Goal: Task Accomplishment & Management: Use online tool/utility

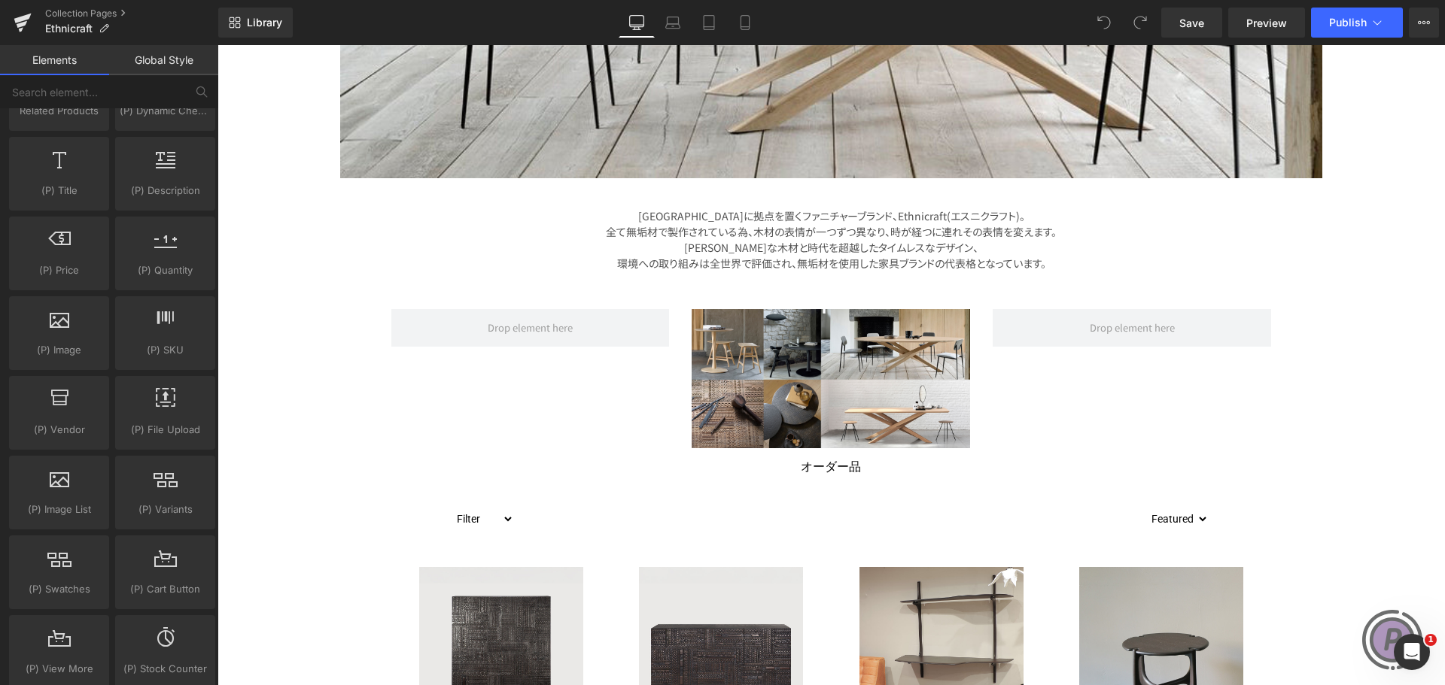
scroll to position [1505, 0]
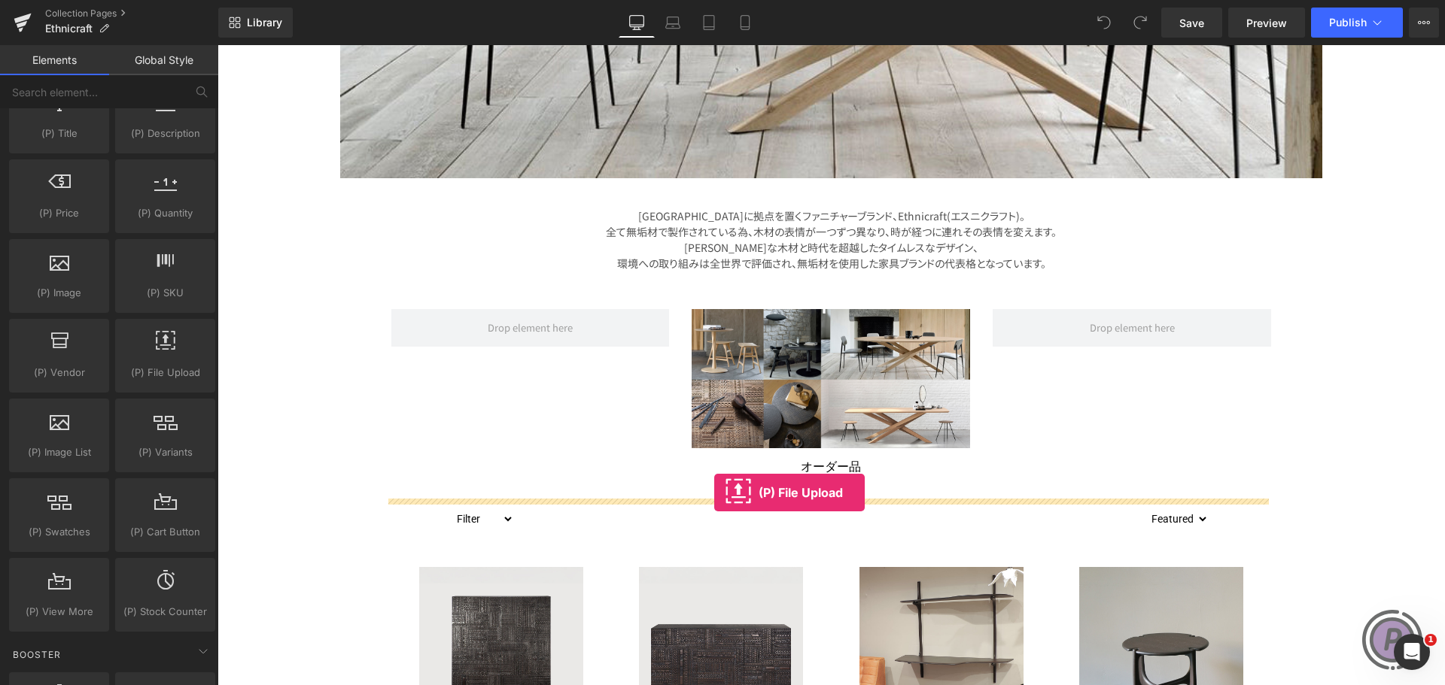
drag, startPoint x: 358, startPoint y: 393, endPoint x: 714, endPoint y: 493, distance: 369.5
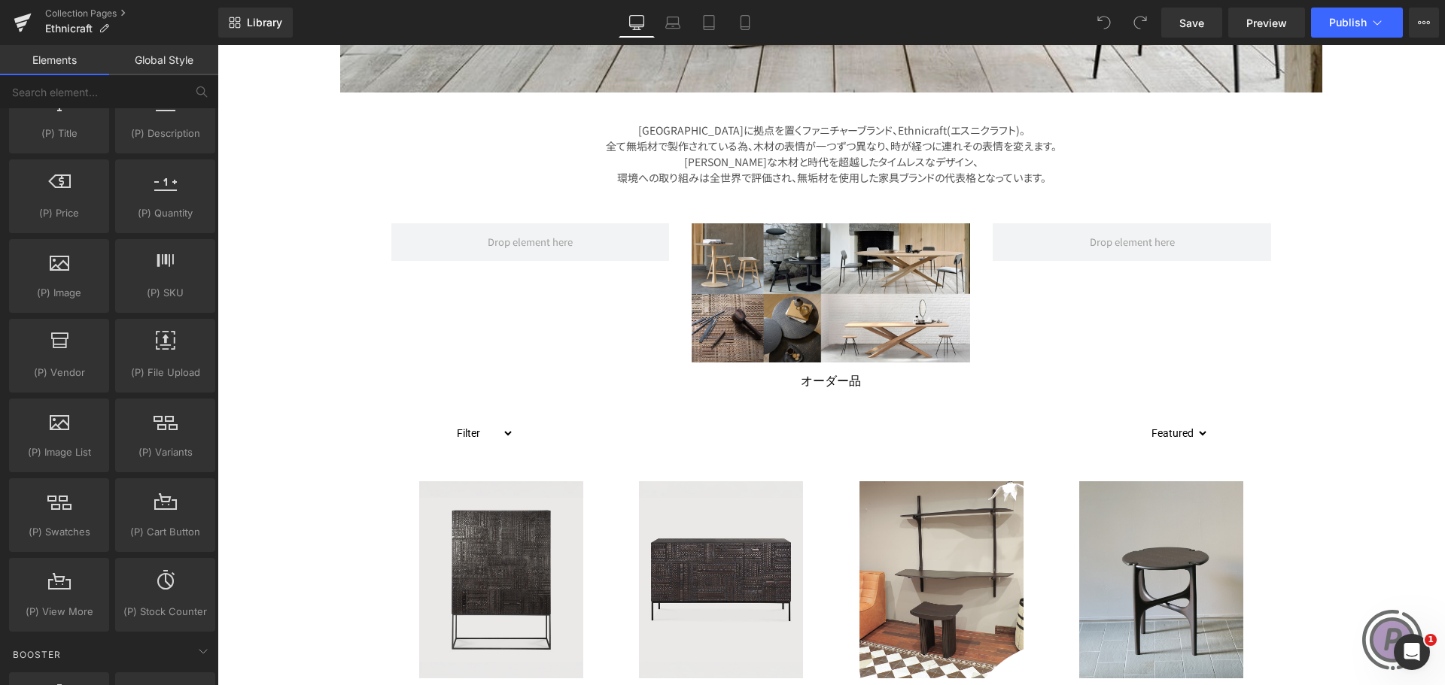
scroll to position [677, 0]
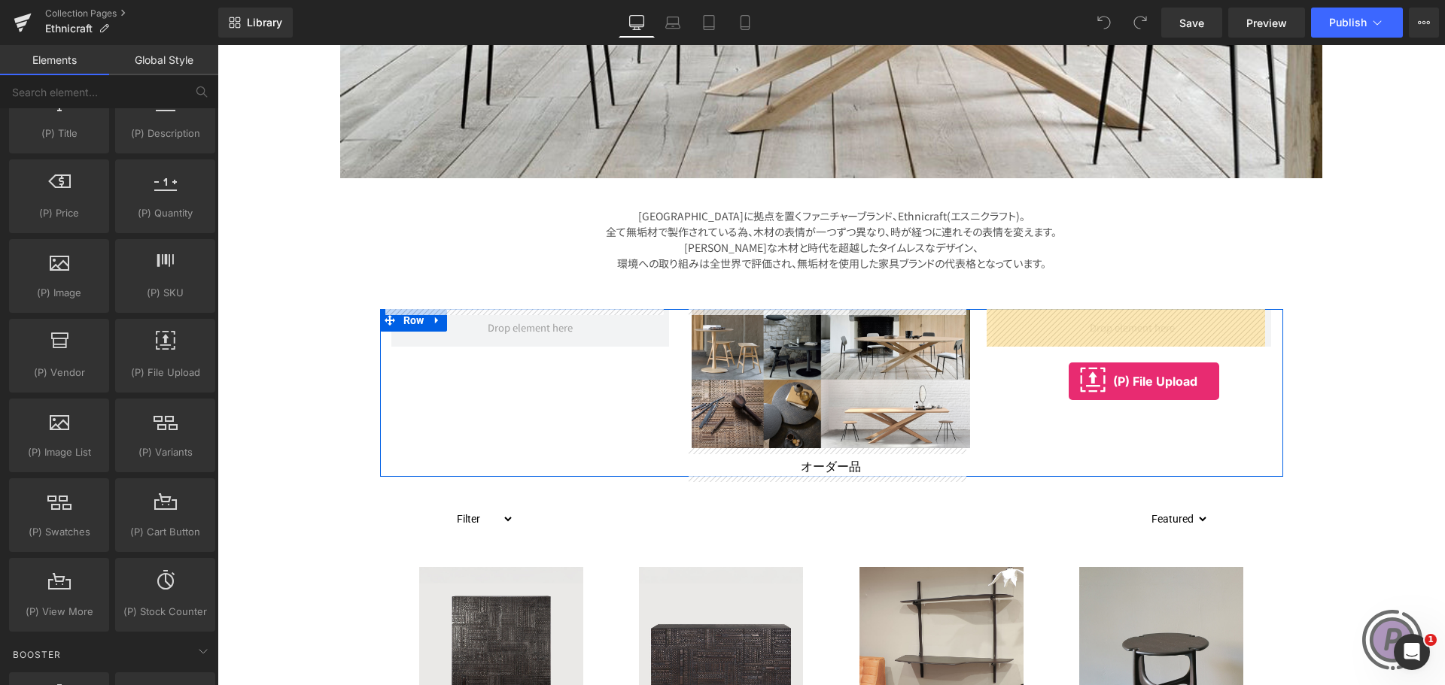
drag, startPoint x: 367, startPoint y: 407, endPoint x: 1068, endPoint y: 381, distance: 701.7
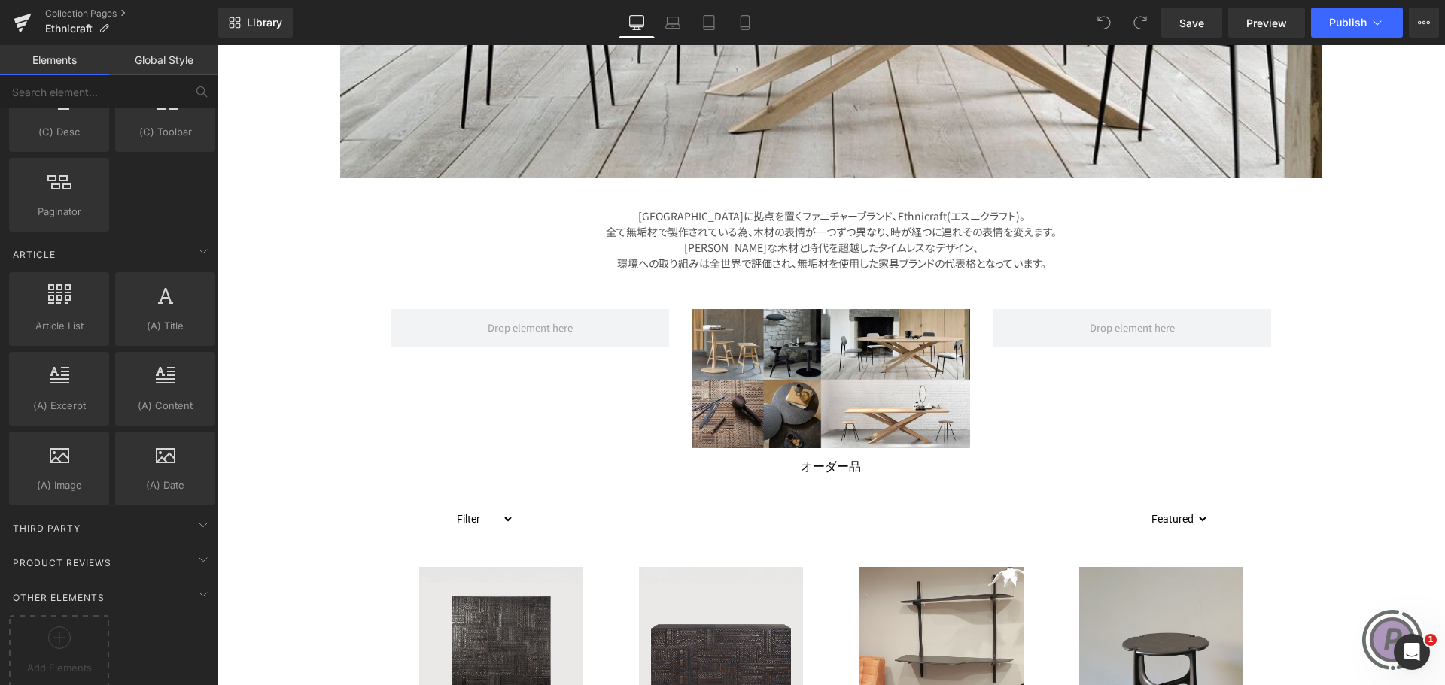
scroll to position [2742, 0]
click at [147, 516] on div "Third Party" at bounding box center [112, 524] width 212 height 30
click at [150, 544] on div "Product Reviews" at bounding box center [112, 559] width 212 height 30
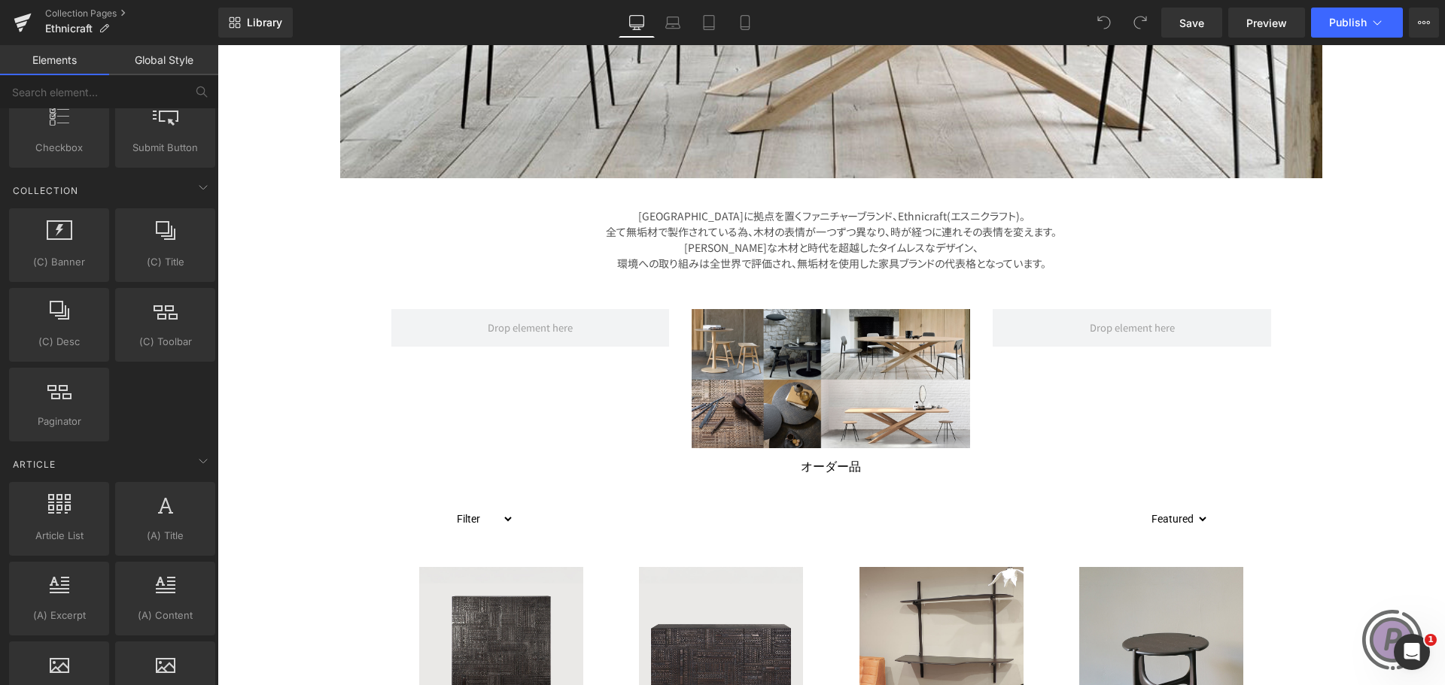
scroll to position [2516, 0]
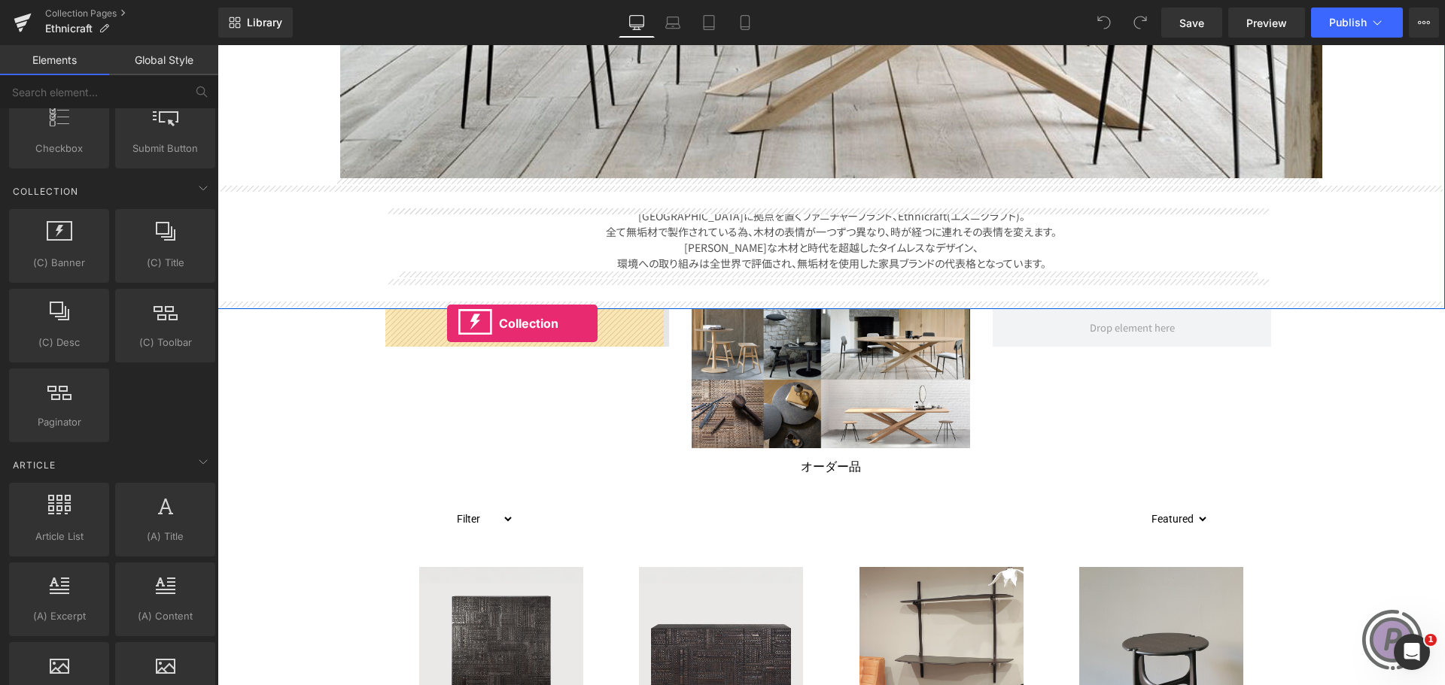
drag, startPoint x: 268, startPoint y: 283, endPoint x: 447, endPoint y: 324, distance: 183.6
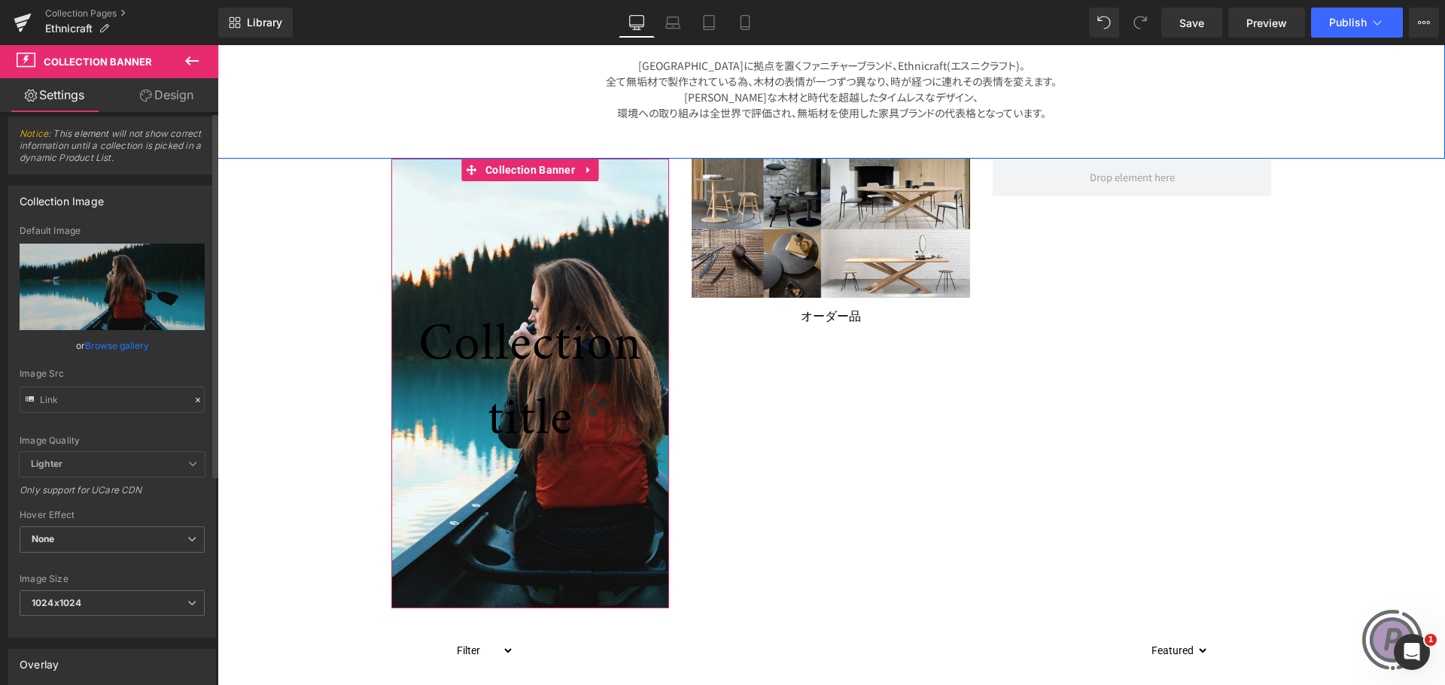
scroll to position [0, 0]
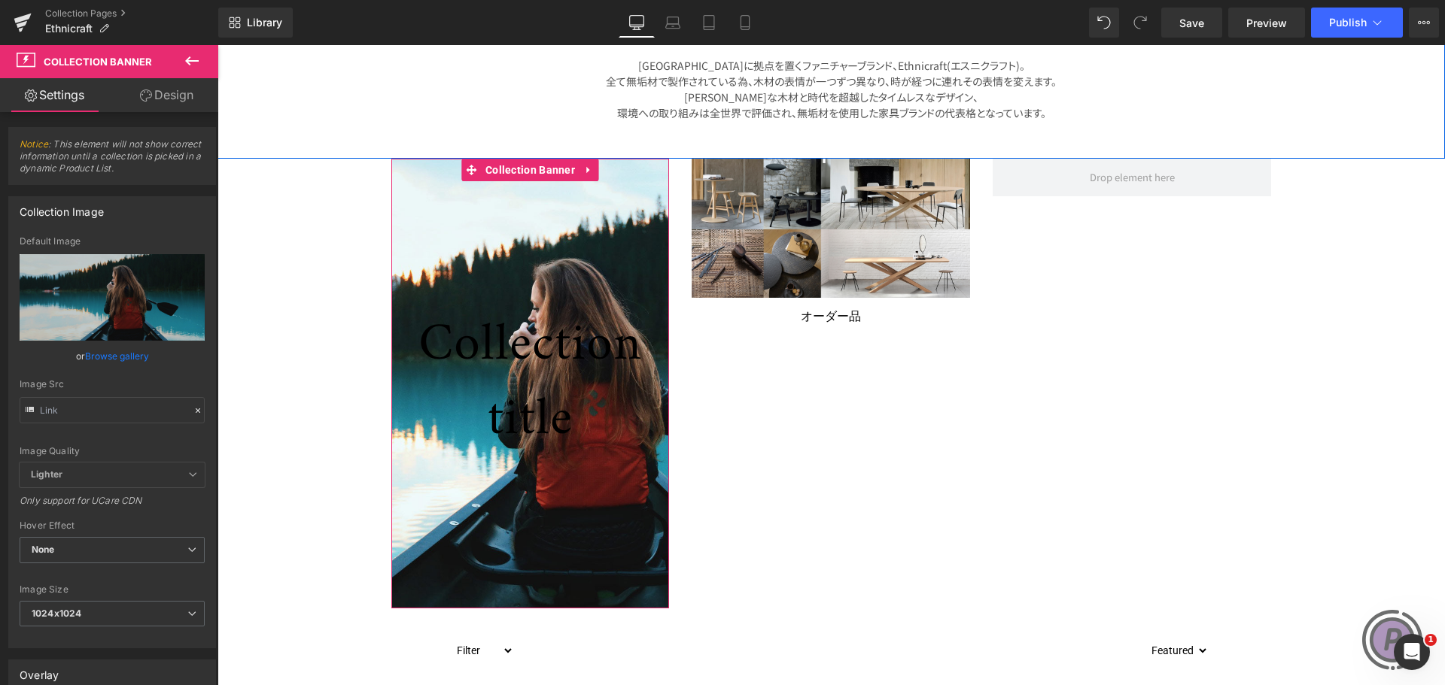
click at [155, 104] on link "Design" at bounding box center [166, 95] width 109 height 34
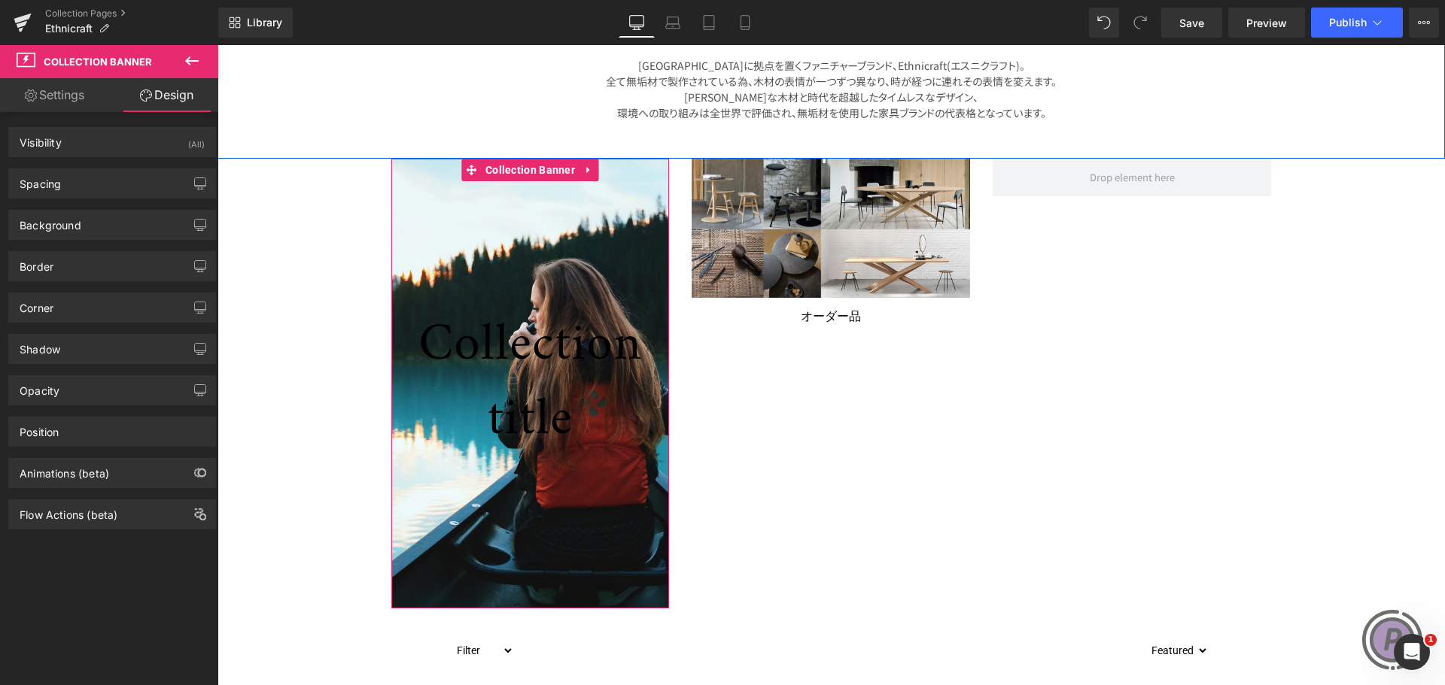
click at [67, 94] on link "Settings" at bounding box center [54, 95] width 109 height 34
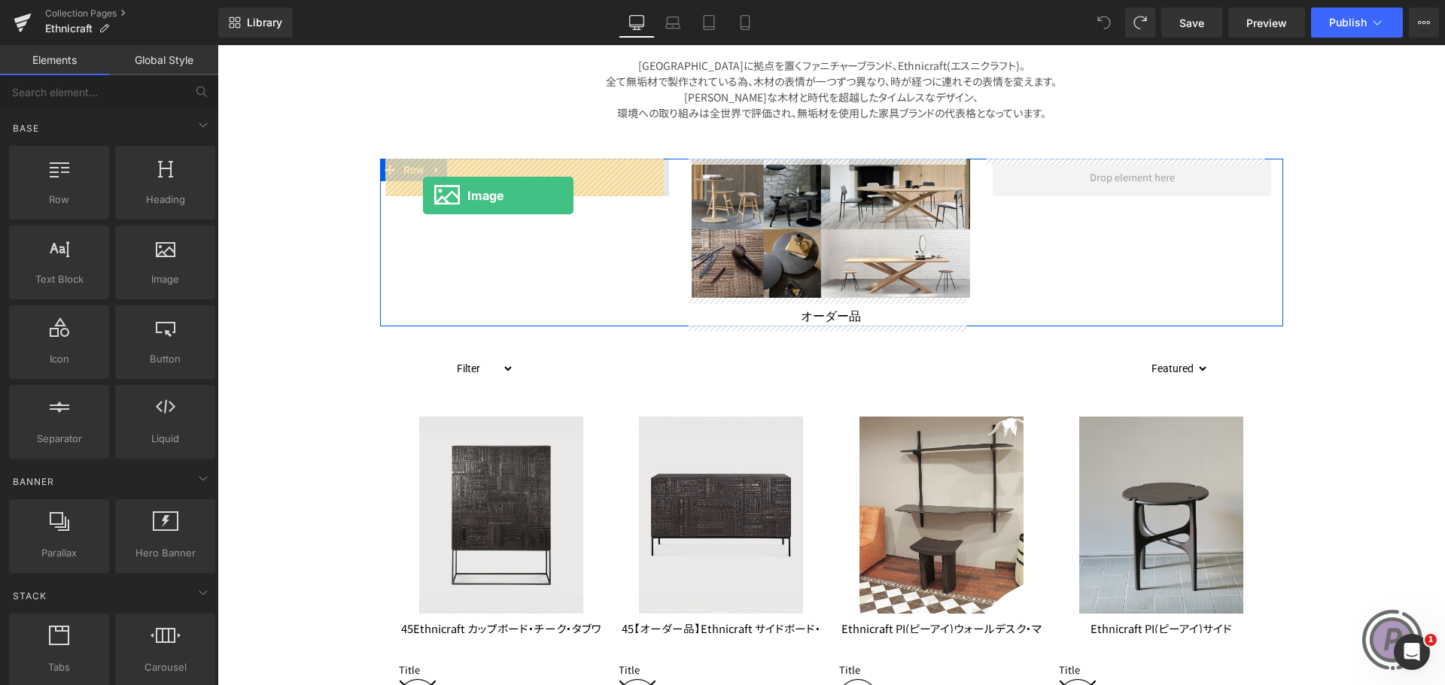
drag, startPoint x: 358, startPoint y: 306, endPoint x: 423, endPoint y: 196, distance: 128.1
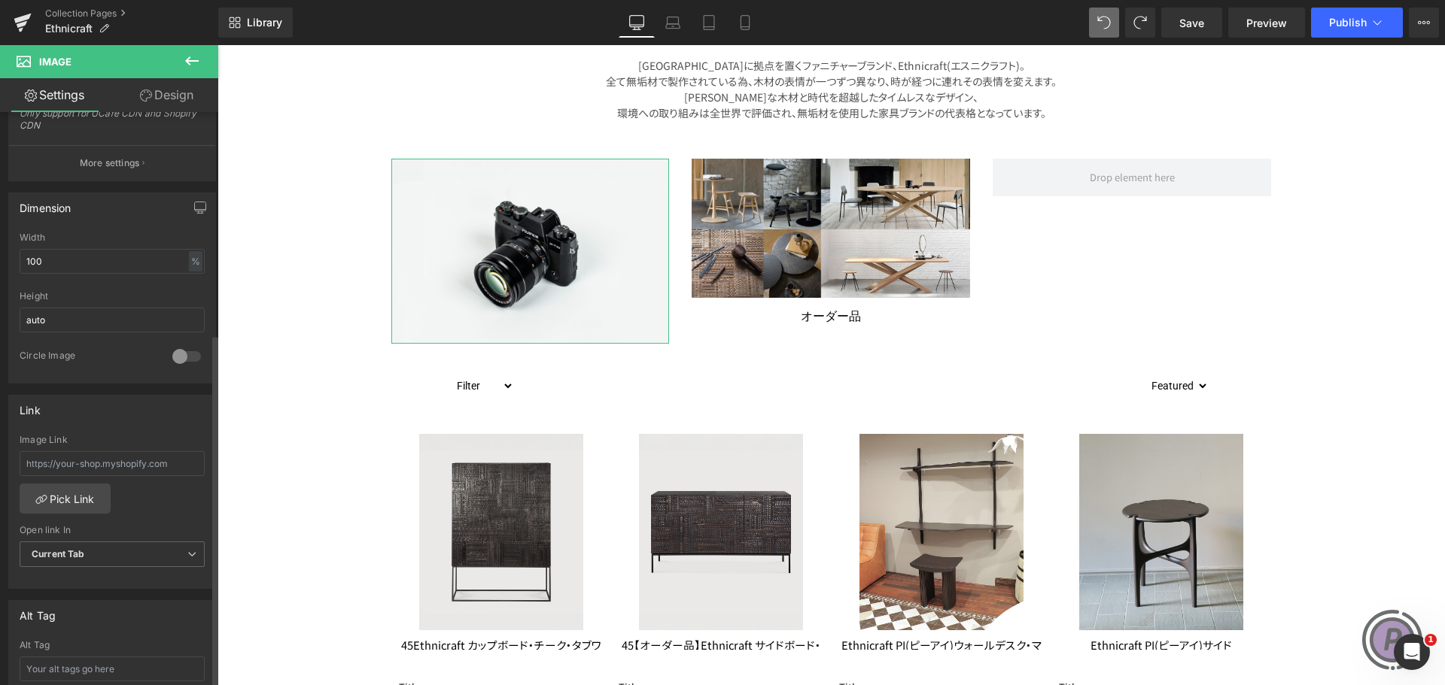
scroll to position [451, 0]
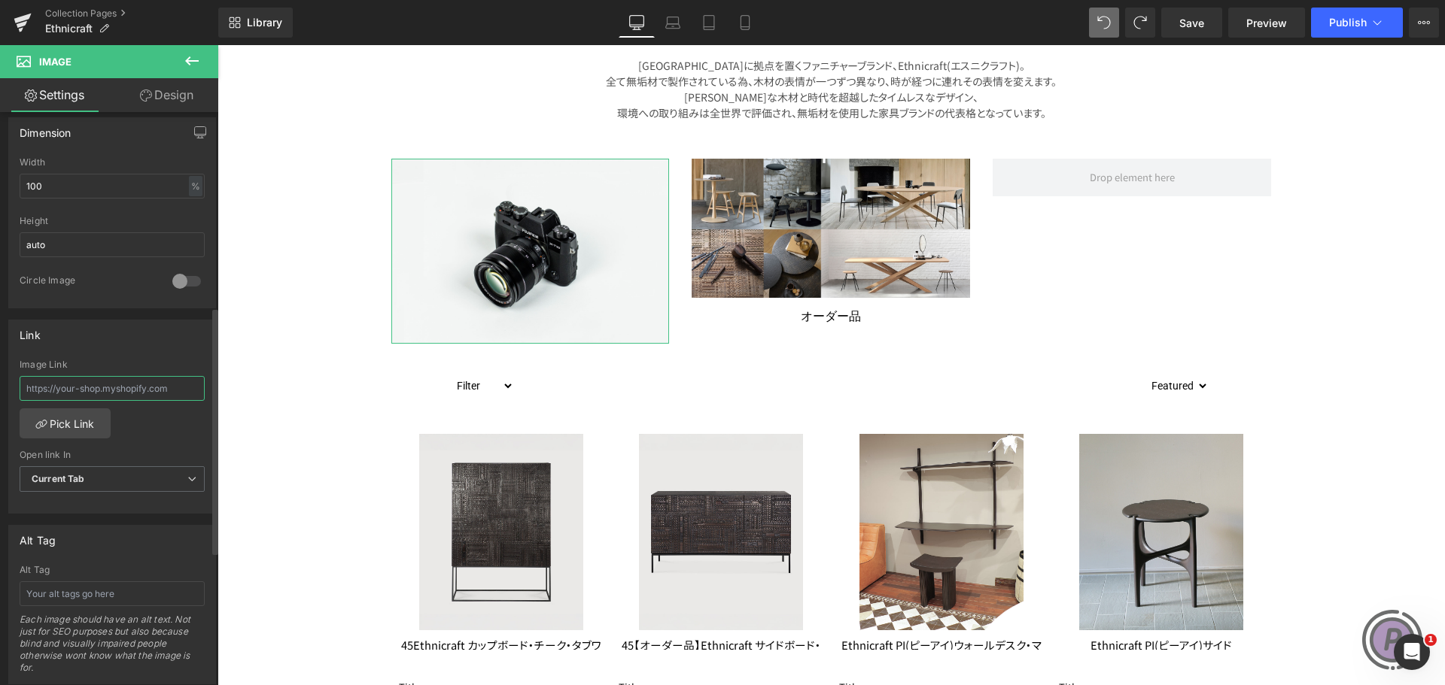
click at [65, 385] on input "text" at bounding box center [112, 388] width 185 height 25
click at [81, 476] on b "Current Tab" at bounding box center [58, 478] width 53 height 11
click at [77, 419] on link "Pick Link" at bounding box center [65, 424] width 91 height 30
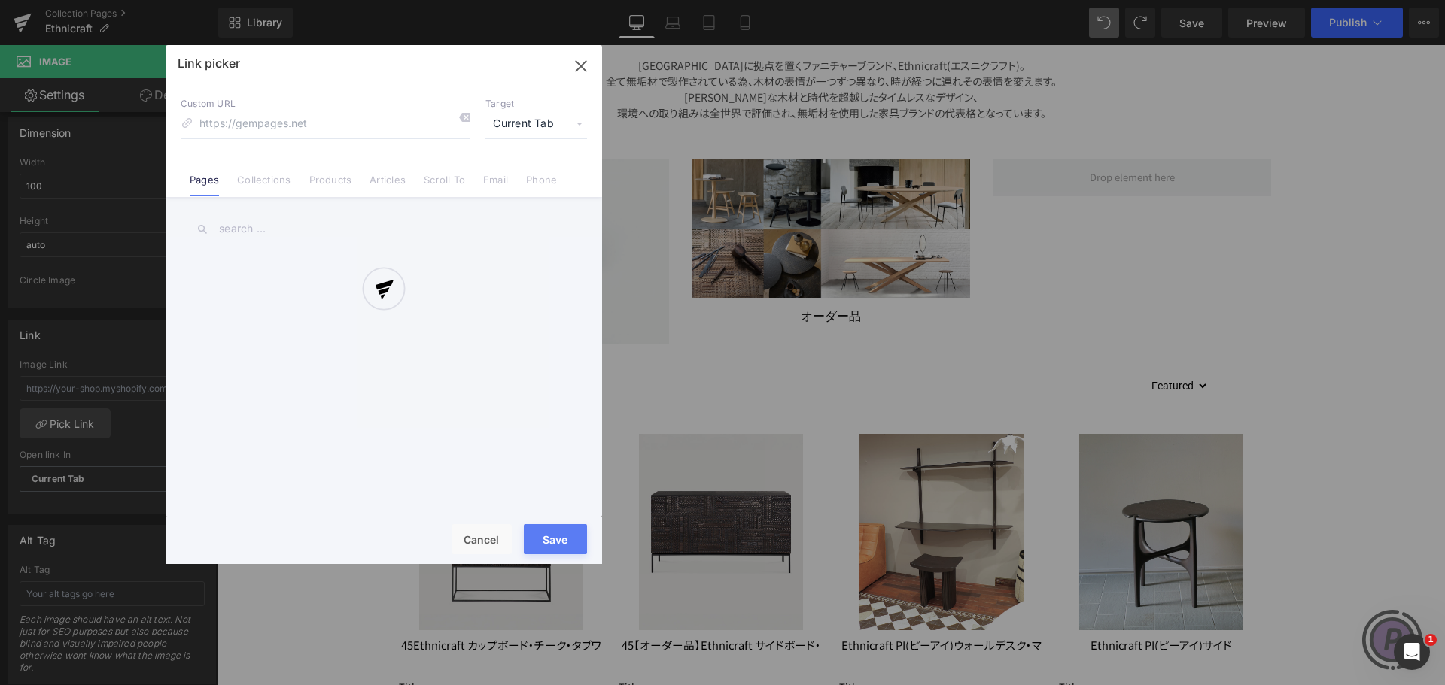
click at [312, 123] on div at bounding box center [384, 304] width 436 height 519
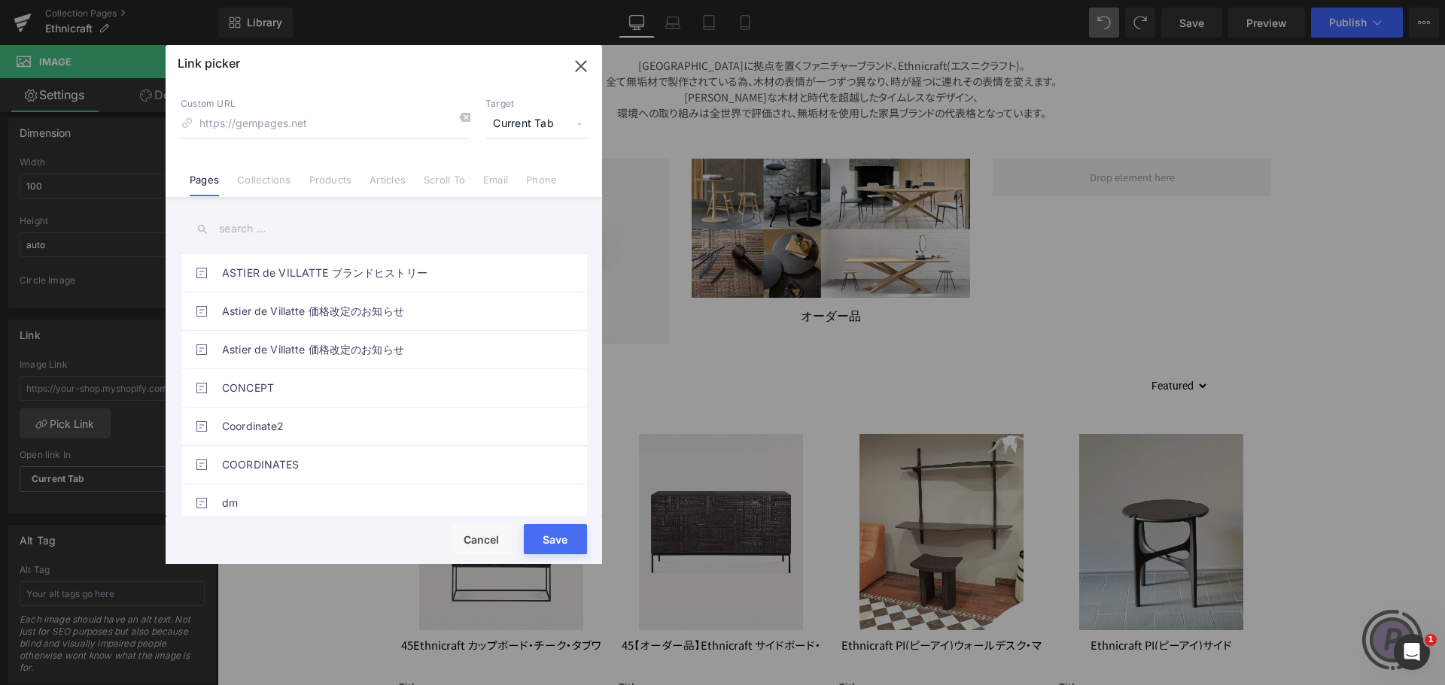
click at [577, 66] on icon "button" at bounding box center [581, 66] width 24 height 24
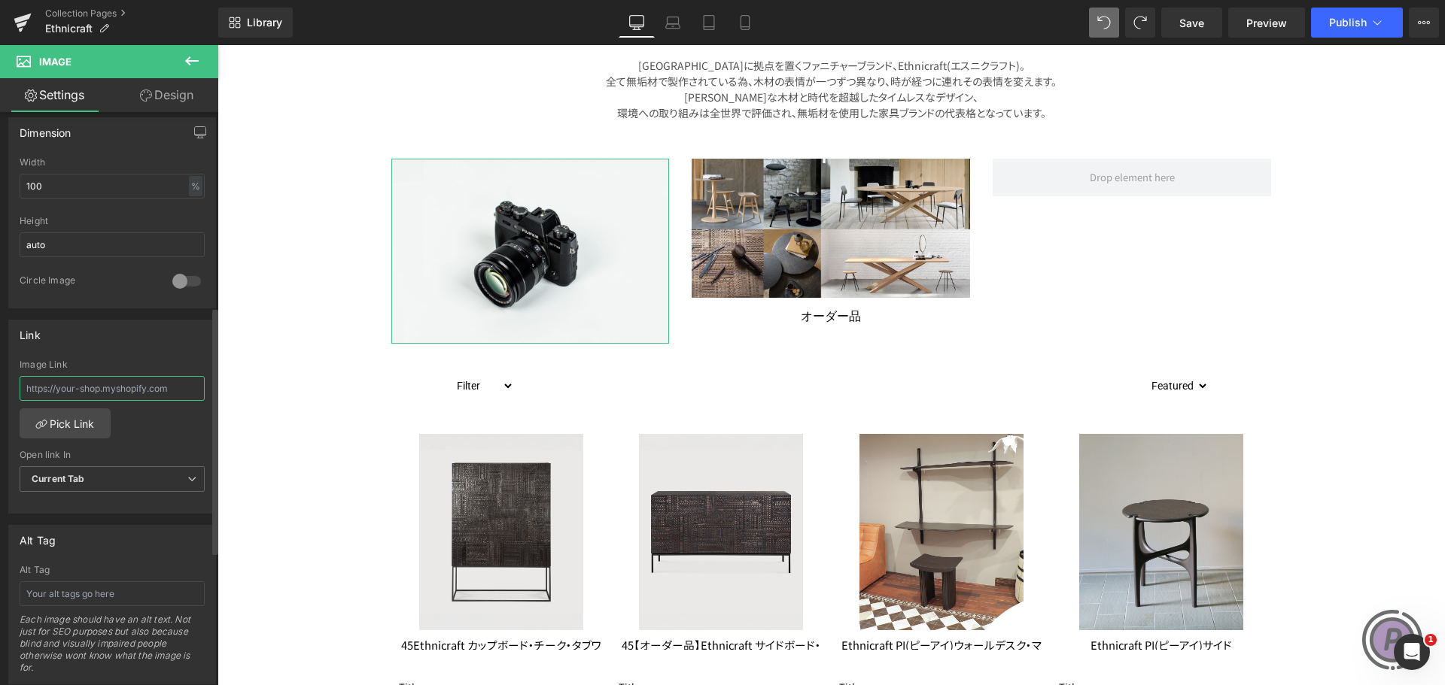
click at [102, 396] on input "text" at bounding box center [112, 388] width 185 height 25
paste input "[URL][DOMAIN_NAME]"
type input "[URL][DOMAIN_NAME]"
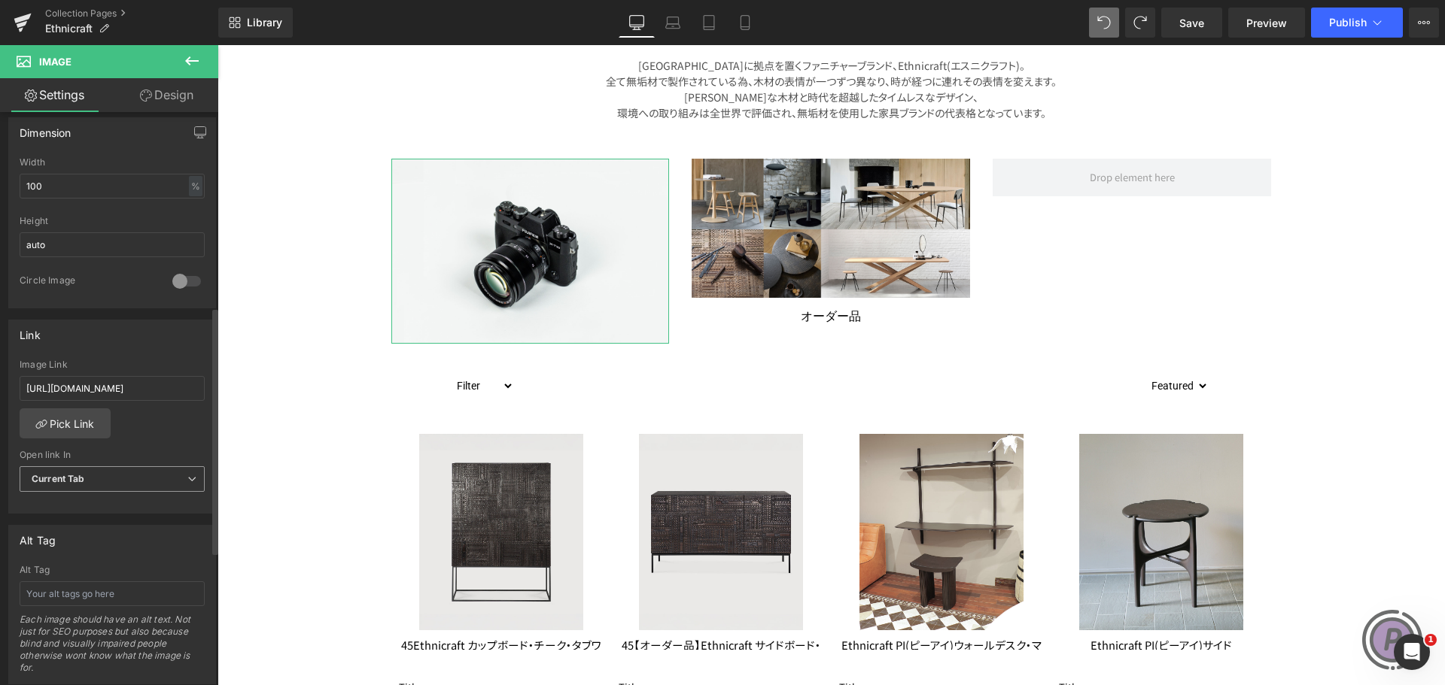
click at [93, 476] on span "Current Tab" at bounding box center [112, 479] width 185 height 26
click at [100, 522] on li "New Tab" at bounding box center [109, 528] width 179 height 23
click at [1356, 25] on span "Publish" at bounding box center [1348, 23] width 38 height 12
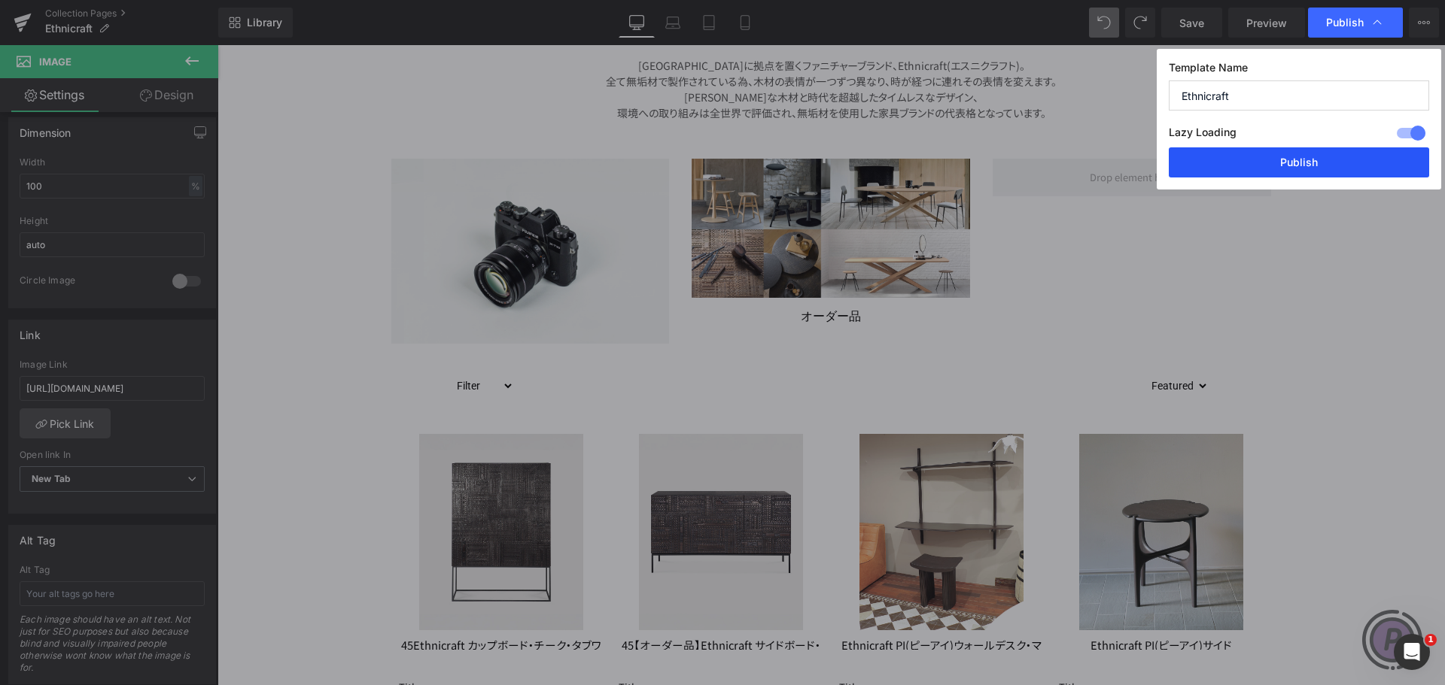
click at [1329, 160] on button "Publish" at bounding box center [1298, 162] width 260 height 30
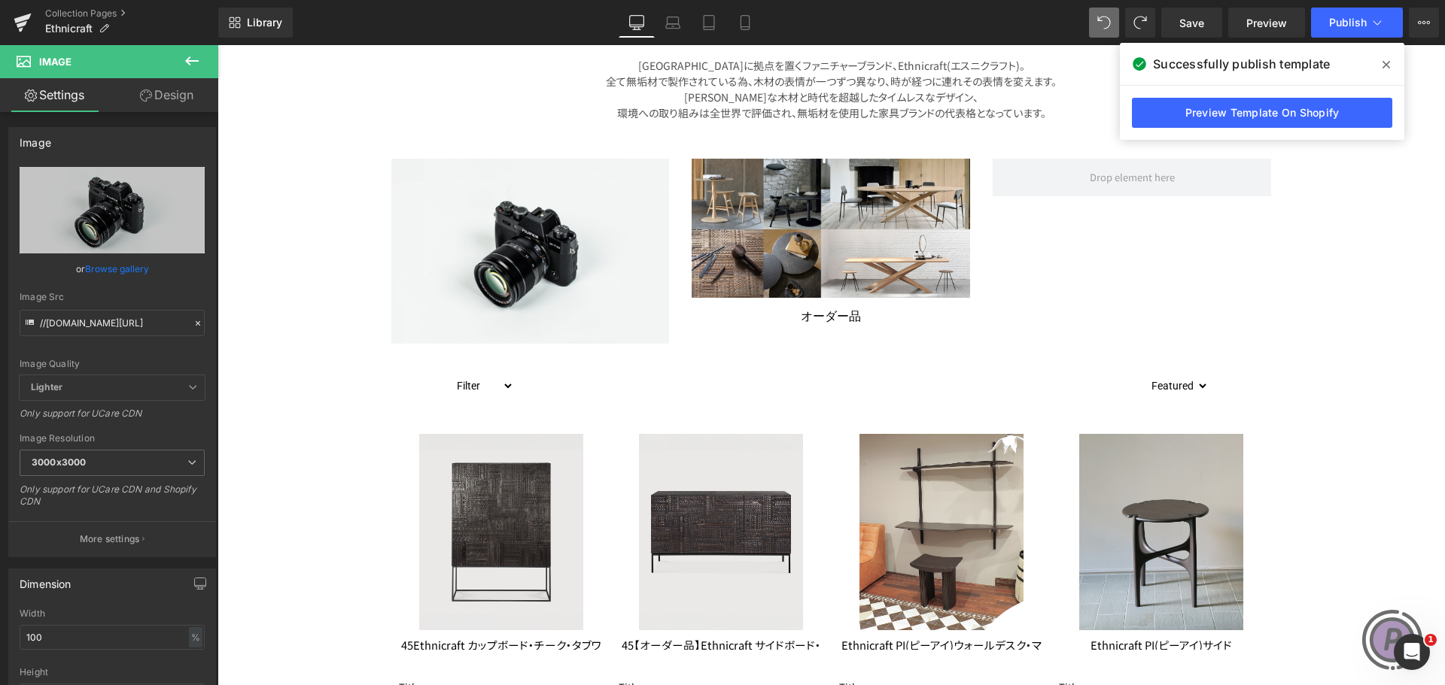
click at [186, 60] on icon at bounding box center [192, 60] width 14 height 9
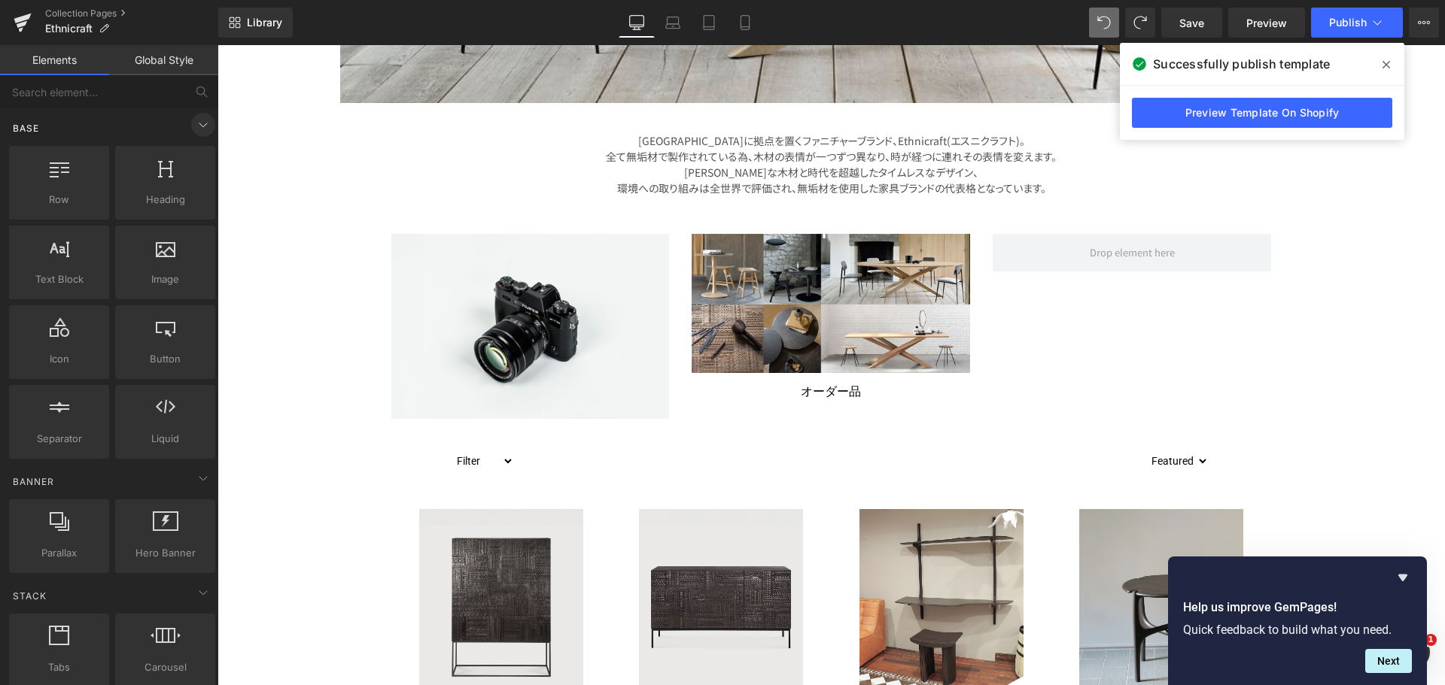
click at [196, 132] on icon at bounding box center [203, 125] width 18 height 18
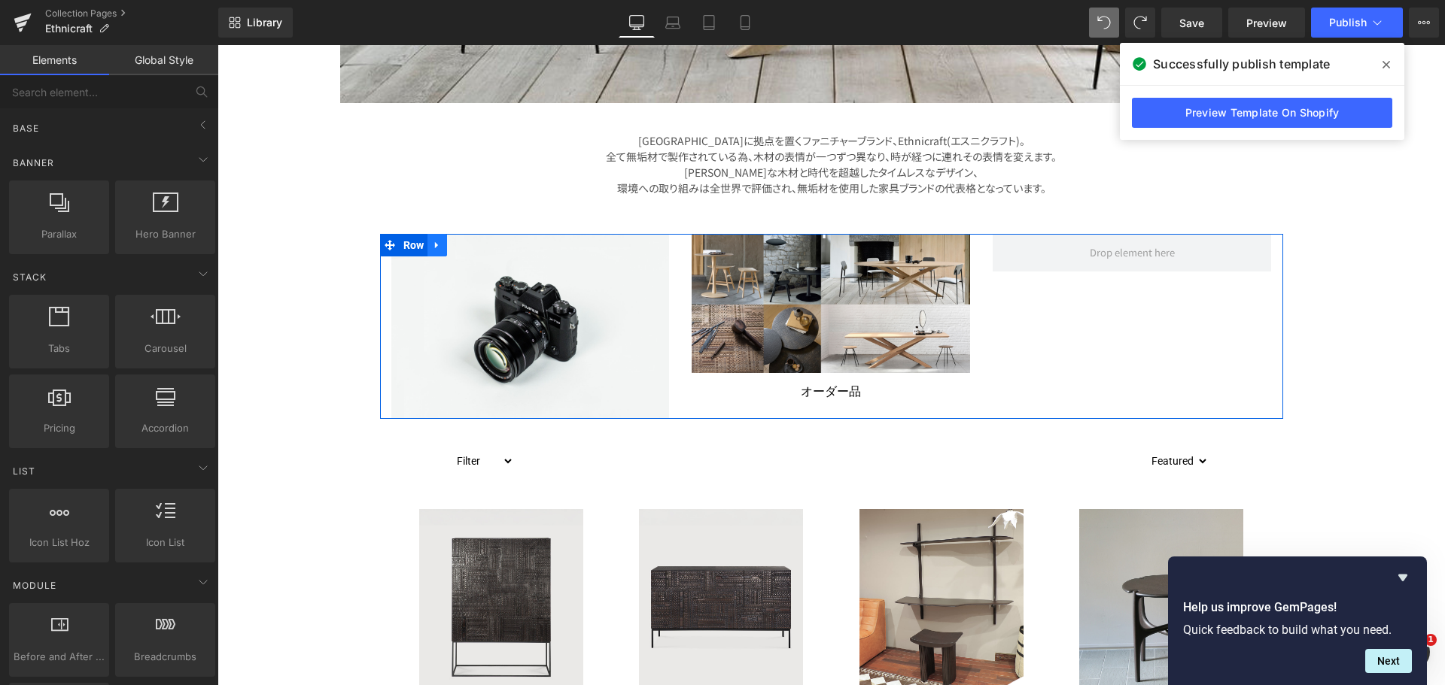
click at [432, 240] on icon at bounding box center [437, 245] width 11 height 11
click at [451, 240] on icon at bounding box center [456, 245] width 11 height 11
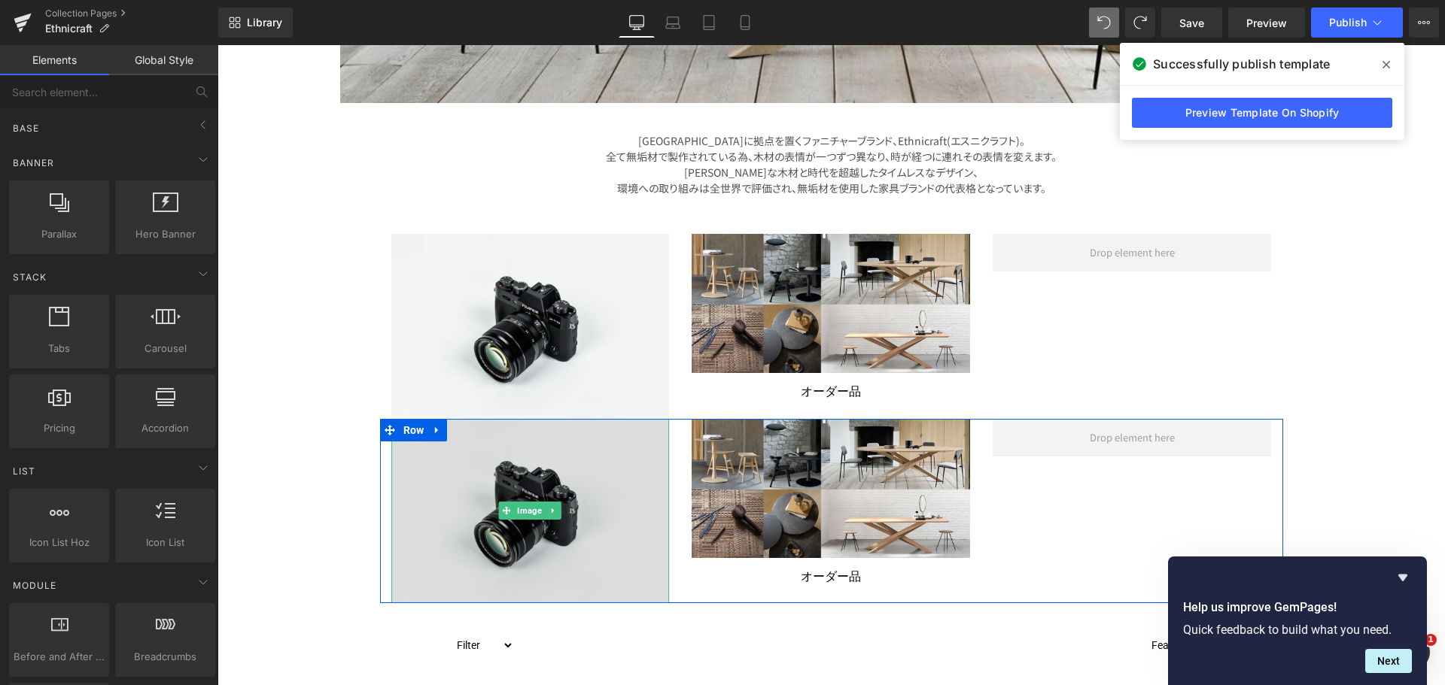
click at [602, 493] on img at bounding box center [530, 511] width 278 height 184
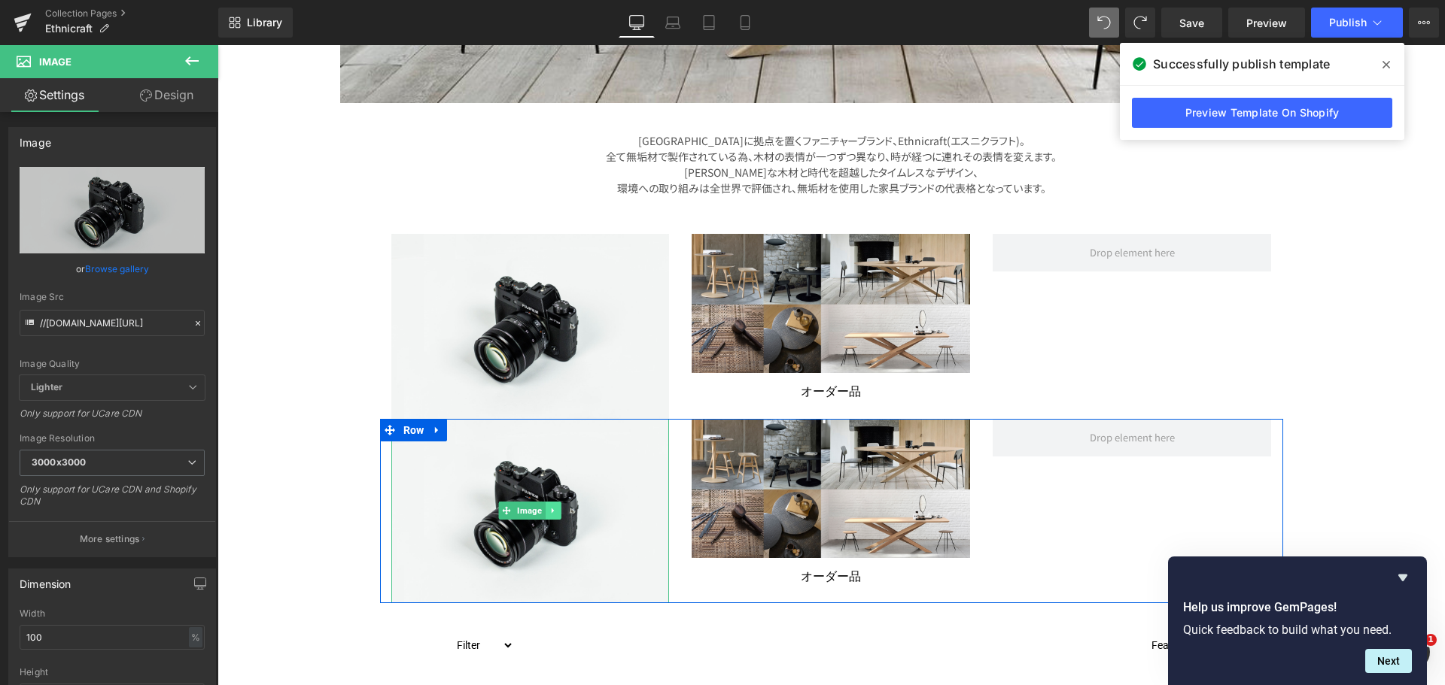
click at [550, 504] on link at bounding box center [553, 511] width 16 height 18
click at [557, 508] on icon at bounding box center [561, 510] width 8 height 8
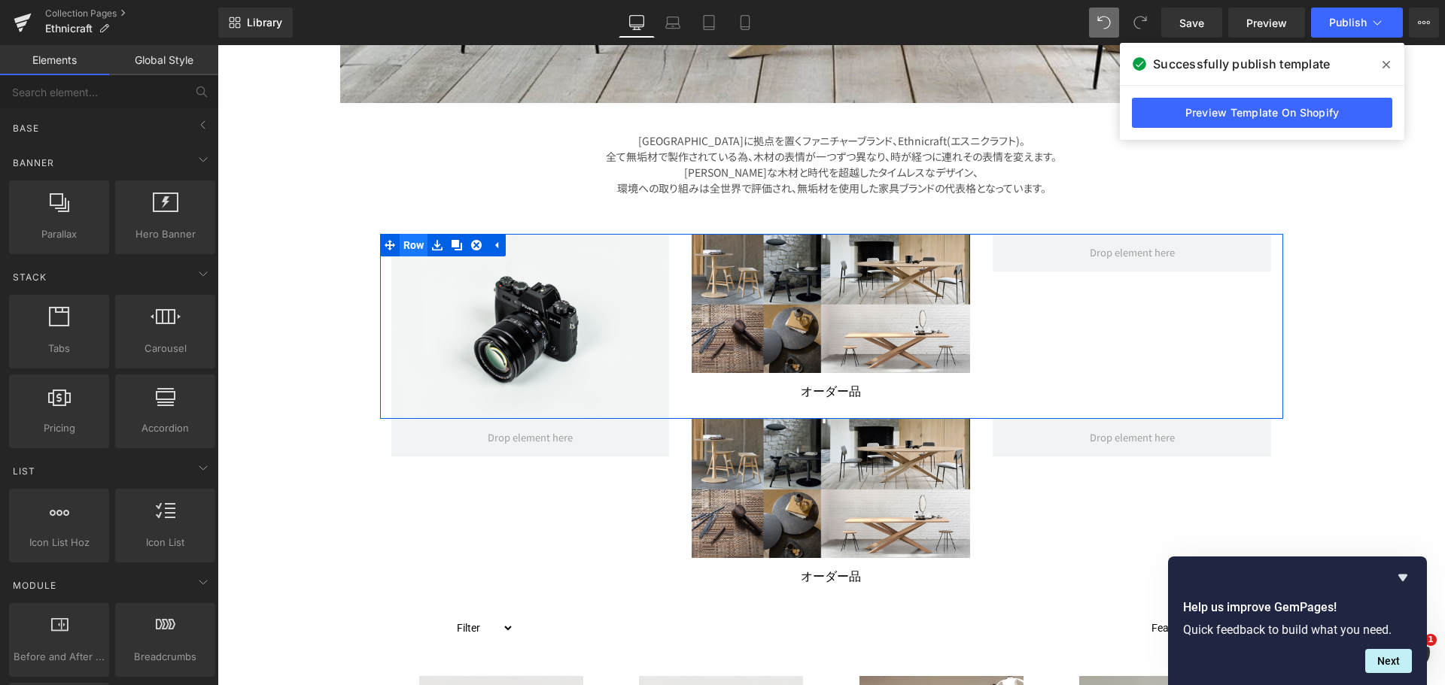
click at [400, 241] on span "Row" at bounding box center [414, 245] width 29 height 23
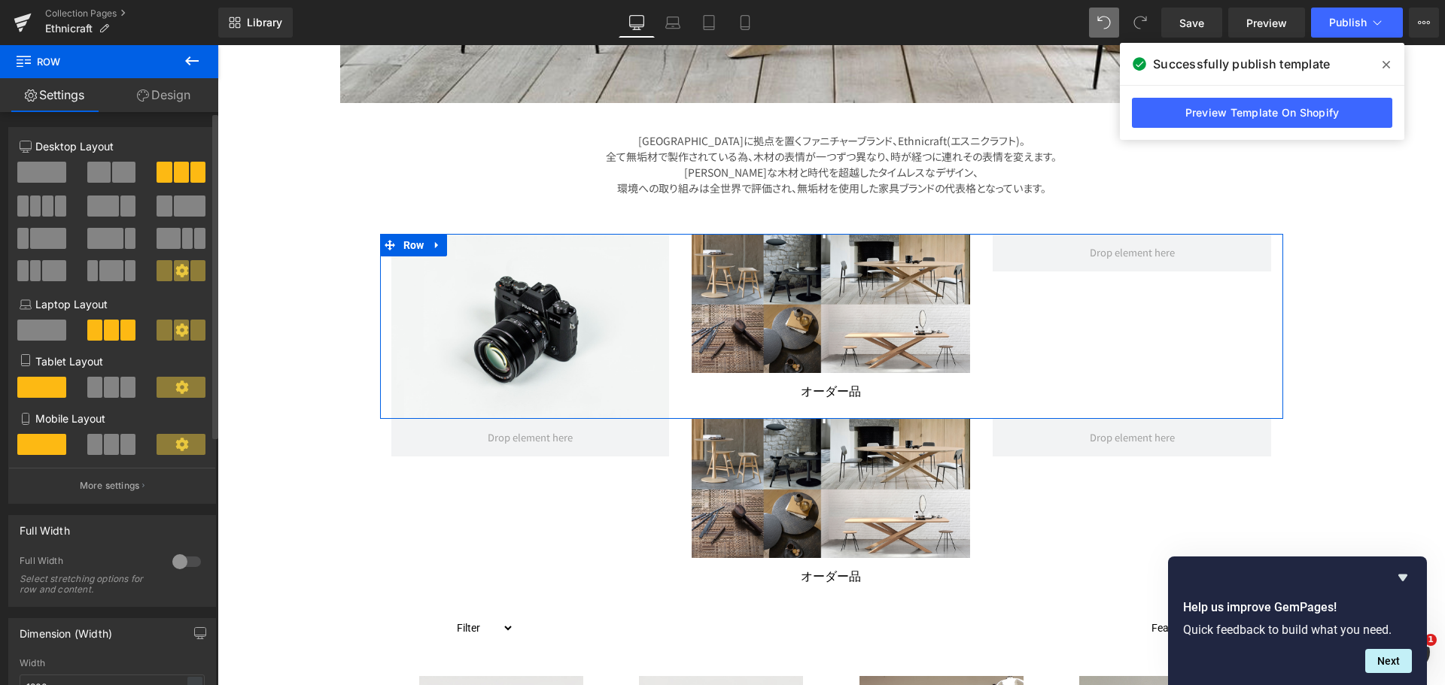
click at [108, 161] on div at bounding box center [112, 227] width 185 height 146
click at [112, 172] on span at bounding box center [123, 172] width 23 height 21
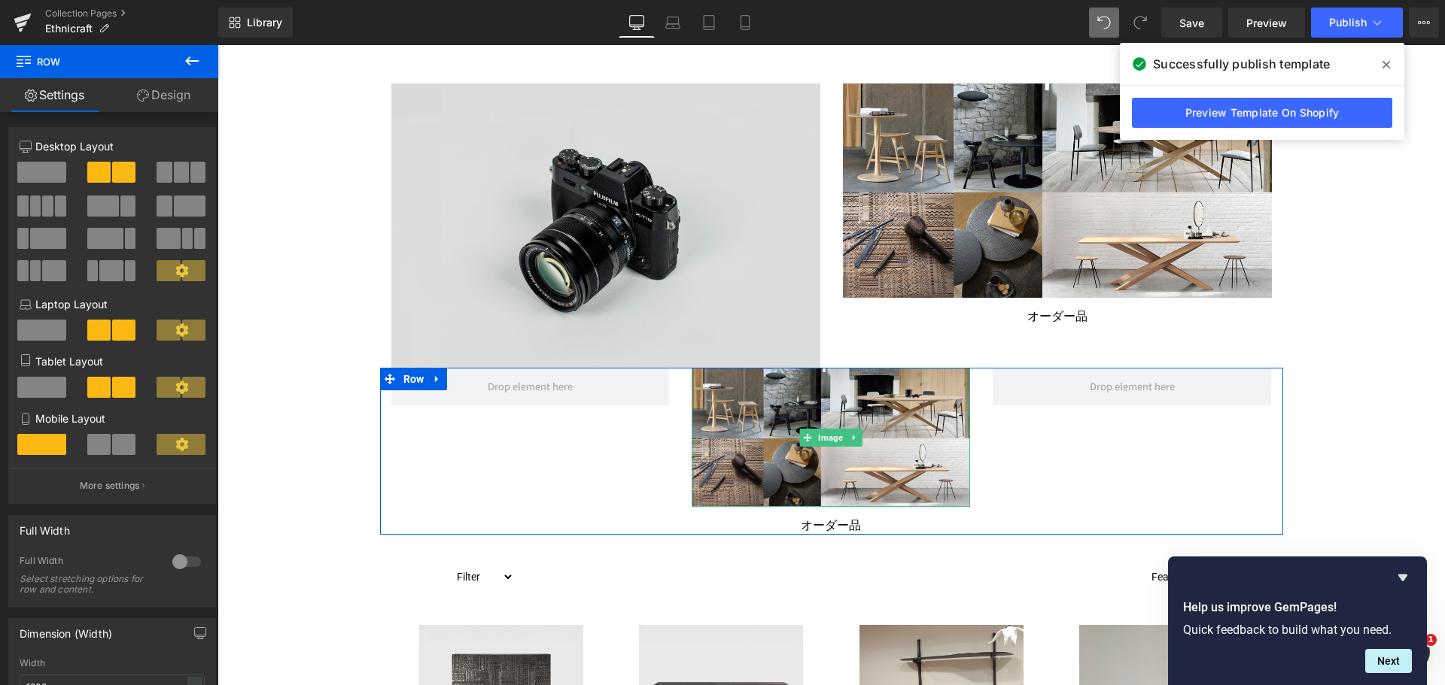
scroll to position [828, 0]
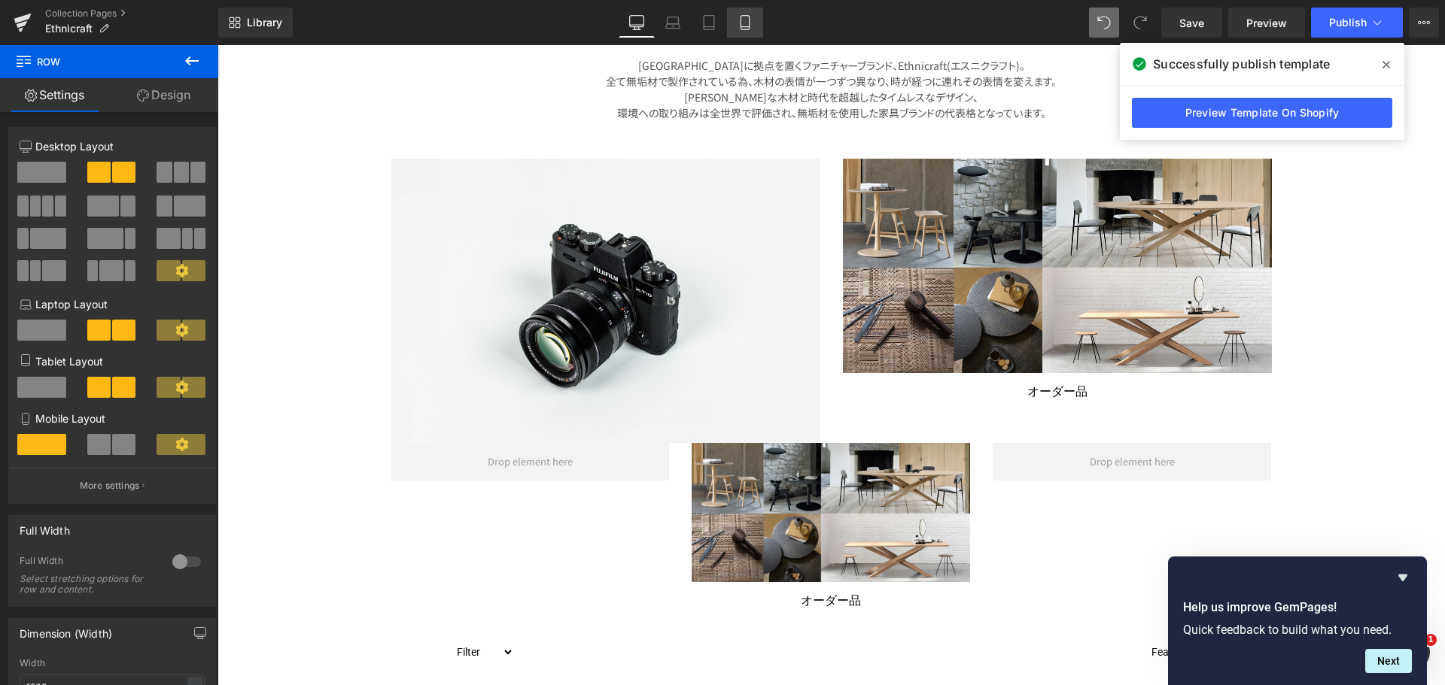
click at [746, 29] on icon at bounding box center [744, 23] width 8 height 14
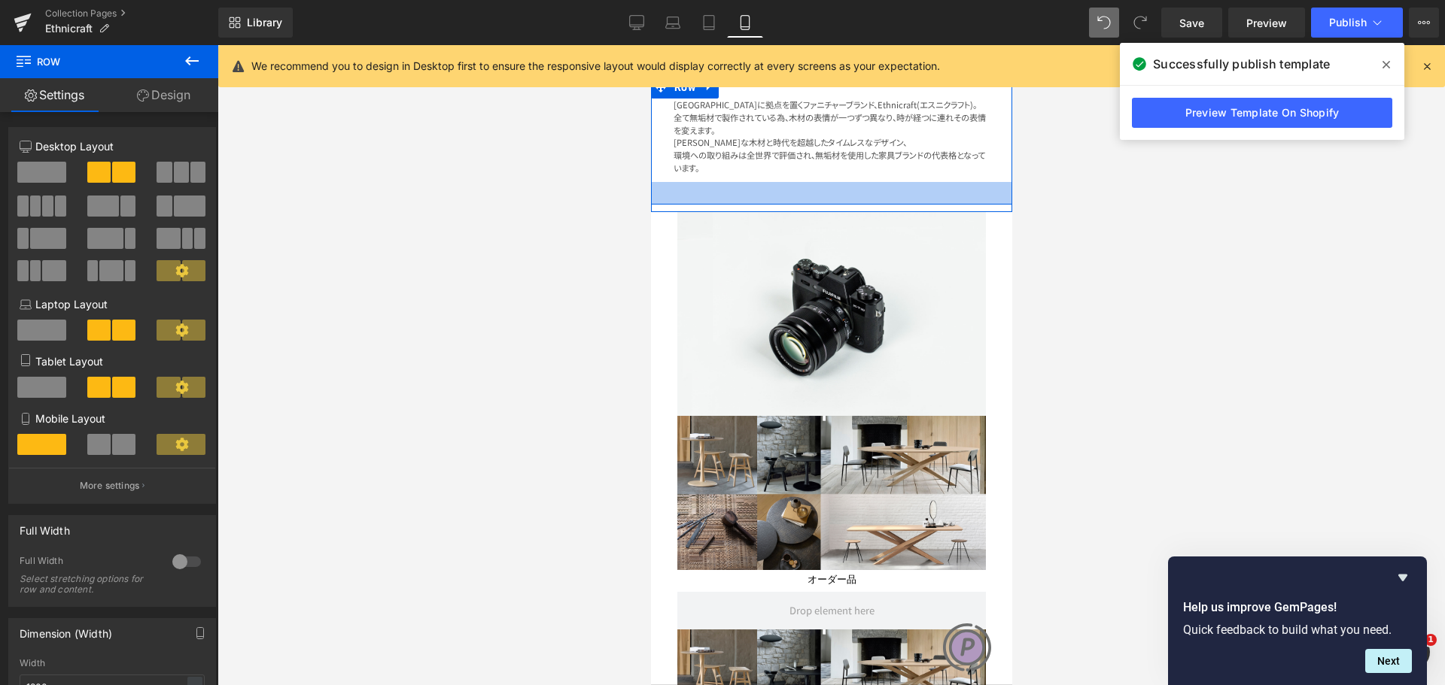
scroll to position [338, 0]
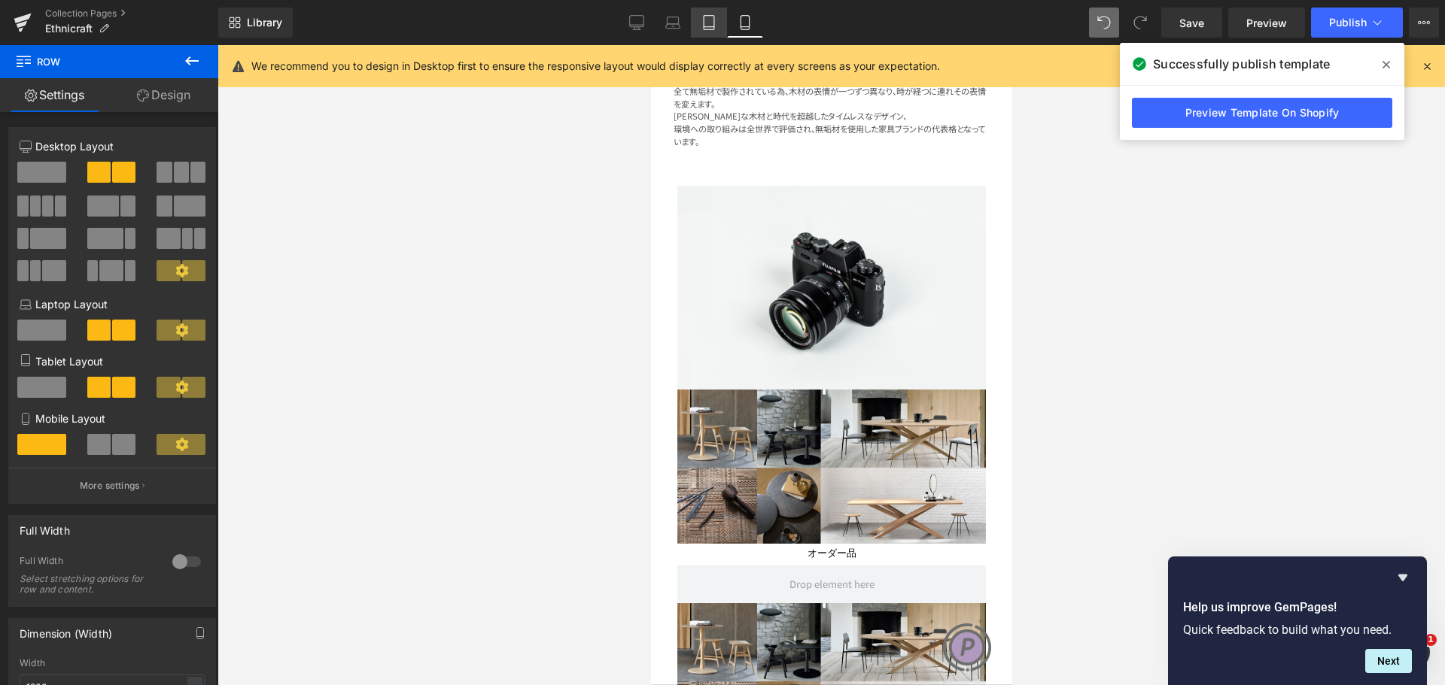
click at [706, 21] on icon at bounding box center [708, 22] width 15 height 15
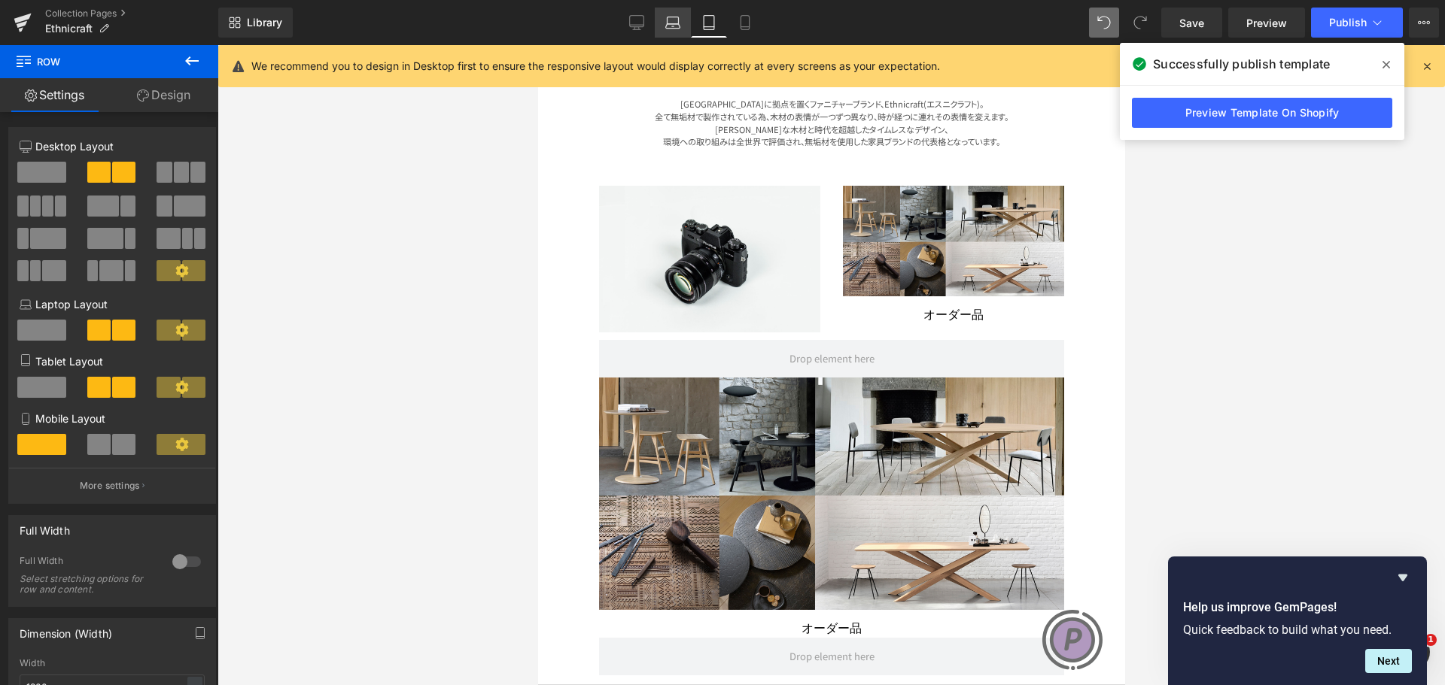
click at [661, 21] on link "Laptop" at bounding box center [673, 23] width 36 height 30
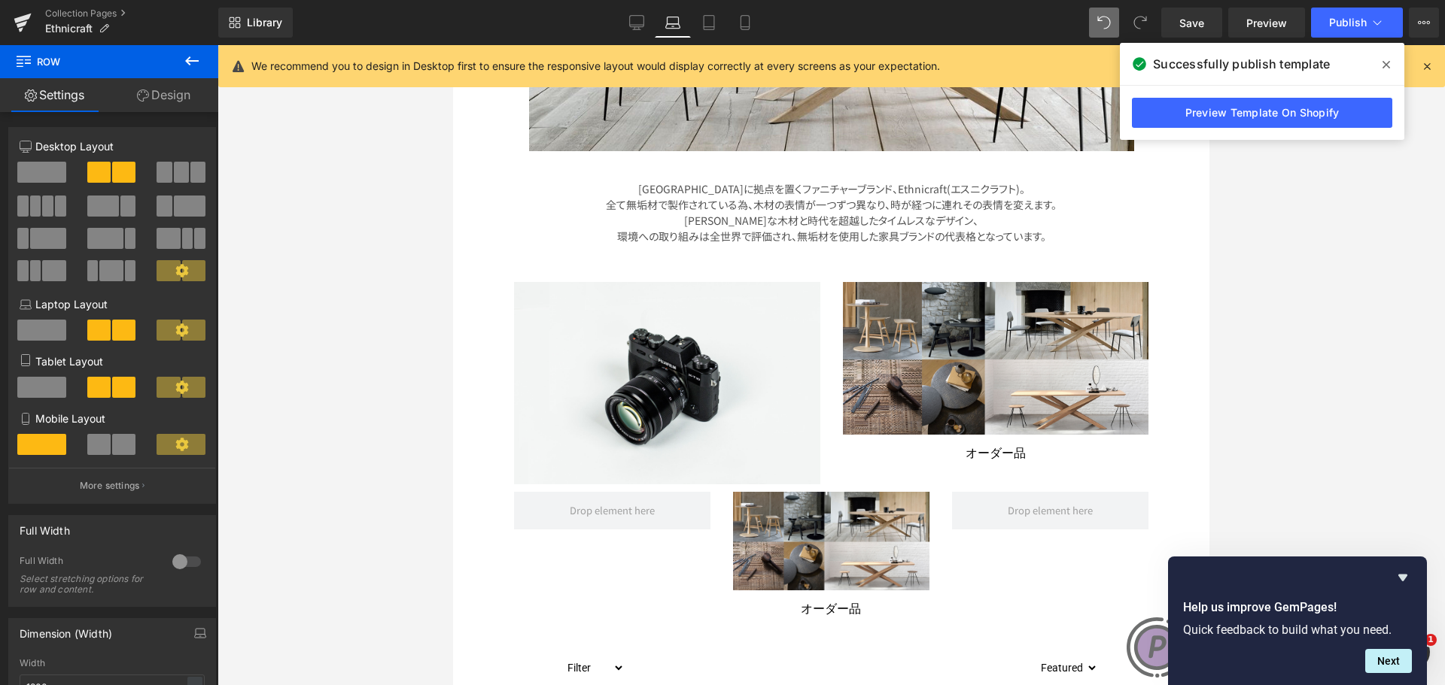
scroll to position [512, 0]
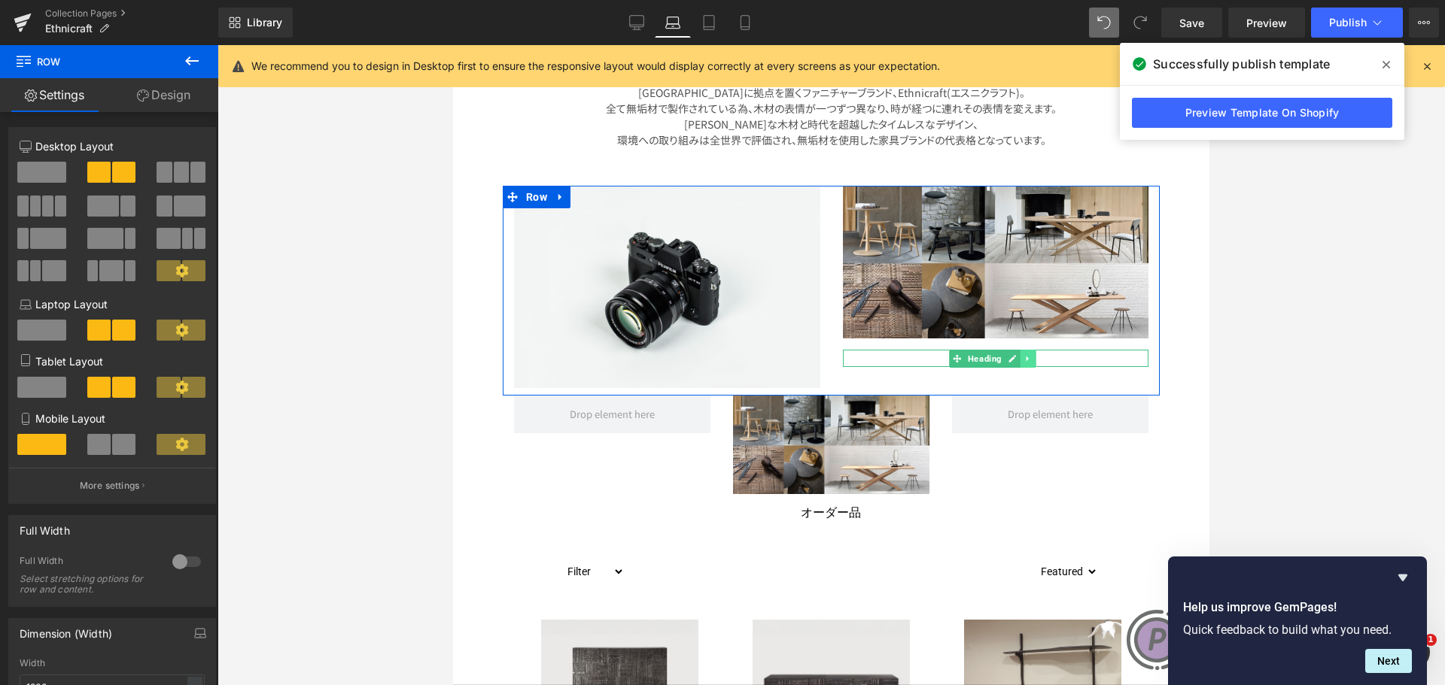
click at [1024, 354] on icon at bounding box center [1028, 358] width 8 height 9
click at [1018, 354] on icon at bounding box center [1020, 358] width 8 height 9
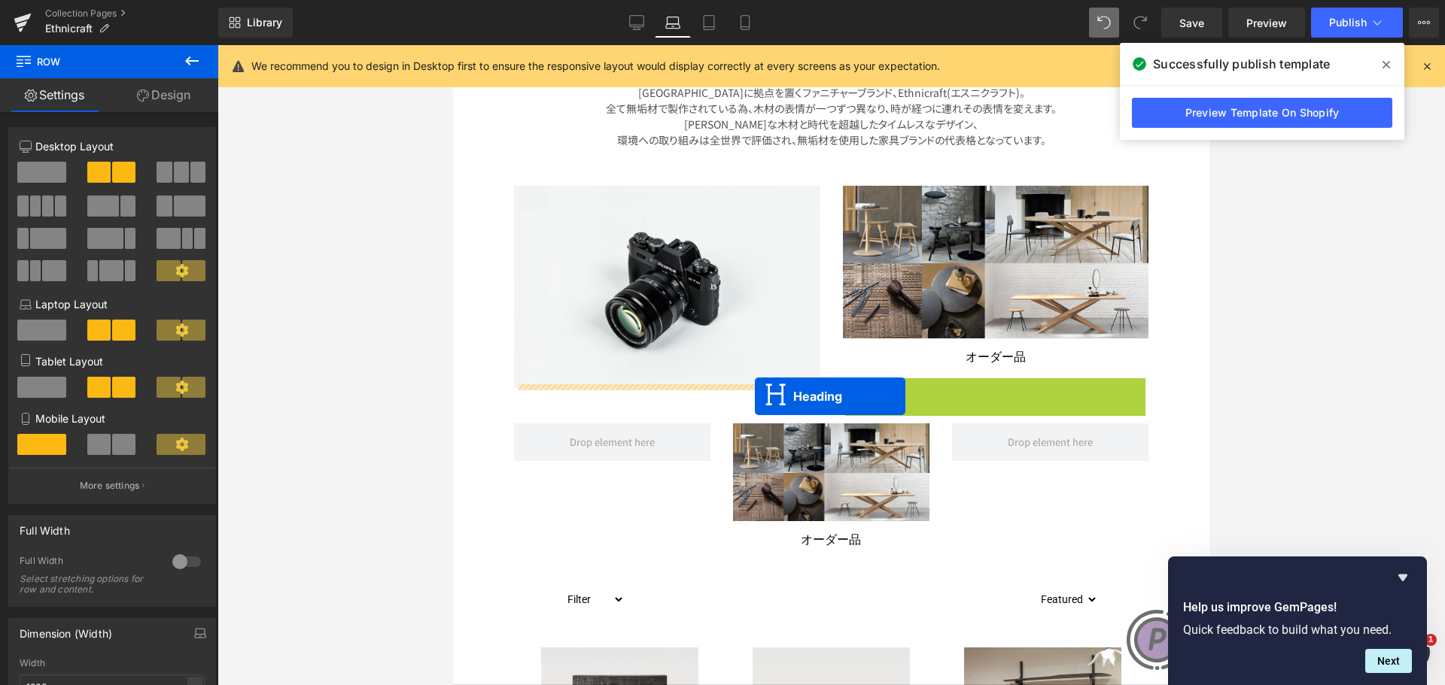
drag, startPoint x: 953, startPoint y: 381, endPoint x: 755, endPoint y: 397, distance: 198.4
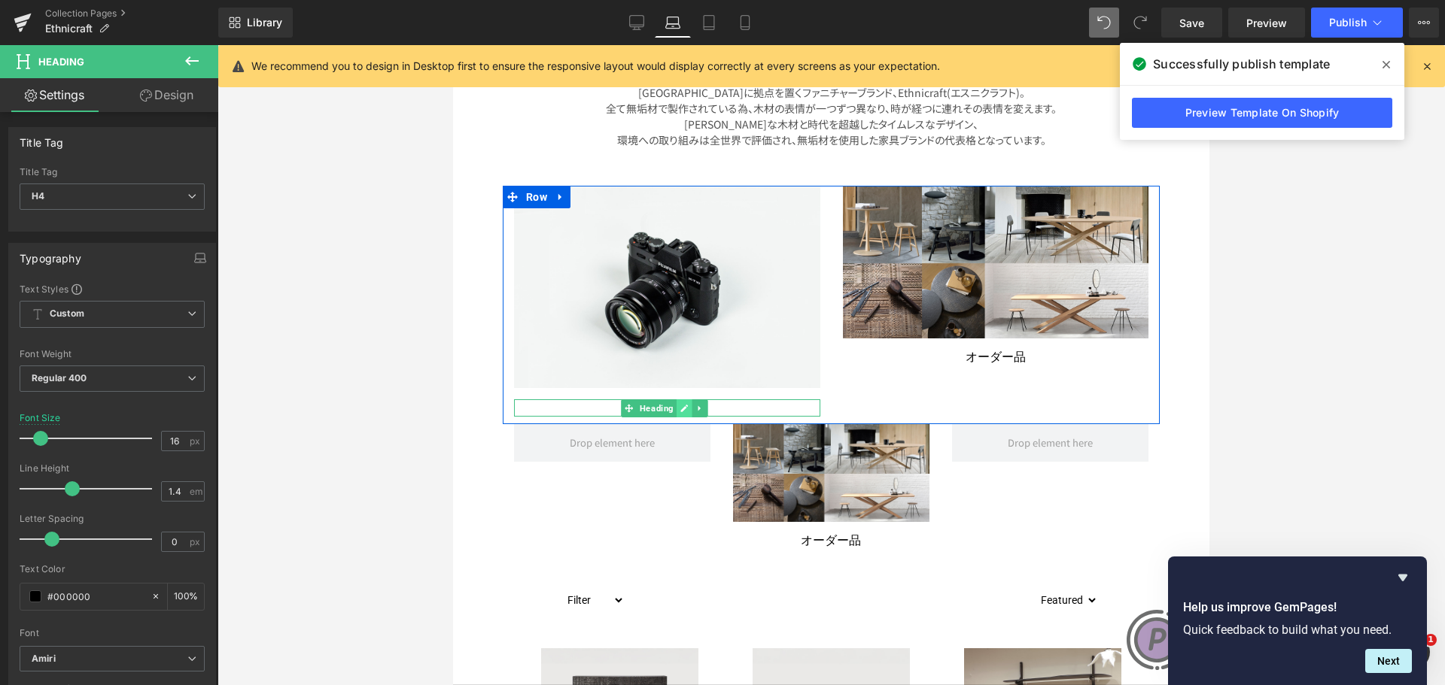
click at [682, 404] on icon at bounding box center [683, 408] width 8 height 9
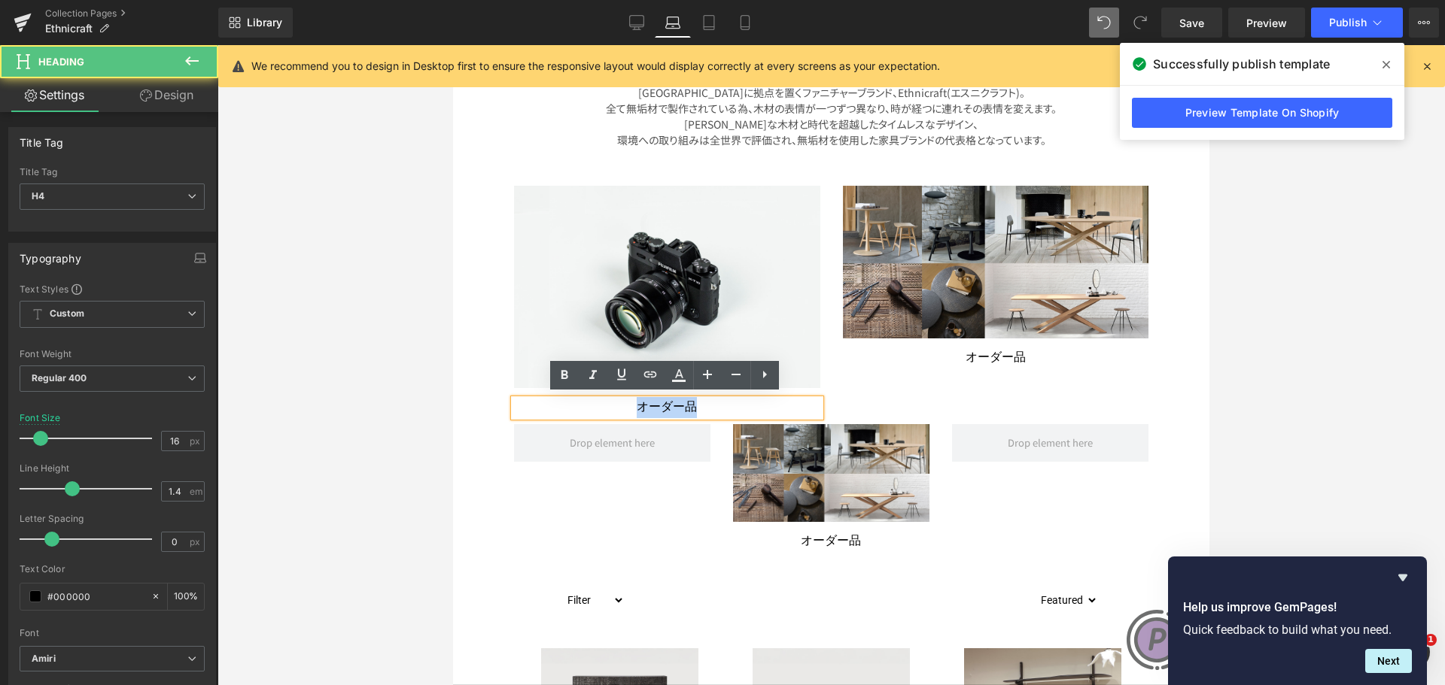
drag, startPoint x: 693, startPoint y: 401, endPoint x: 592, endPoint y: 401, distance: 100.8
click at [592, 401] on h4 "オーダー品" at bounding box center [667, 408] width 306 height 17
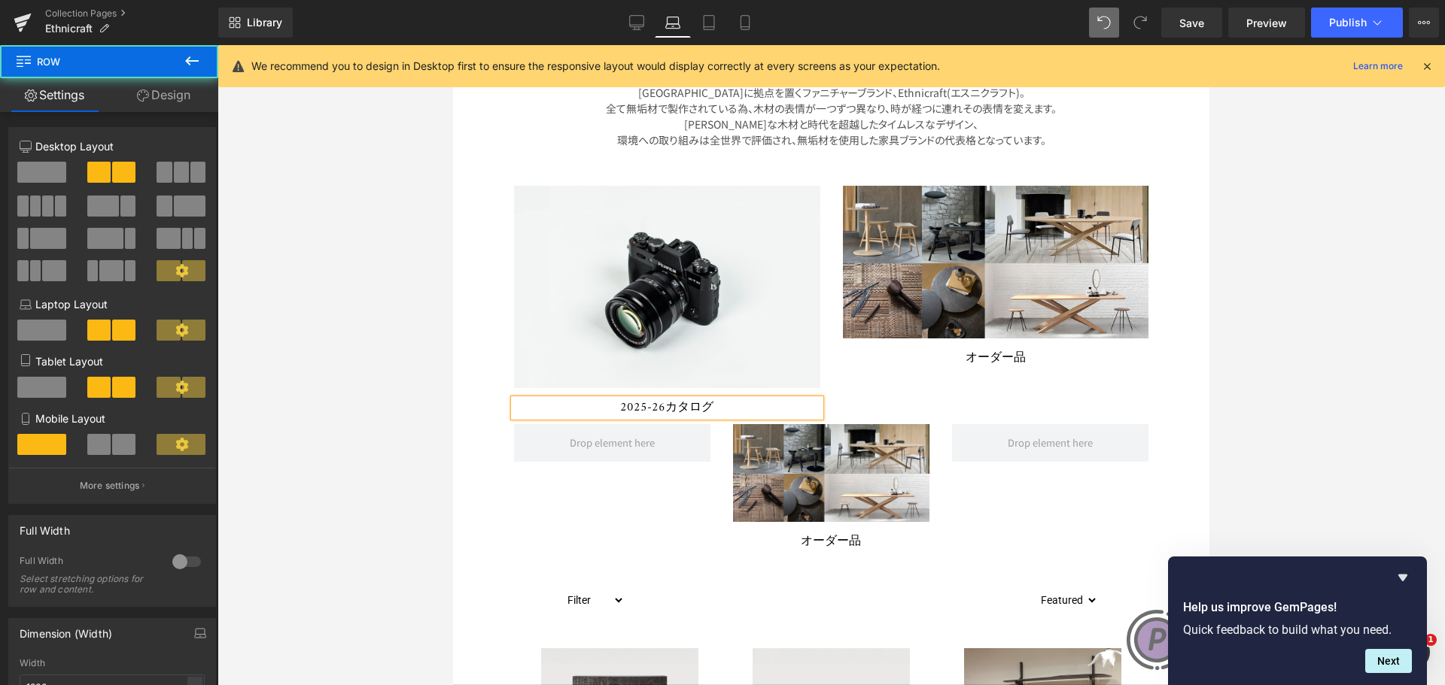
click at [853, 401] on div "Image 2025-26カタログ Heading Image オーダー品 Heading Row" at bounding box center [831, 305] width 657 height 239
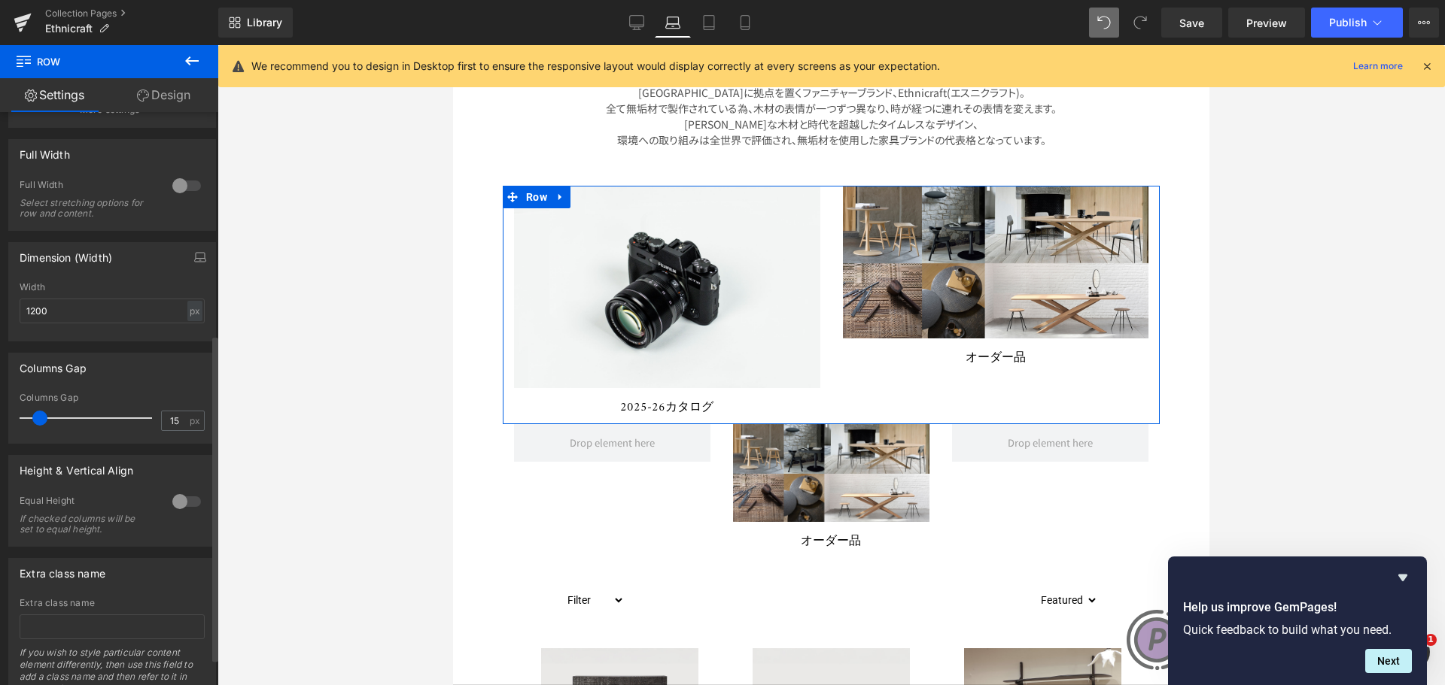
scroll to position [439, 0]
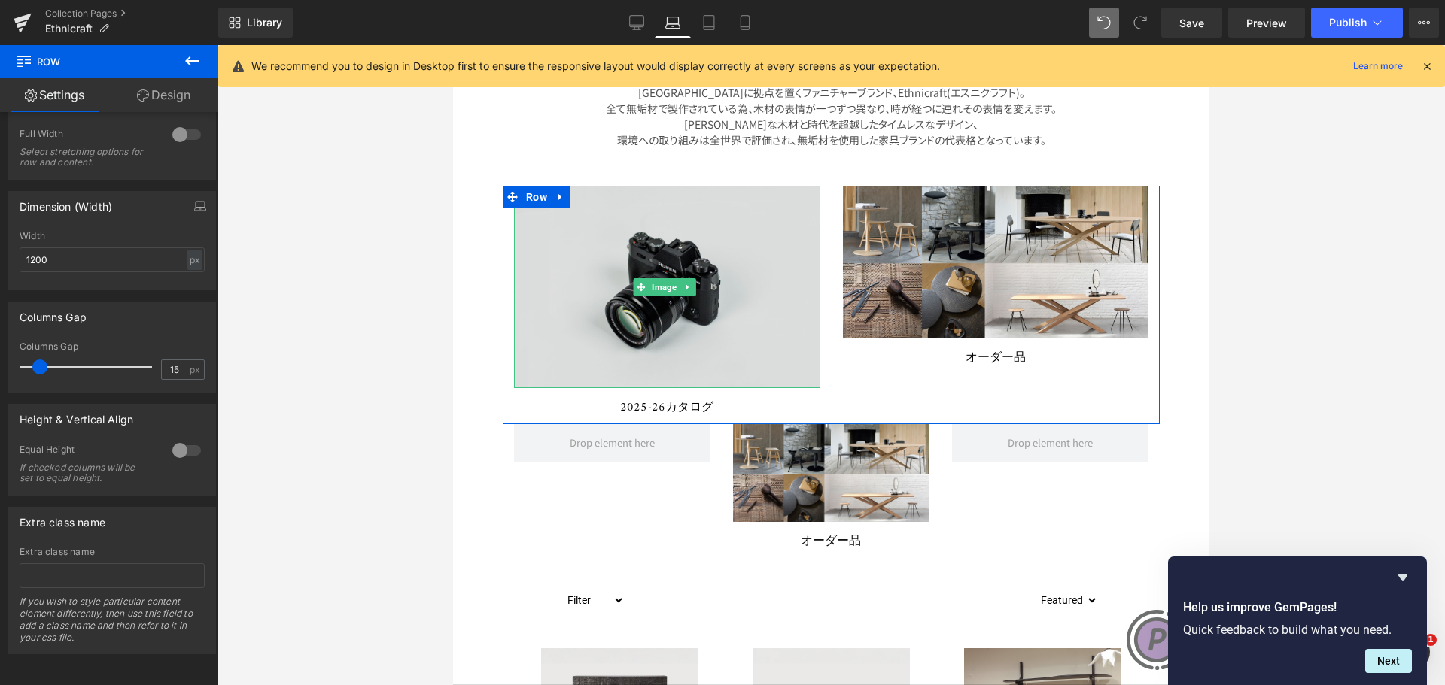
click at [750, 325] on img at bounding box center [667, 287] width 306 height 202
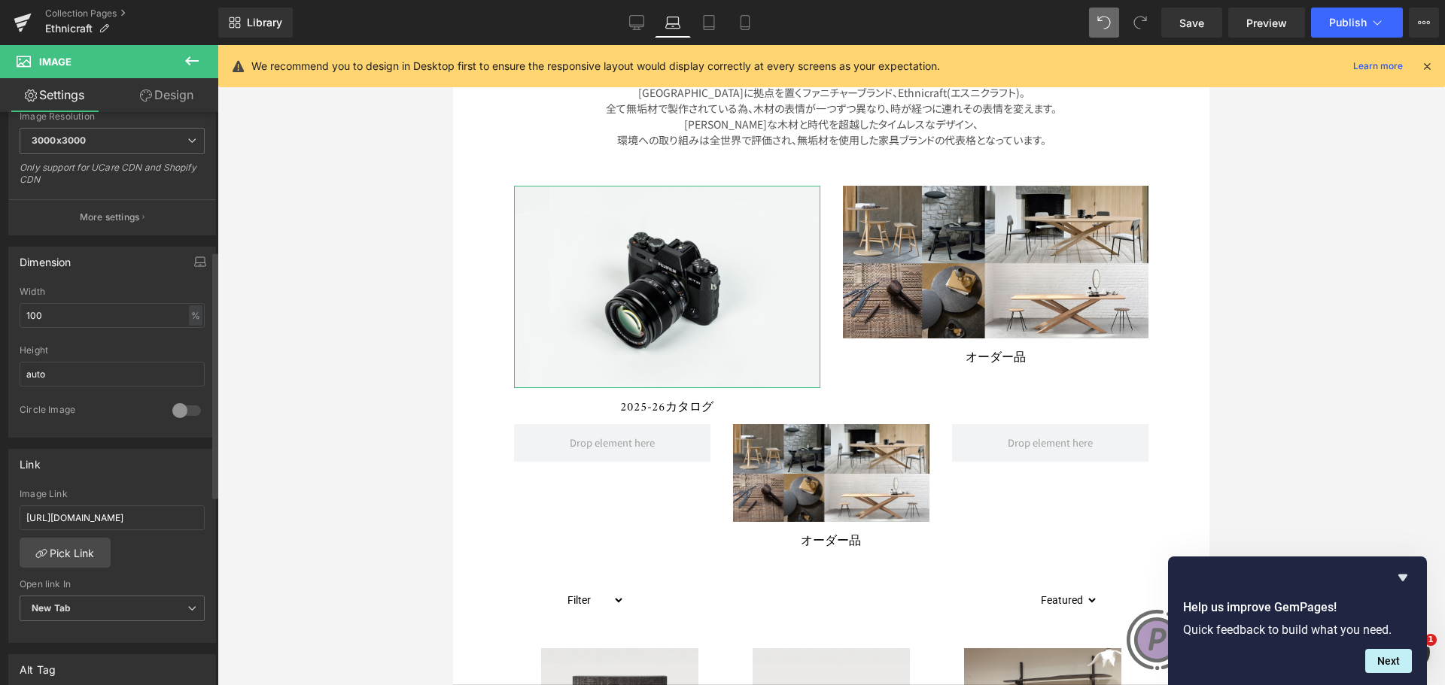
scroll to position [301, 0]
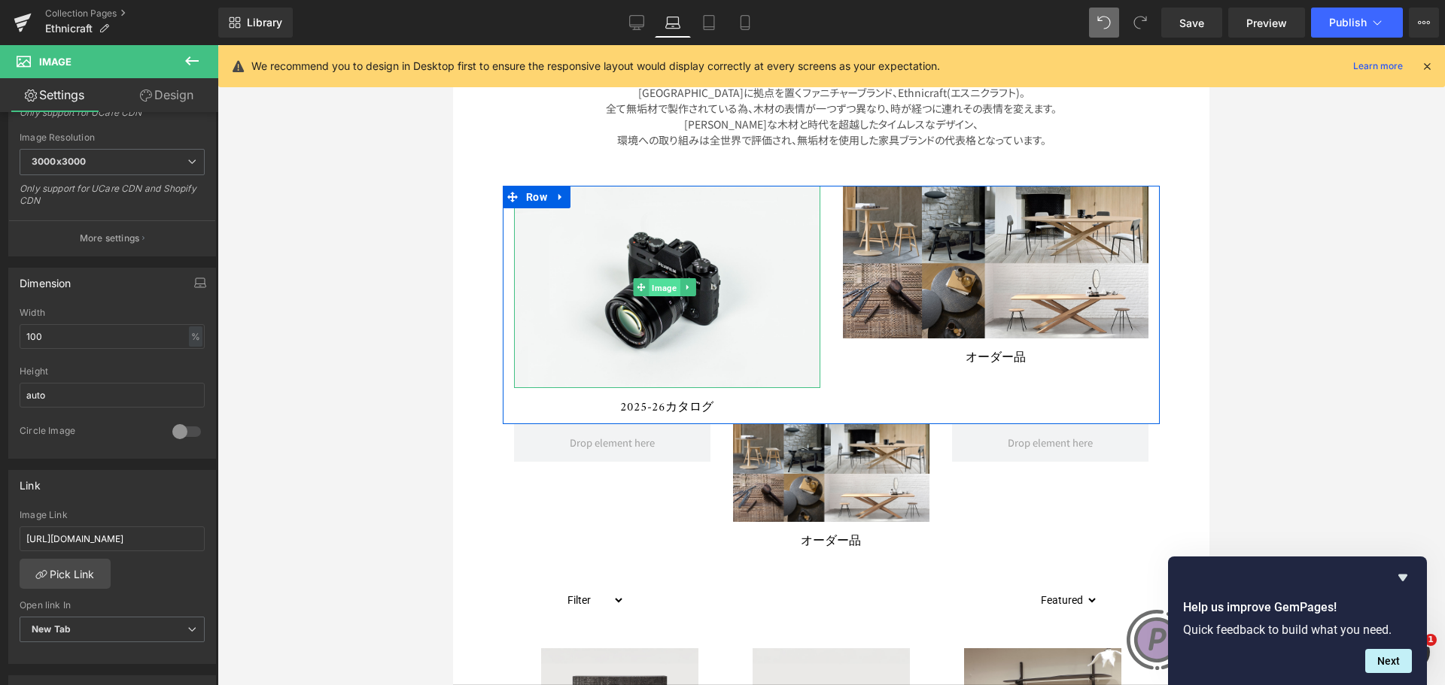
click at [660, 287] on span "Image" at bounding box center [664, 288] width 31 height 18
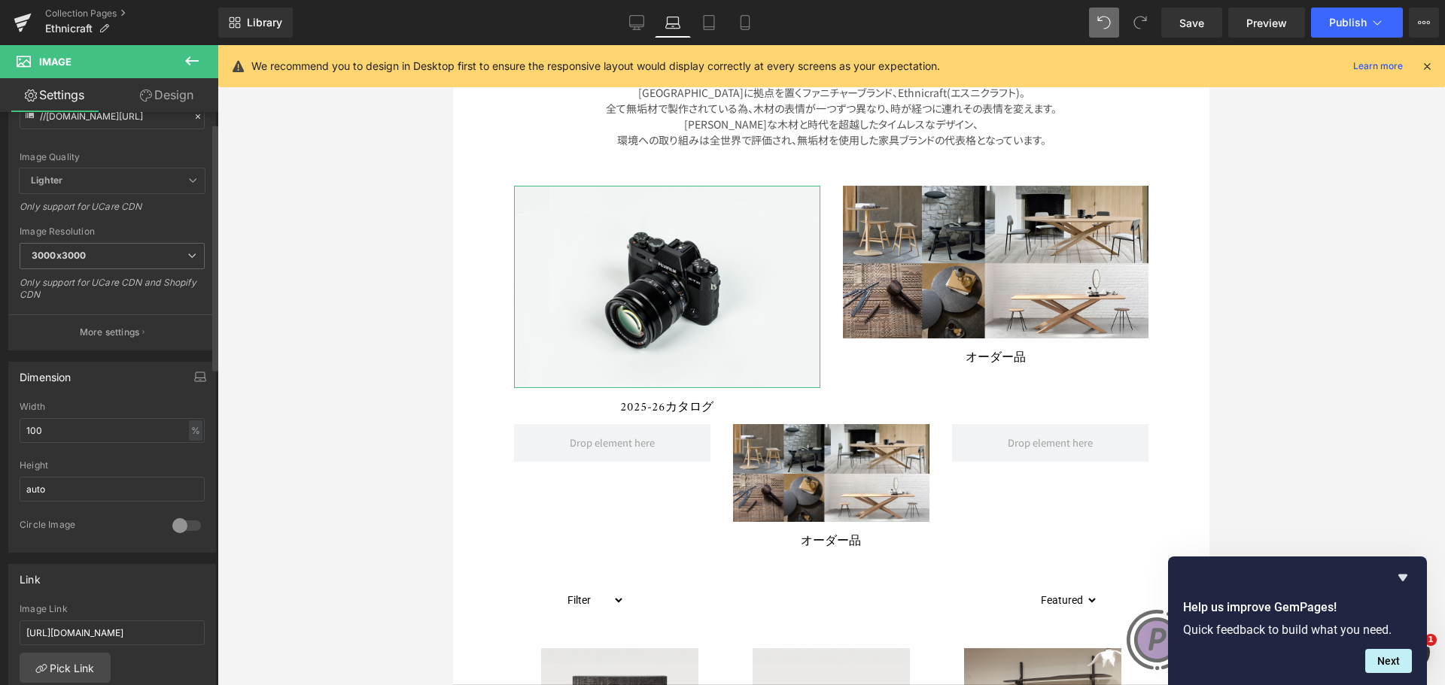
scroll to position [0, 0]
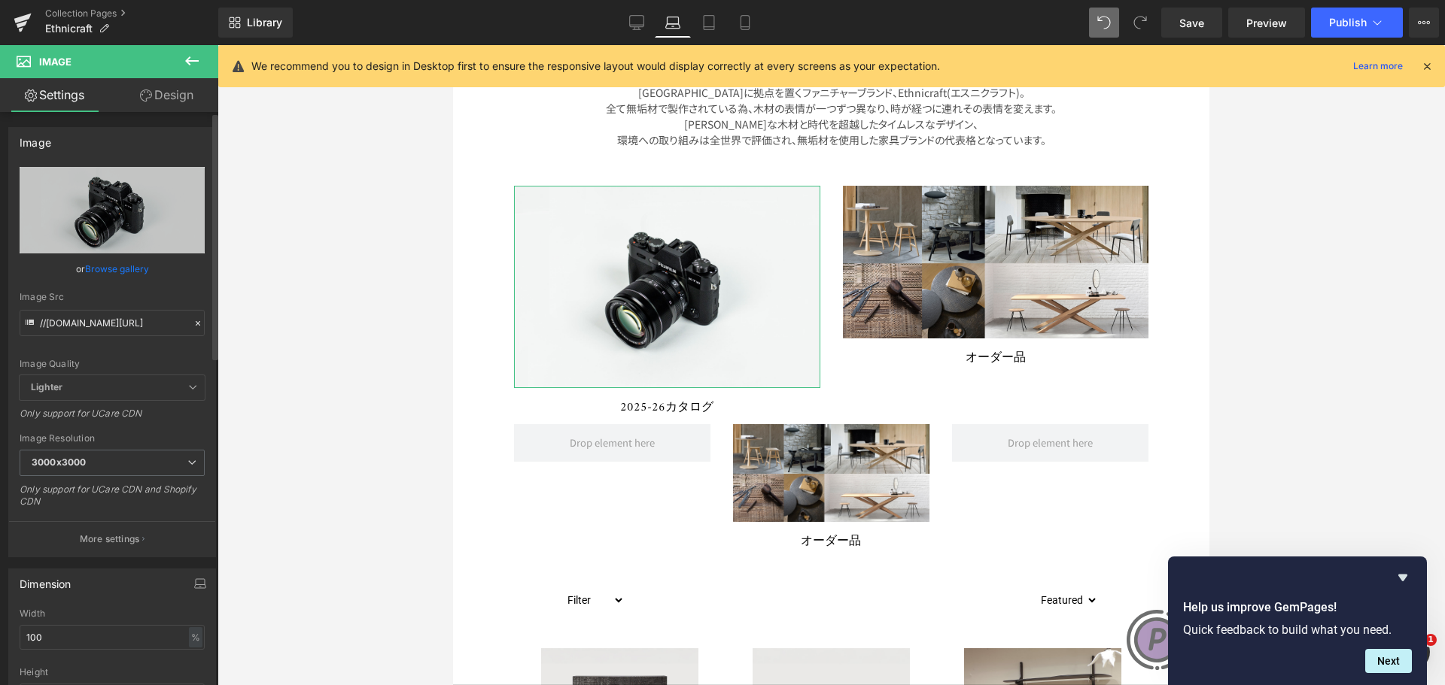
click at [94, 185] on link "Replace Image" at bounding box center [112, 210] width 185 height 87
type input "C:\fakepath\22189_22194_N701_modular_sofa_set_Chestnut_12258_Grooves_coffee_tab…"
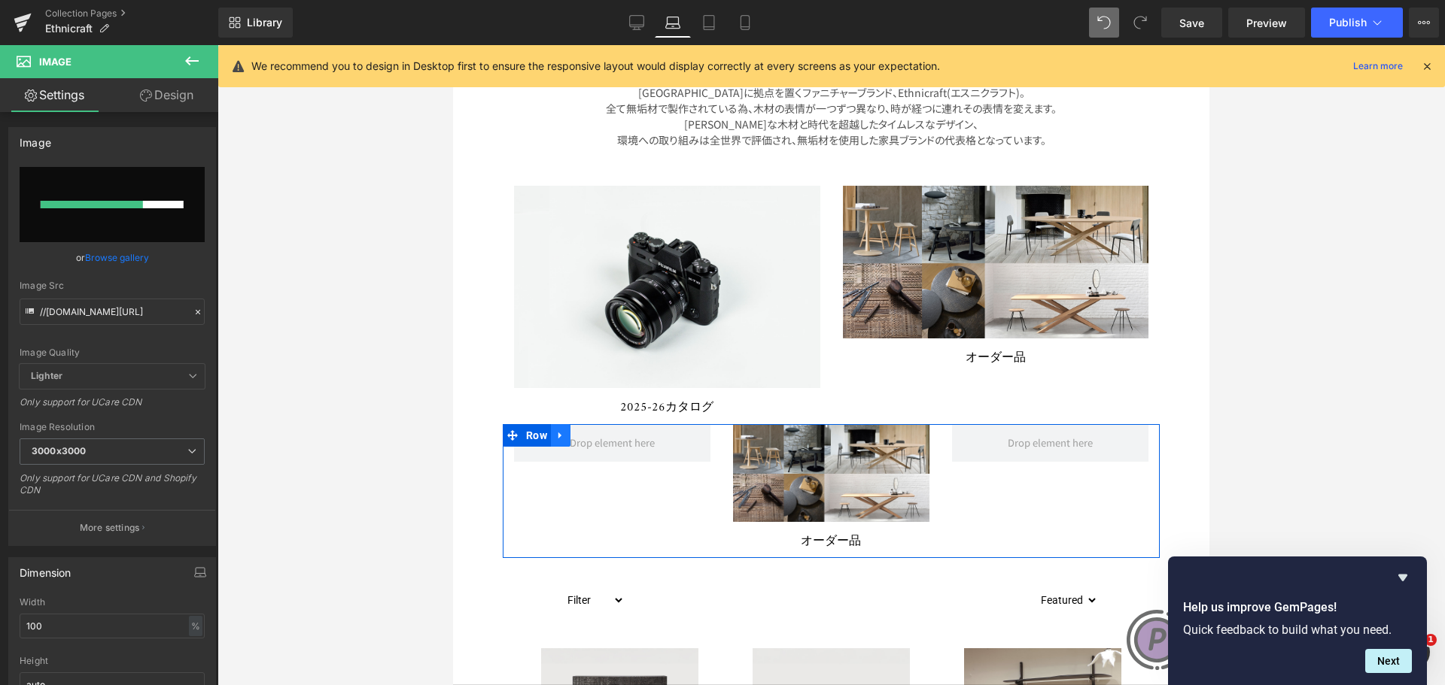
click at [564, 430] on icon at bounding box center [560, 435] width 11 height 11
click at [601, 433] on icon at bounding box center [599, 435] width 11 height 11
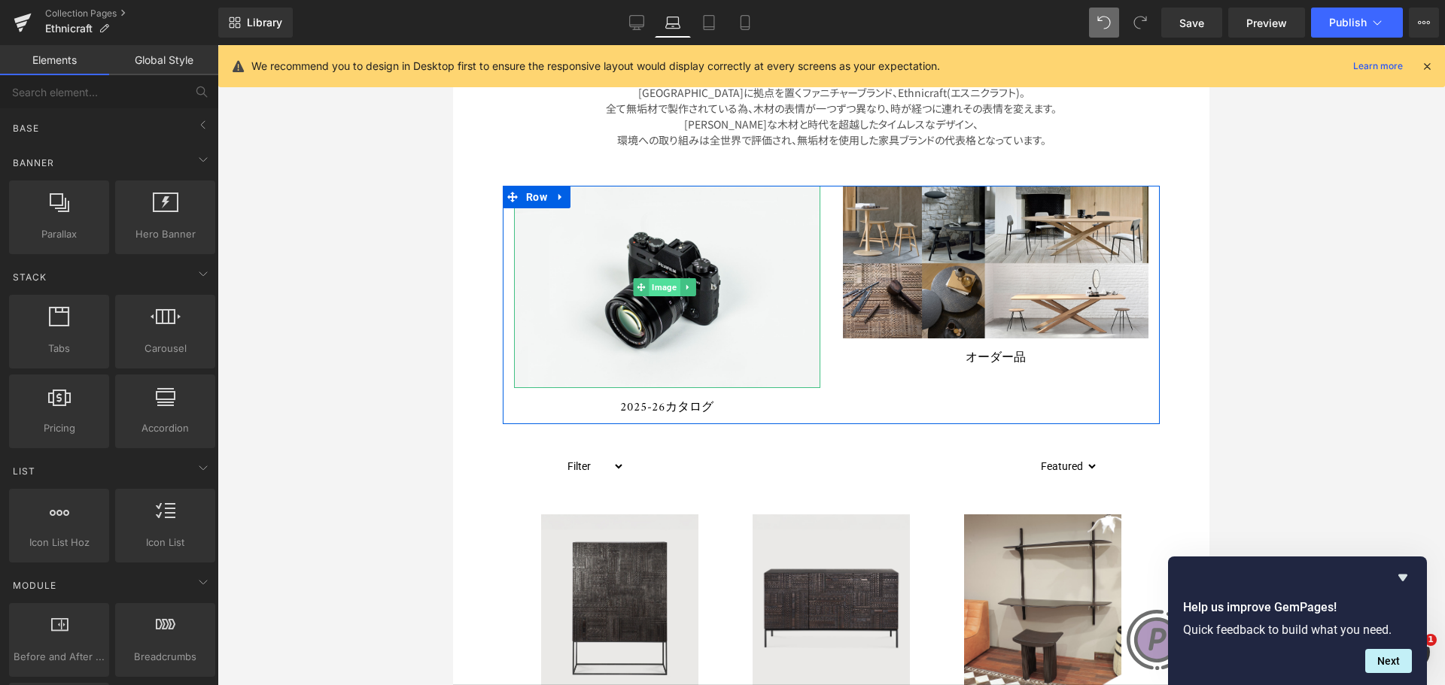
click at [658, 278] on span "Image" at bounding box center [664, 287] width 31 height 18
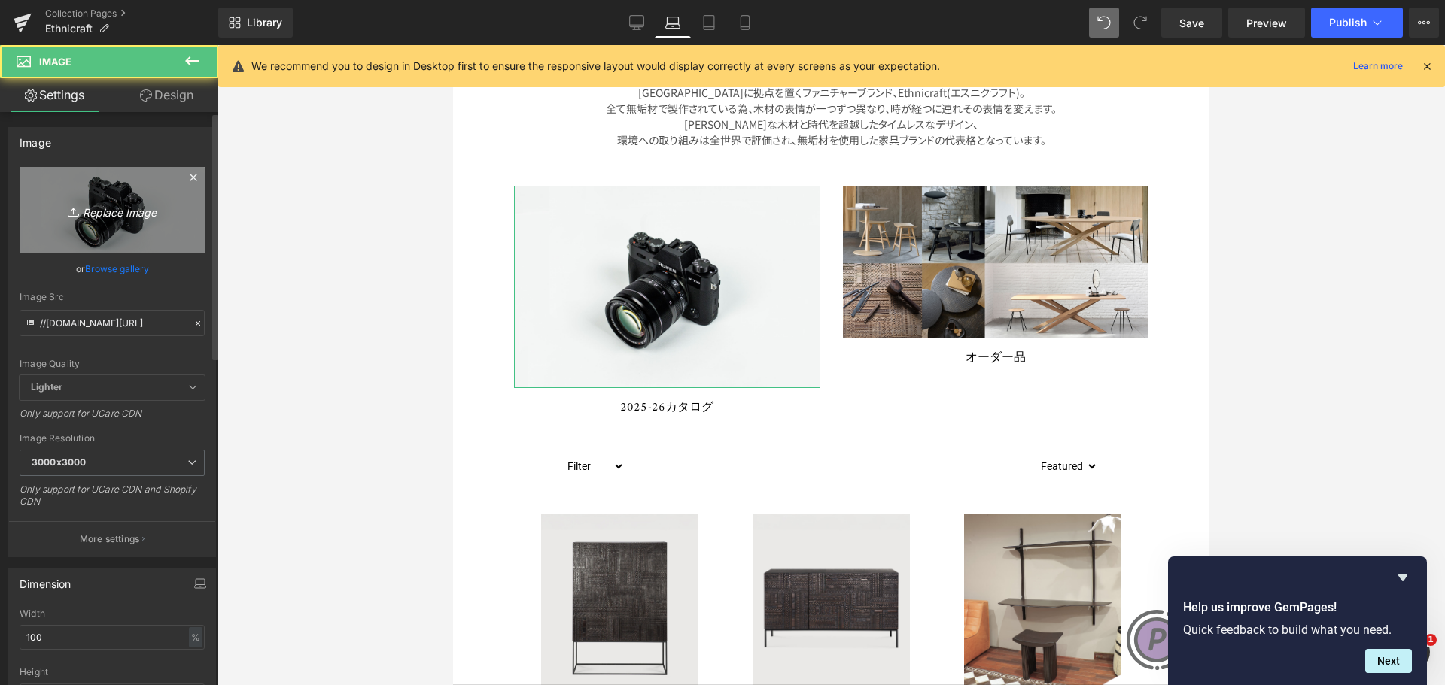
click at [129, 209] on icon "Replace Image" at bounding box center [112, 210] width 120 height 19
type input "C:\fakepath\22189_22194_N701_modular_sofa_set_Chestnut_12258_Grooves_coffee_tab…"
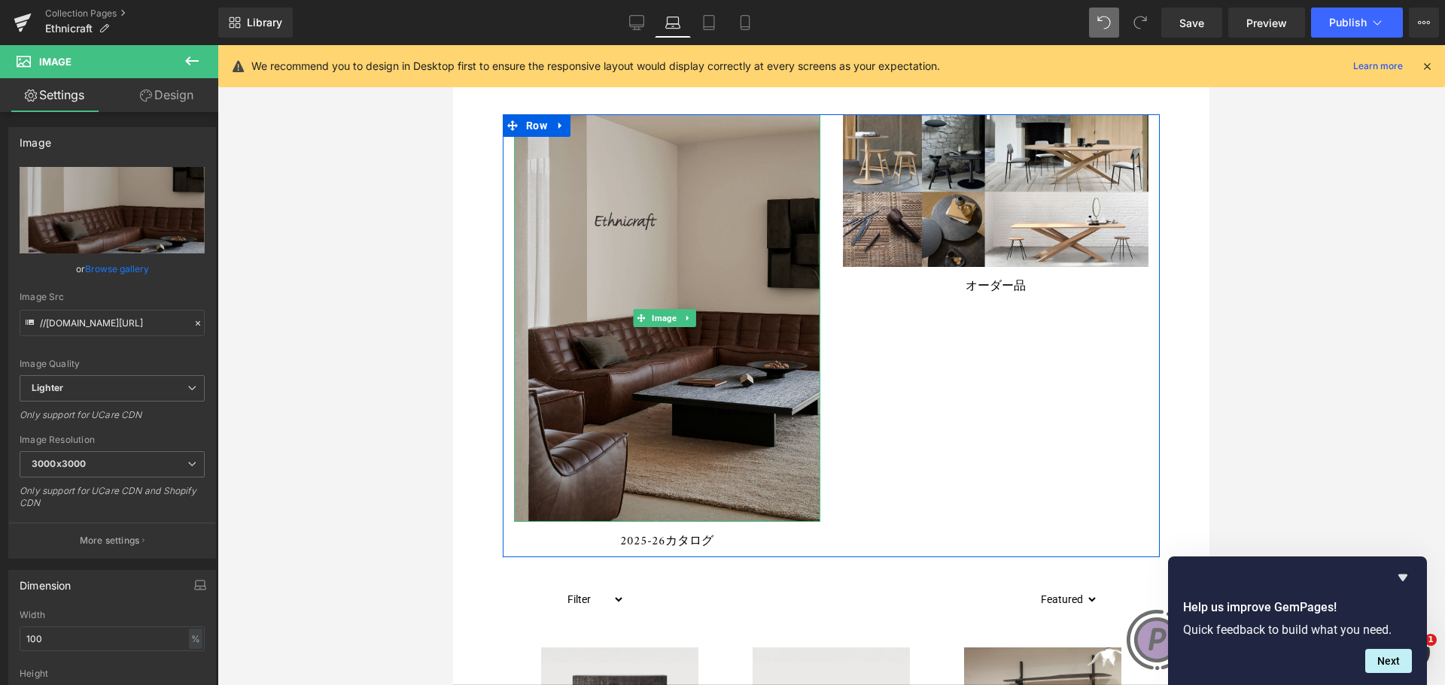
scroll to position [588, 0]
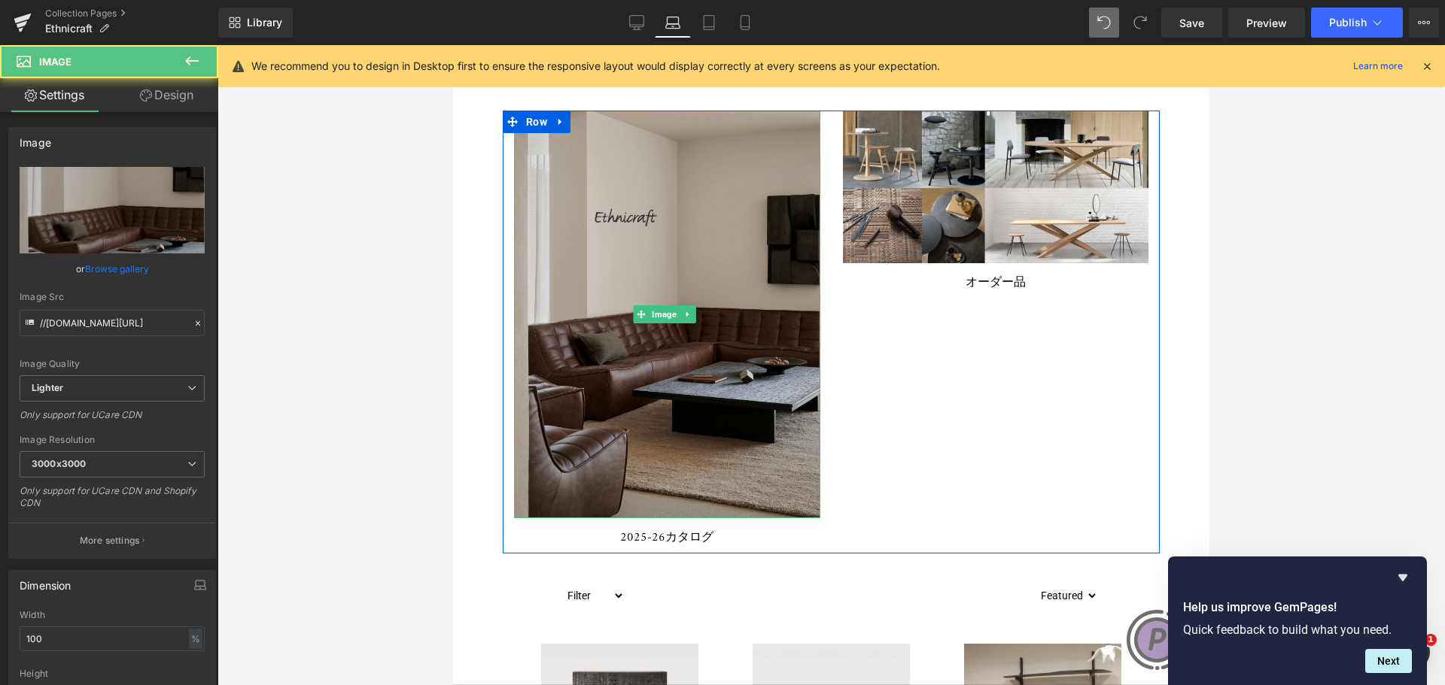
click at [747, 443] on img at bounding box center [667, 315] width 306 height 408
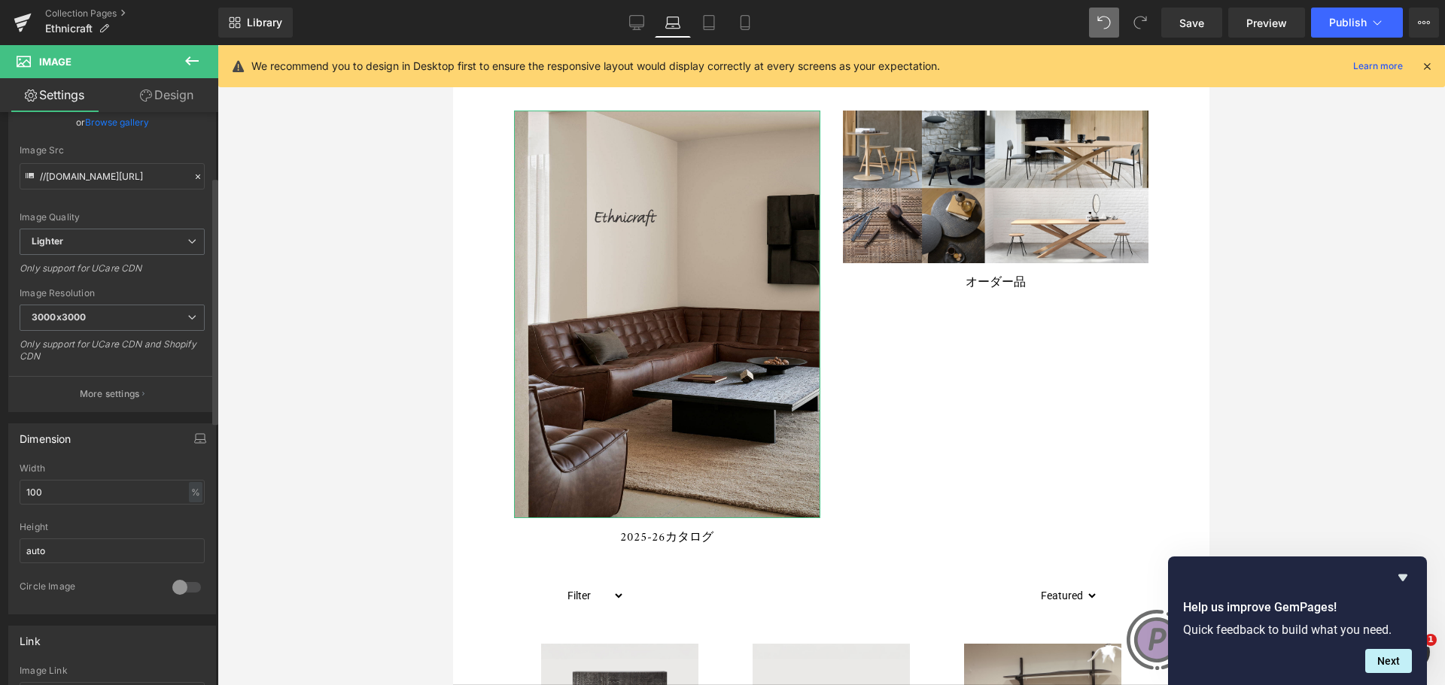
scroll to position [150, 0]
drag, startPoint x: 161, startPoint y: 491, endPoint x: 10, endPoint y: 484, distance: 151.4
click at [10, 484] on div "100% Width 100 % % px auto Height auto 0 Circle Image" at bounding box center [112, 535] width 206 height 150
click at [44, 546] on input "auto" at bounding box center [112, 547] width 185 height 25
click at [170, 584] on div at bounding box center [187, 584] width 36 height 24
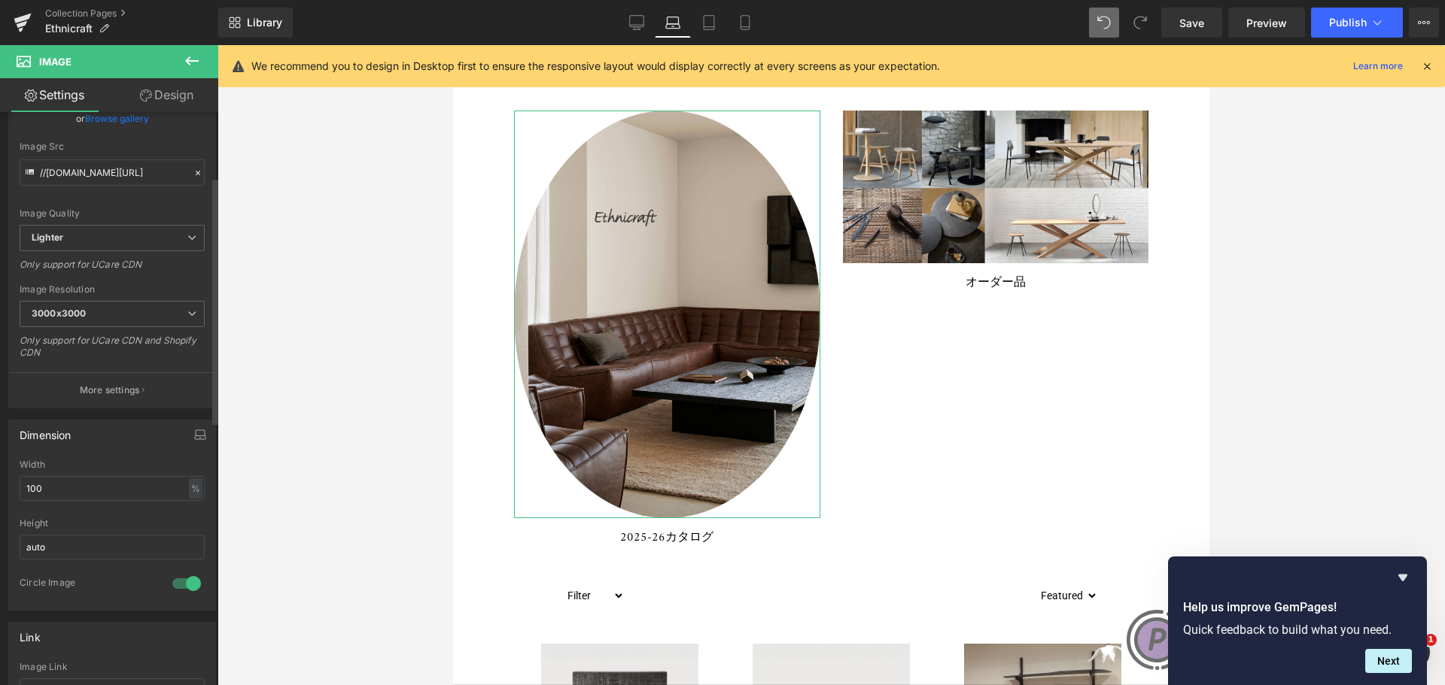
click at [171, 584] on div at bounding box center [187, 584] width 36 height 24
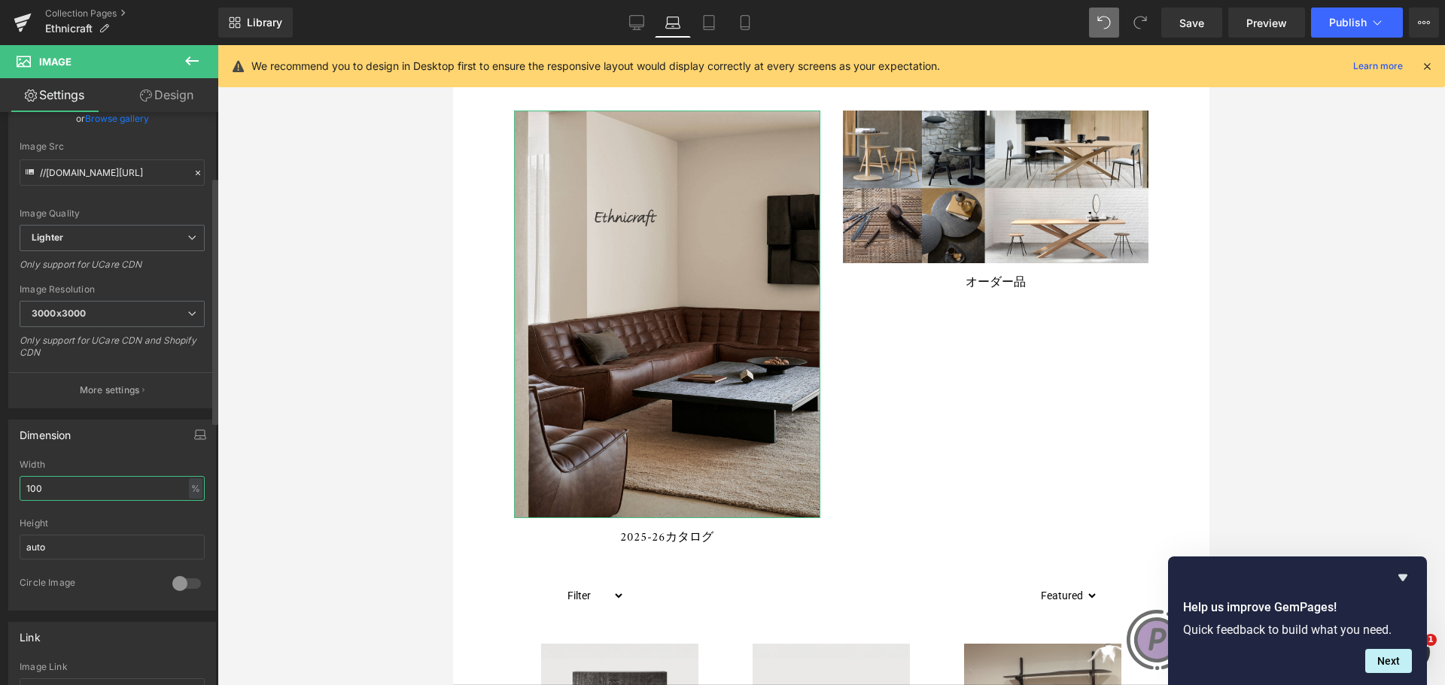
drag, startPoint x: 115, startPoint y: 490, endPoint x: 11, endPoint y: 486, distance: 103.9
click at [11, 486] on div "100% Width 100 % % px auto Height auto 0 Circle Image" at bounding box center [112, 535] width 206 height 150
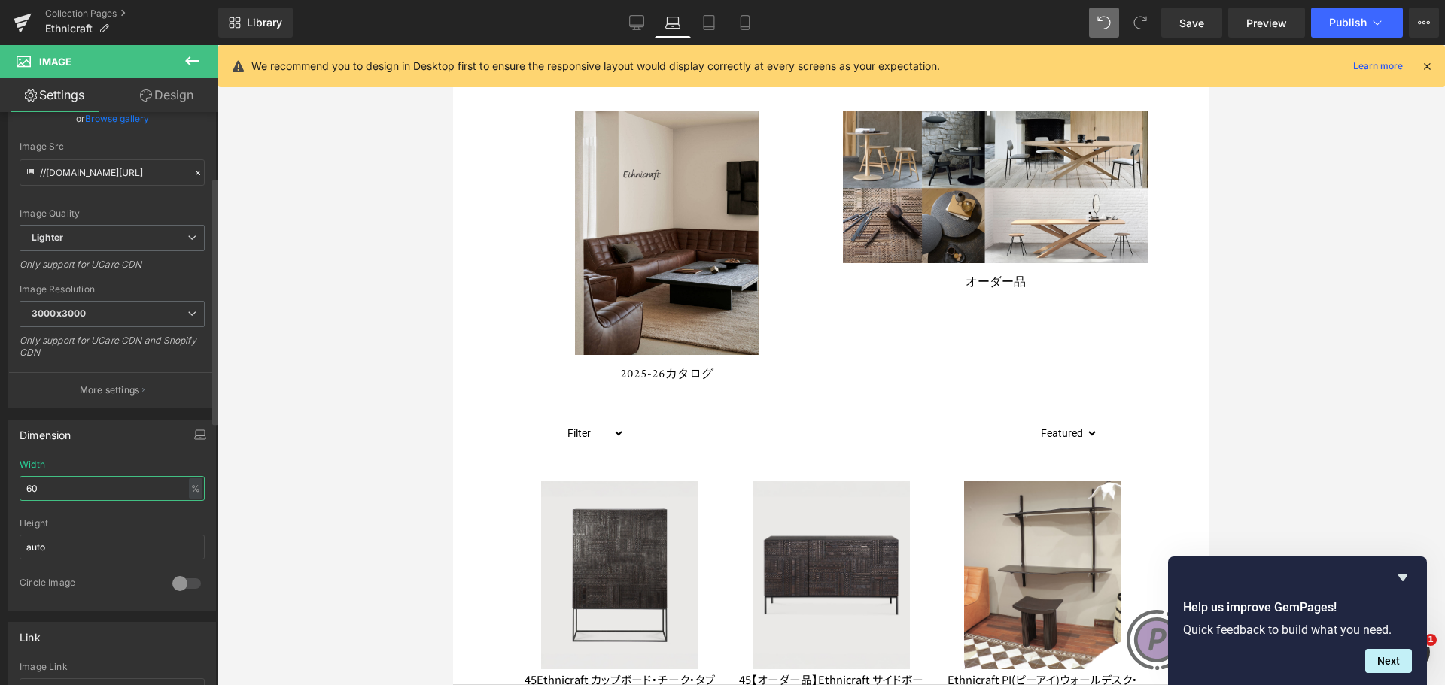
type input "6"
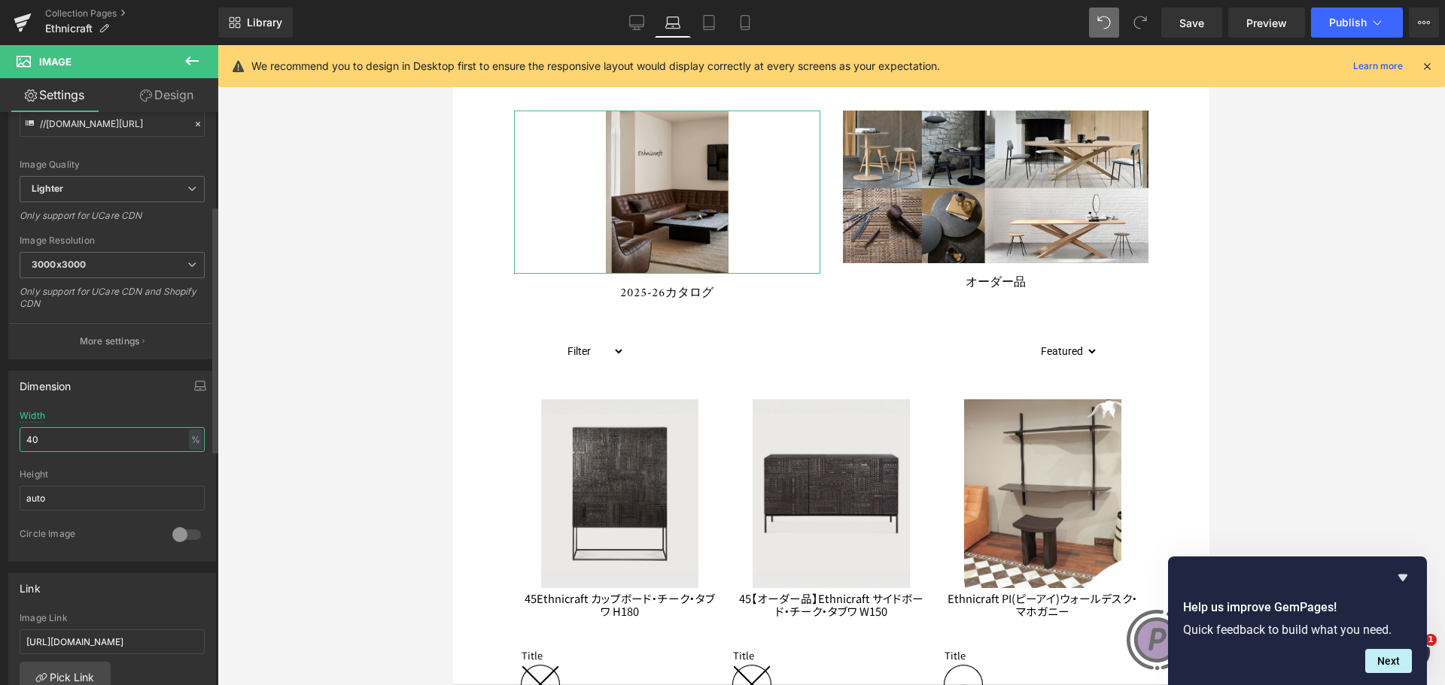
scroll to position [226, 0]
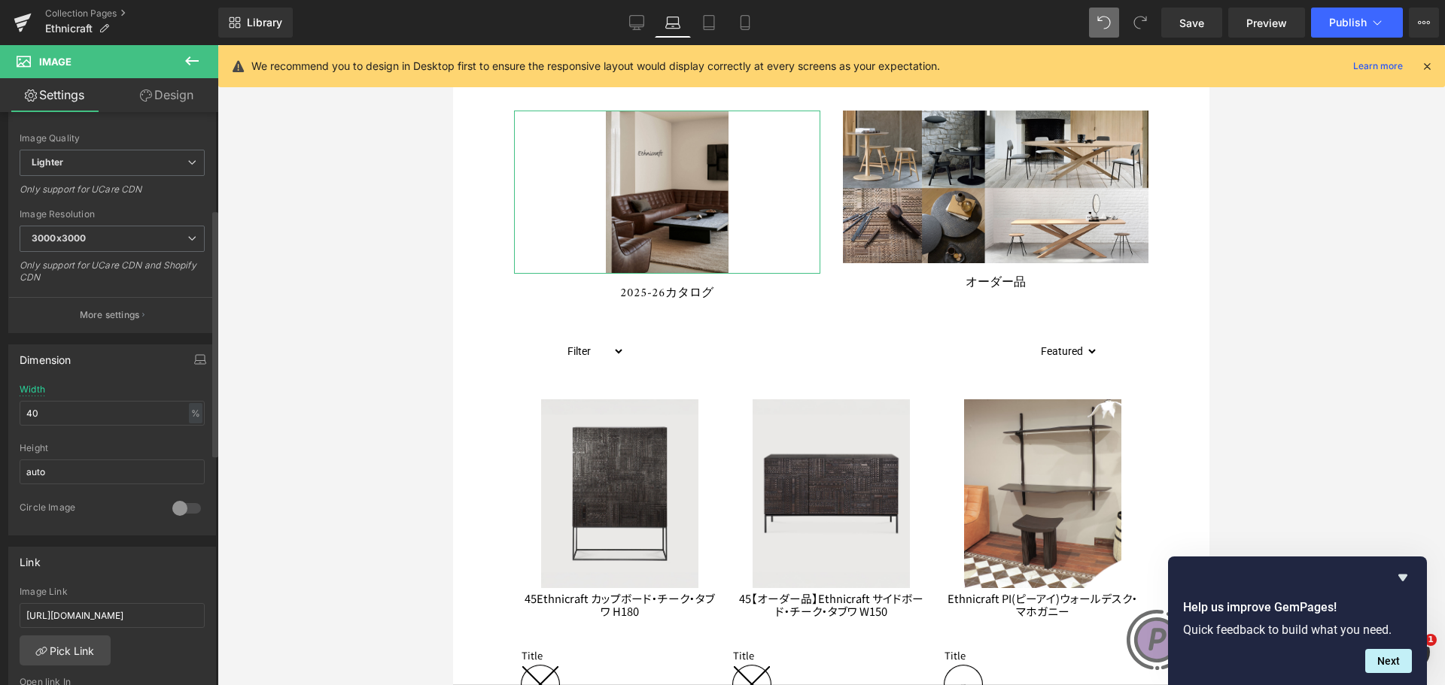
click at [158, 442] on div at bounding box center [112, 438] width 185 height 10
drag, startPoint x: 42, startPoint y: 415, endPoint x: 14, endPoint y: 413, distance: 28.6
click at [14, 413] on div "100% Width 40 % % px auto Height auto 0 Circle Image" at bounding box center [112, 459] width 206 height 150
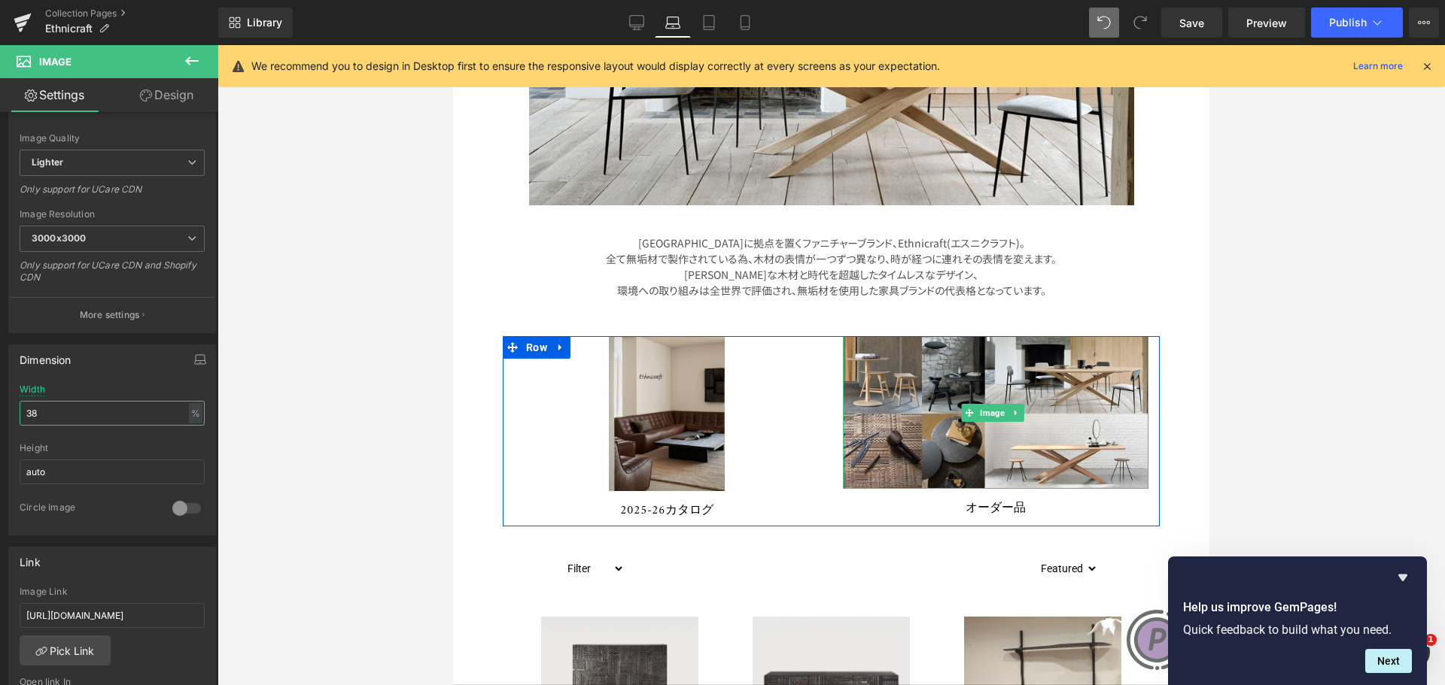
scroll to position [287, 0]
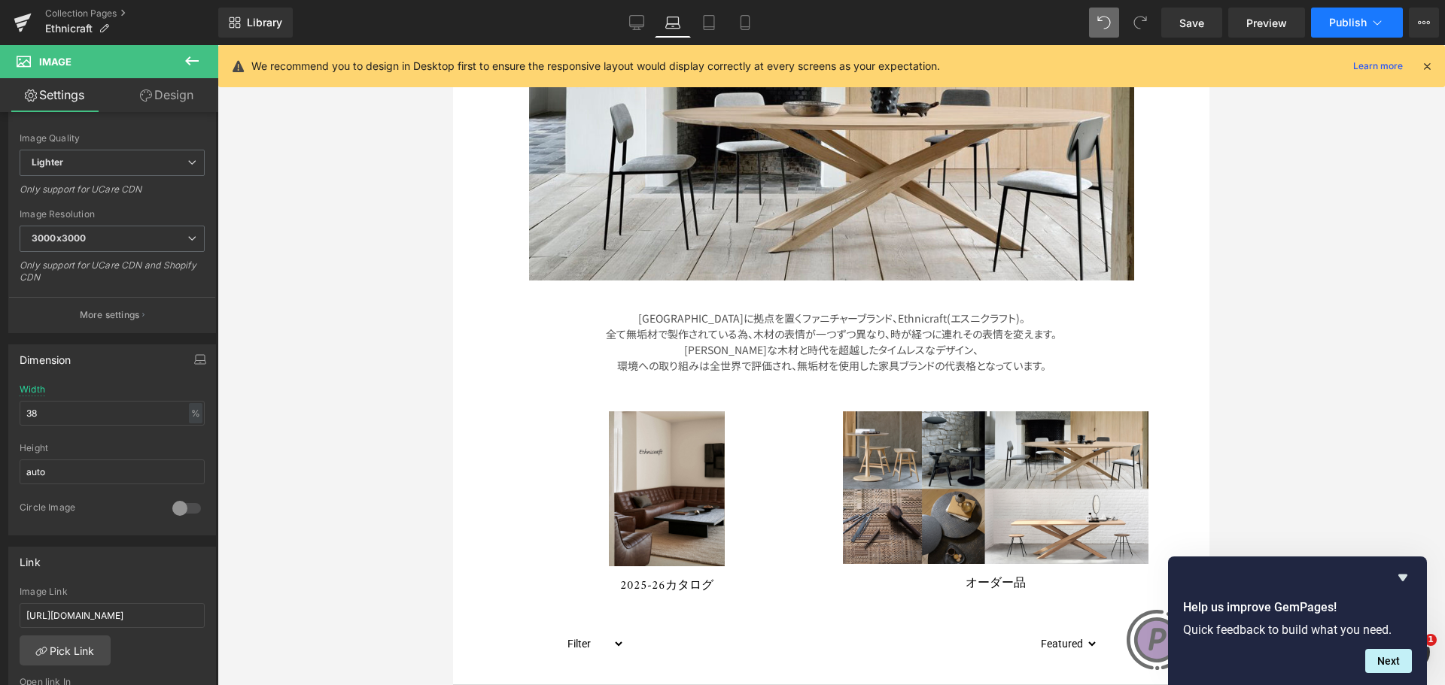
click at [1351, 18] on span "Publish" at bounding box center [1348, 23] width 38 height 12
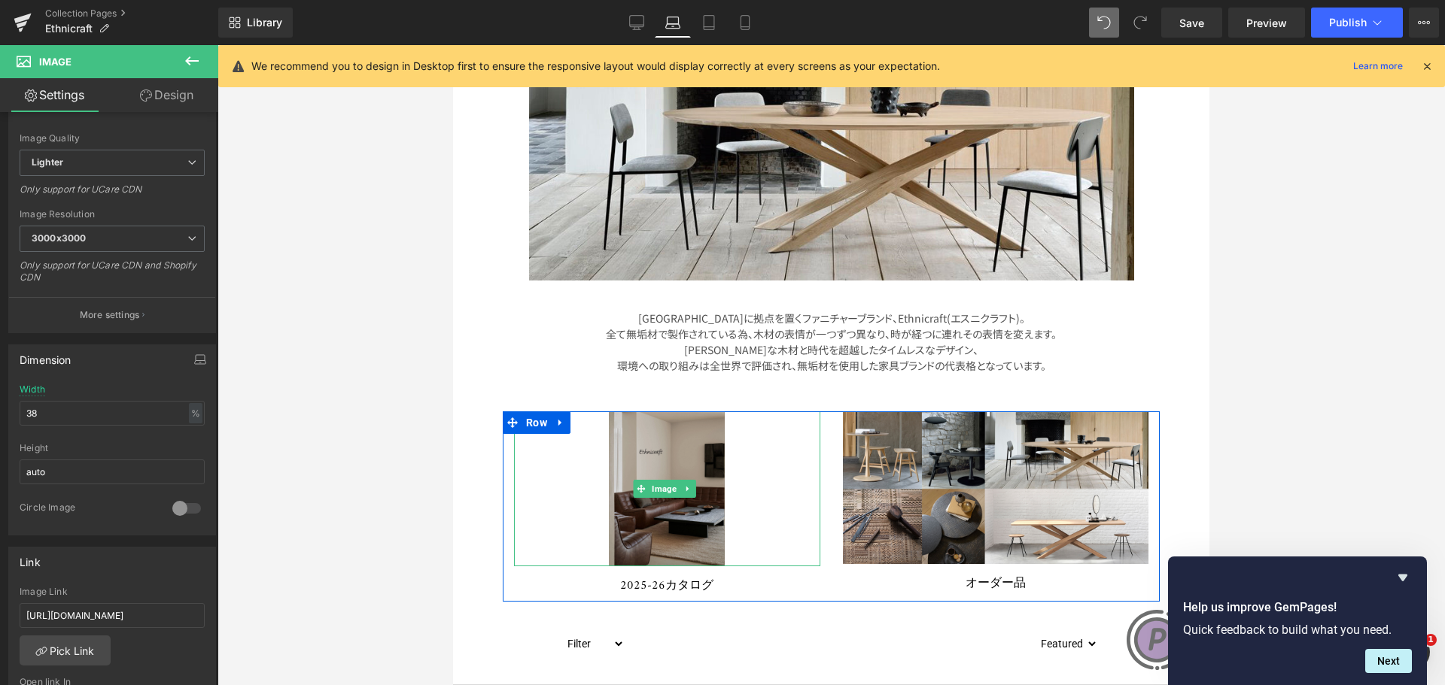
click at [642, 466] on img at bounding box center [667, 489] width 116 height 155
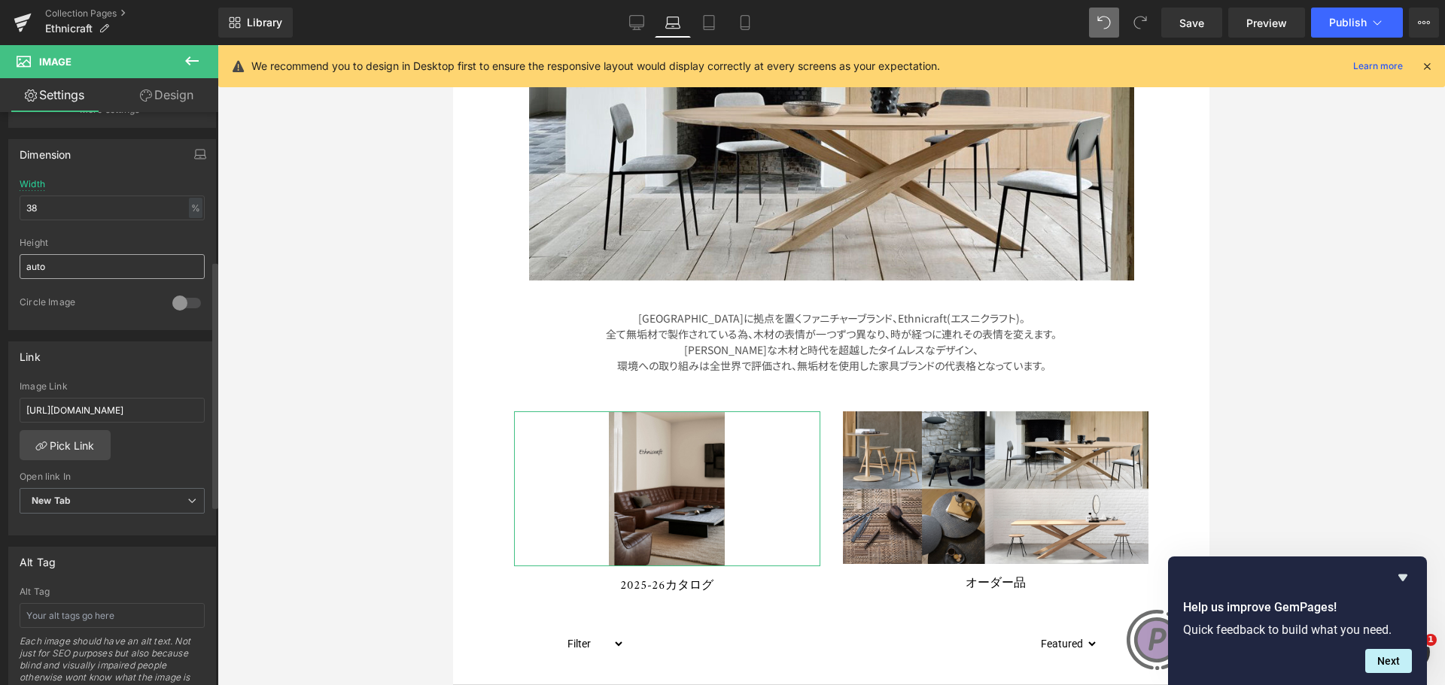
scroll to position [527, 0]
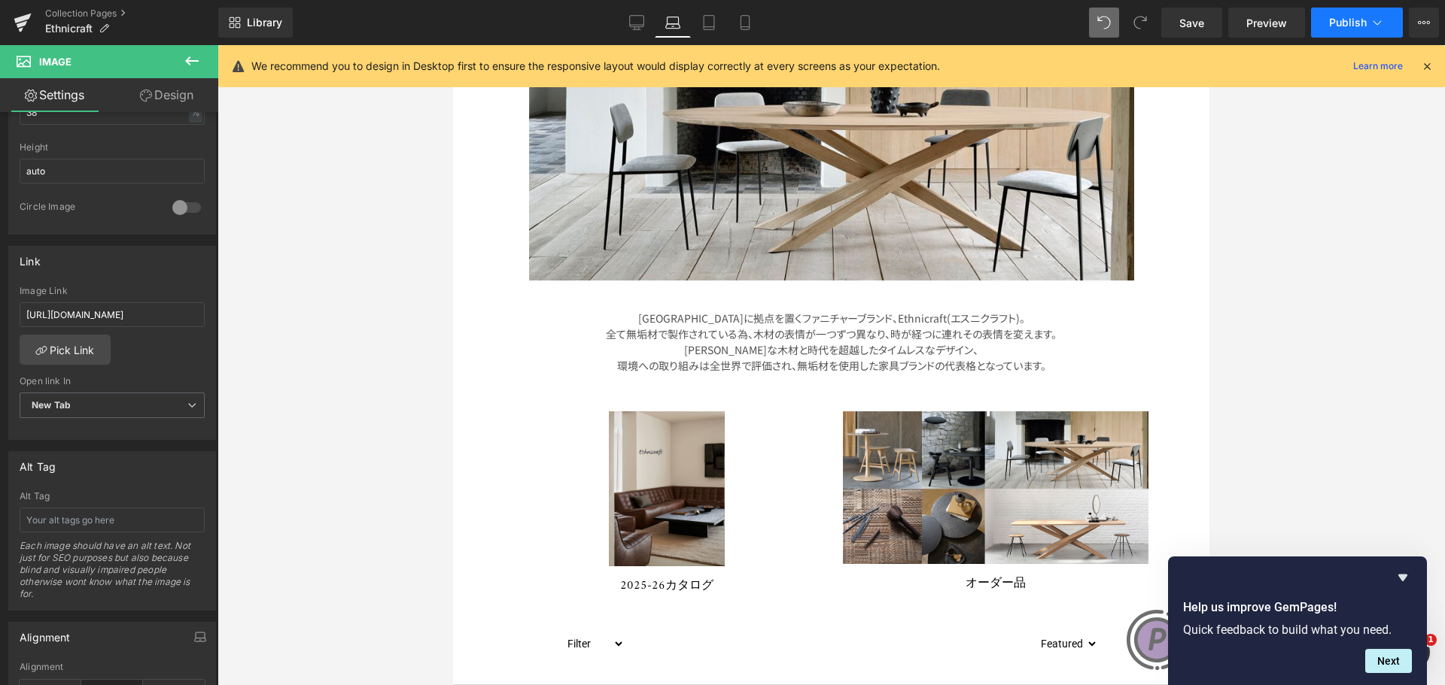
click at [1354, 26] on span "Publish" at bounding box center [1348, 23] width 38 height 12
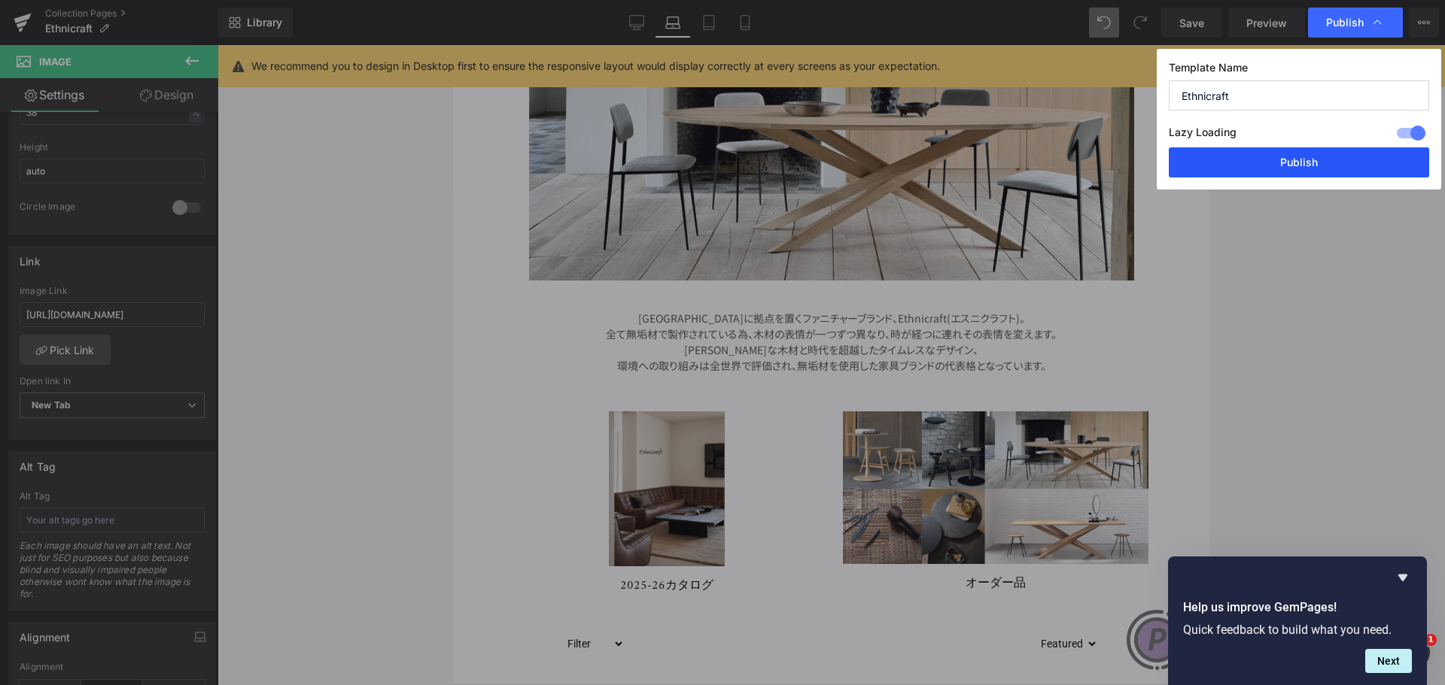
click at [1305, 170] on button "Publish" at bounding box center [1298, 162] width 260 height 30
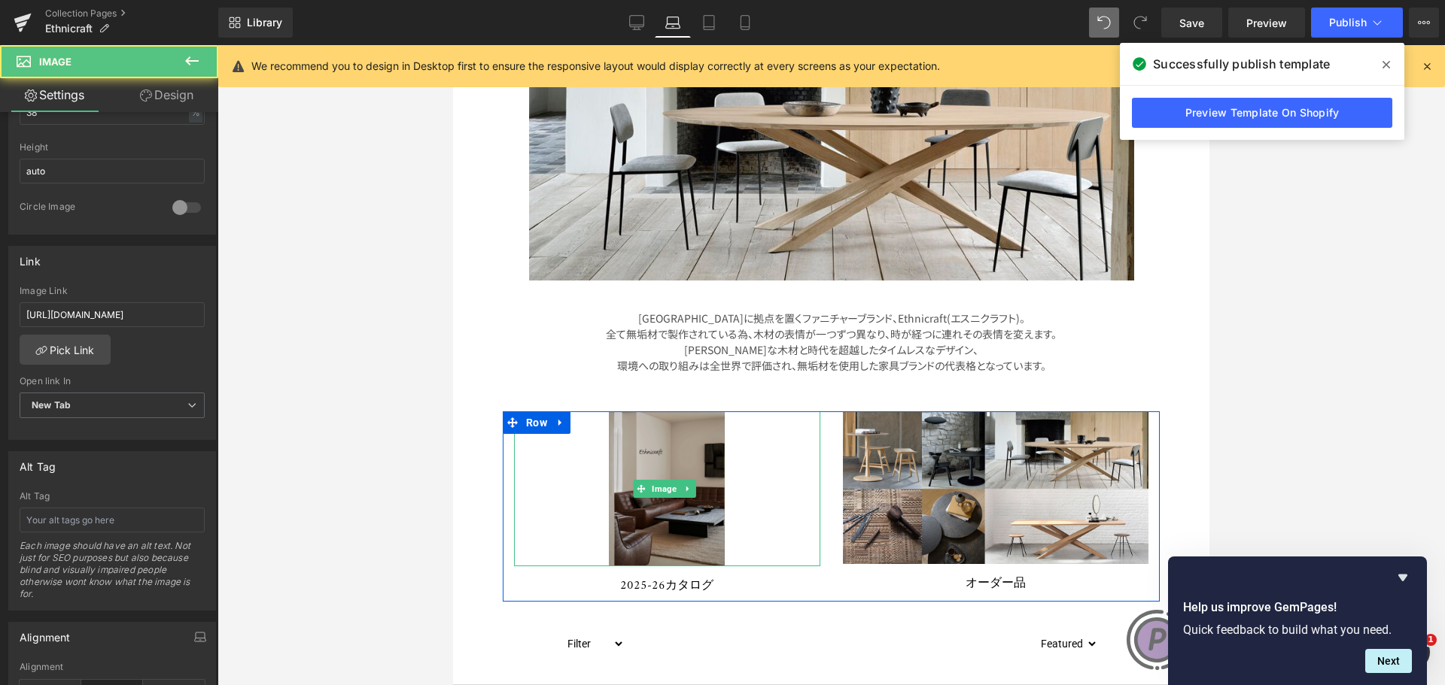
click at [661, 430] on img at bounding box center [667, 489] width 116 height 155
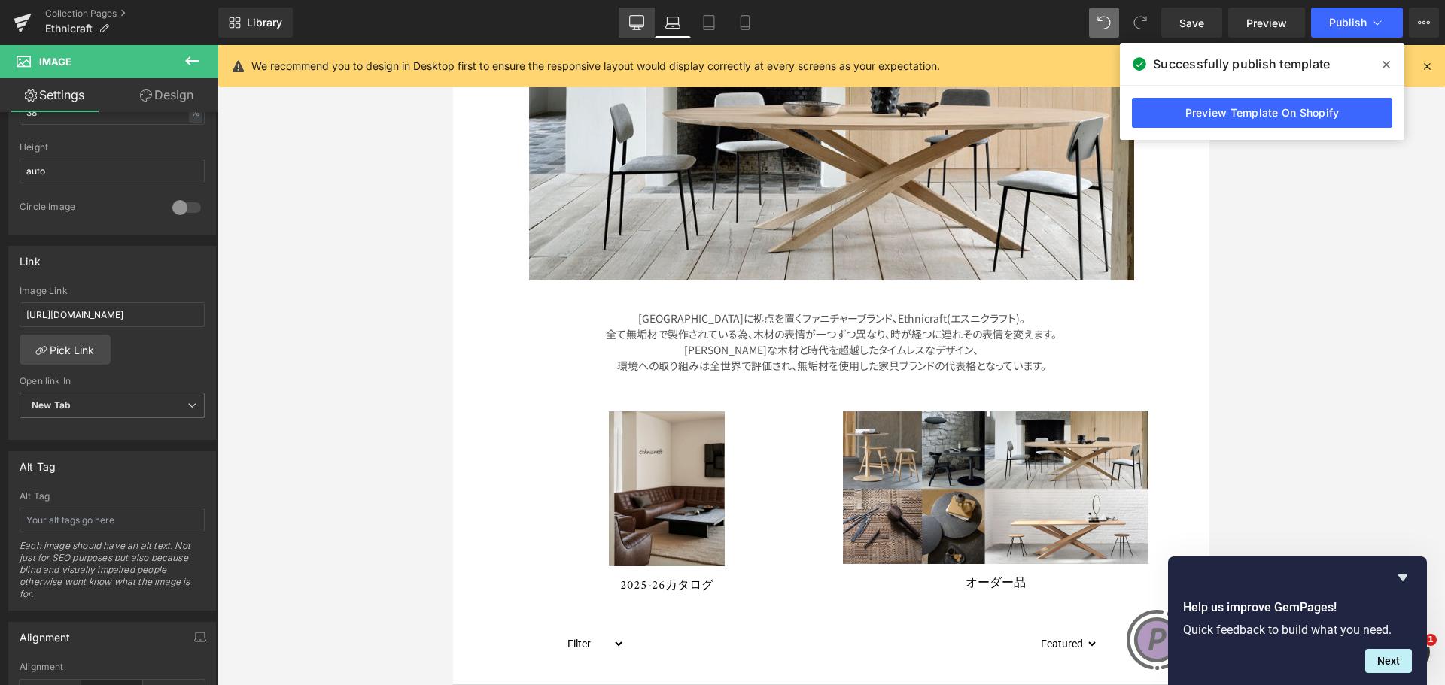
click at [643, 19] on icon at bounding box center [636, 22] width 15 height 15
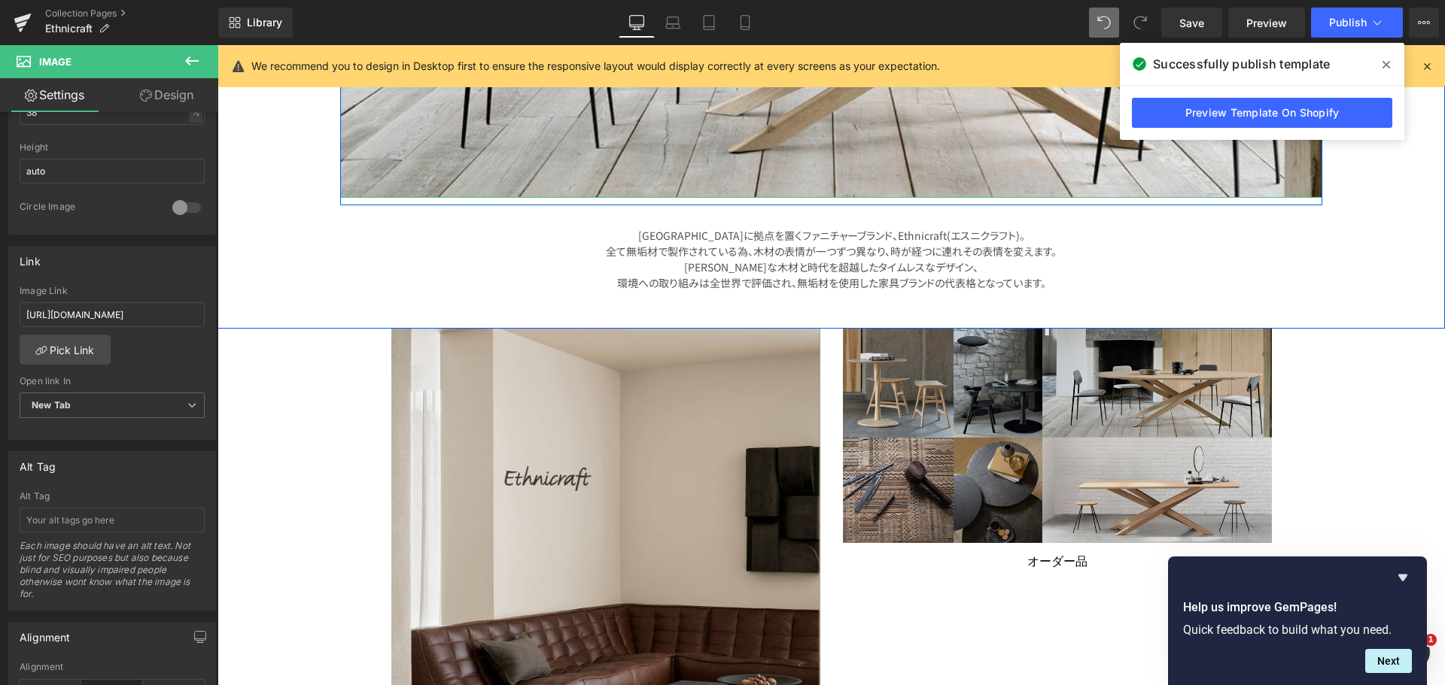
scroll to position [876, 0]
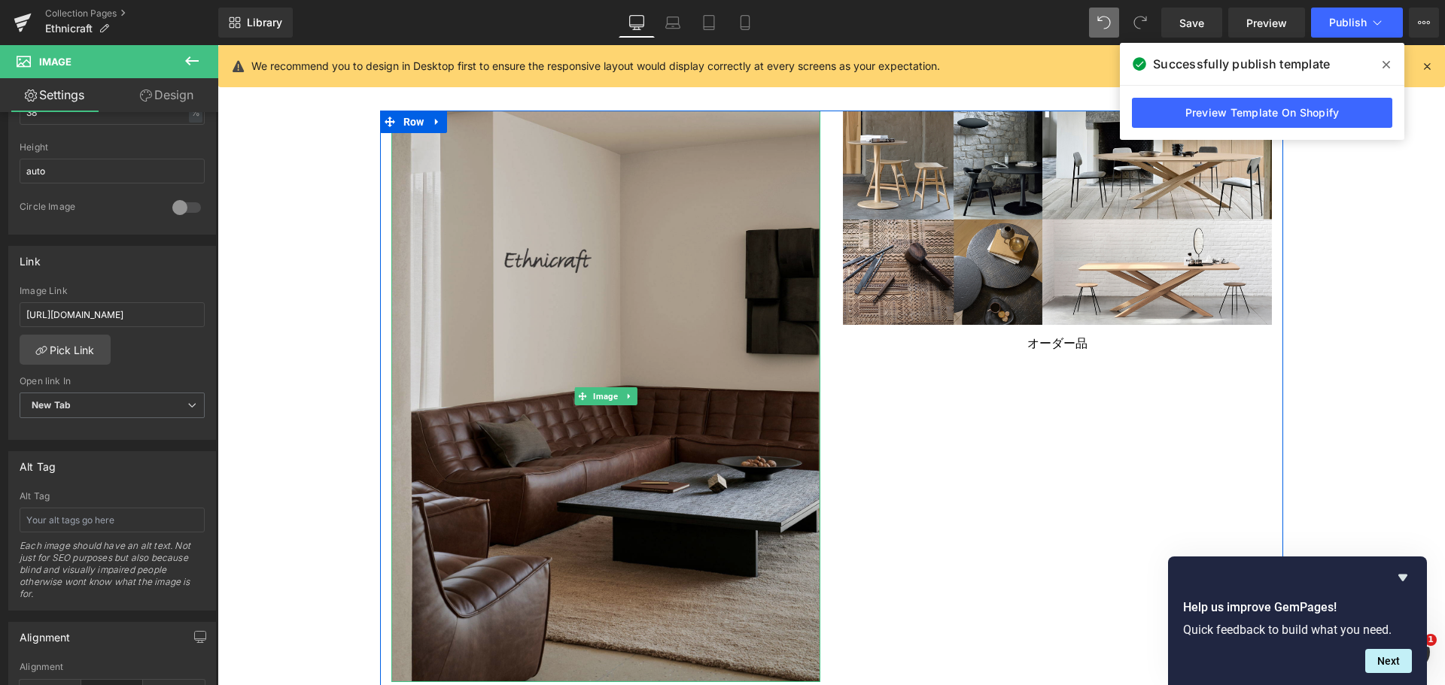
click at [716, 308] on img at bounding box center [605, 397] width 429 height 572
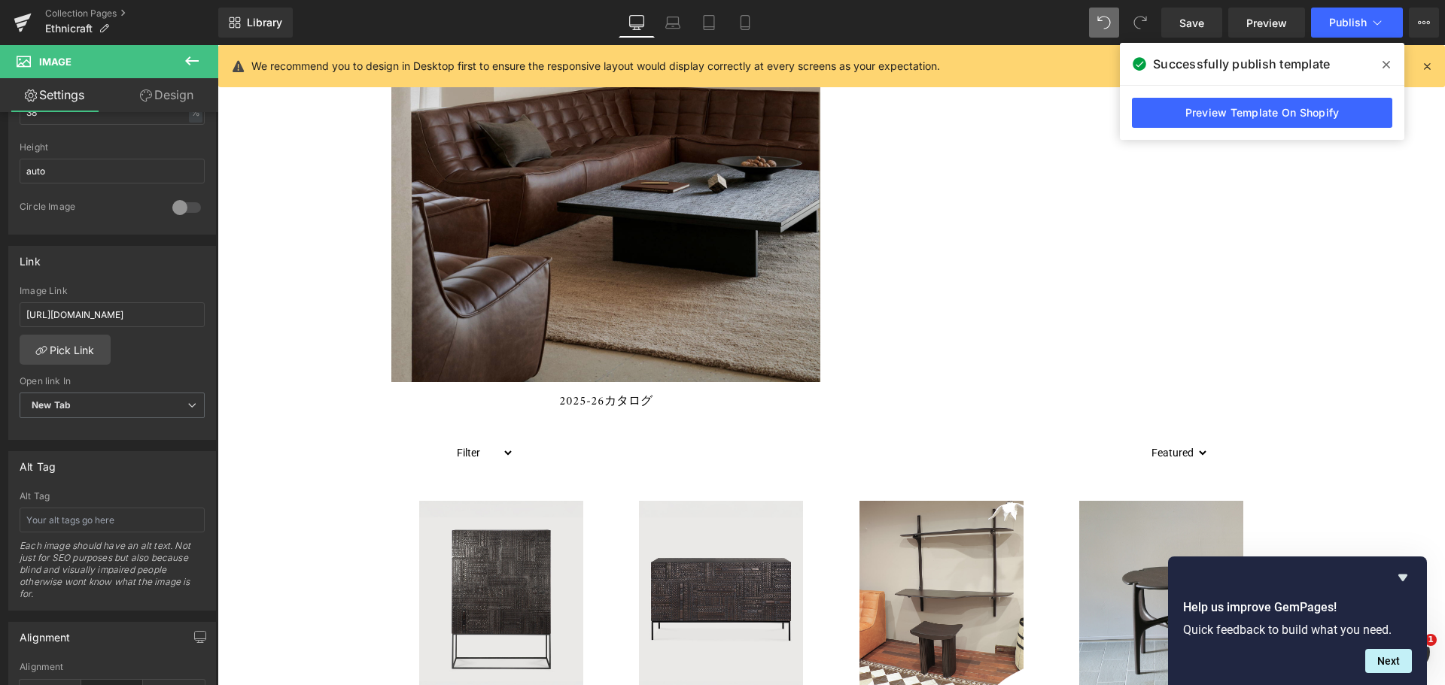
scroll to position [1177, 0]
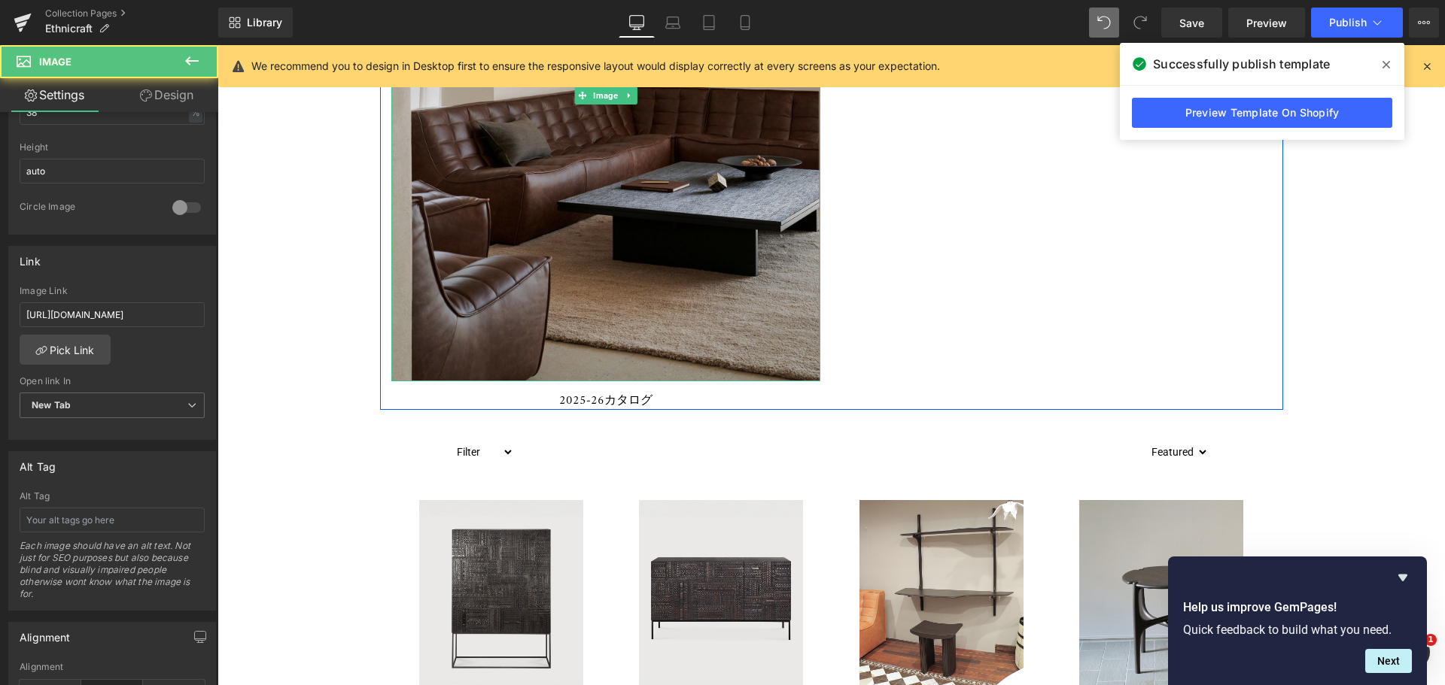
click at [525, 321] on img at bounding box center [605, 96] width 429 height 572
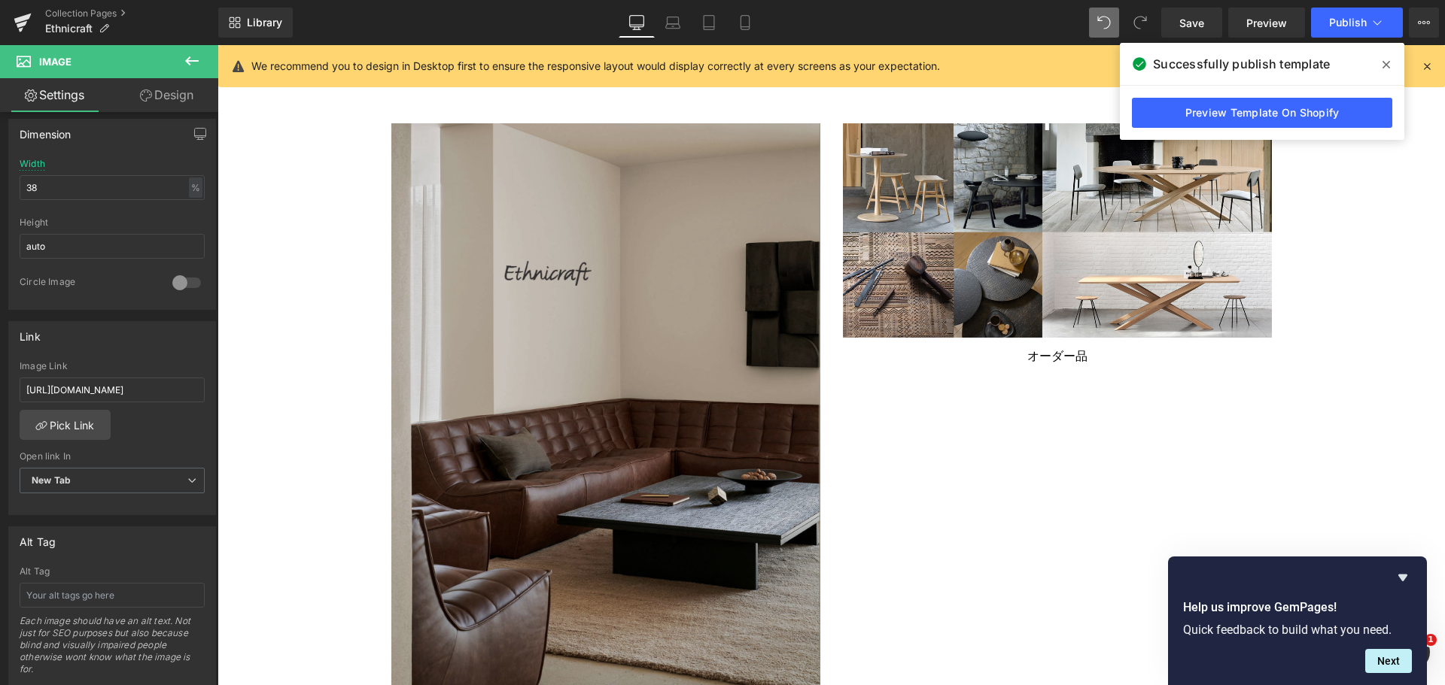
scroll to position [801, 0]
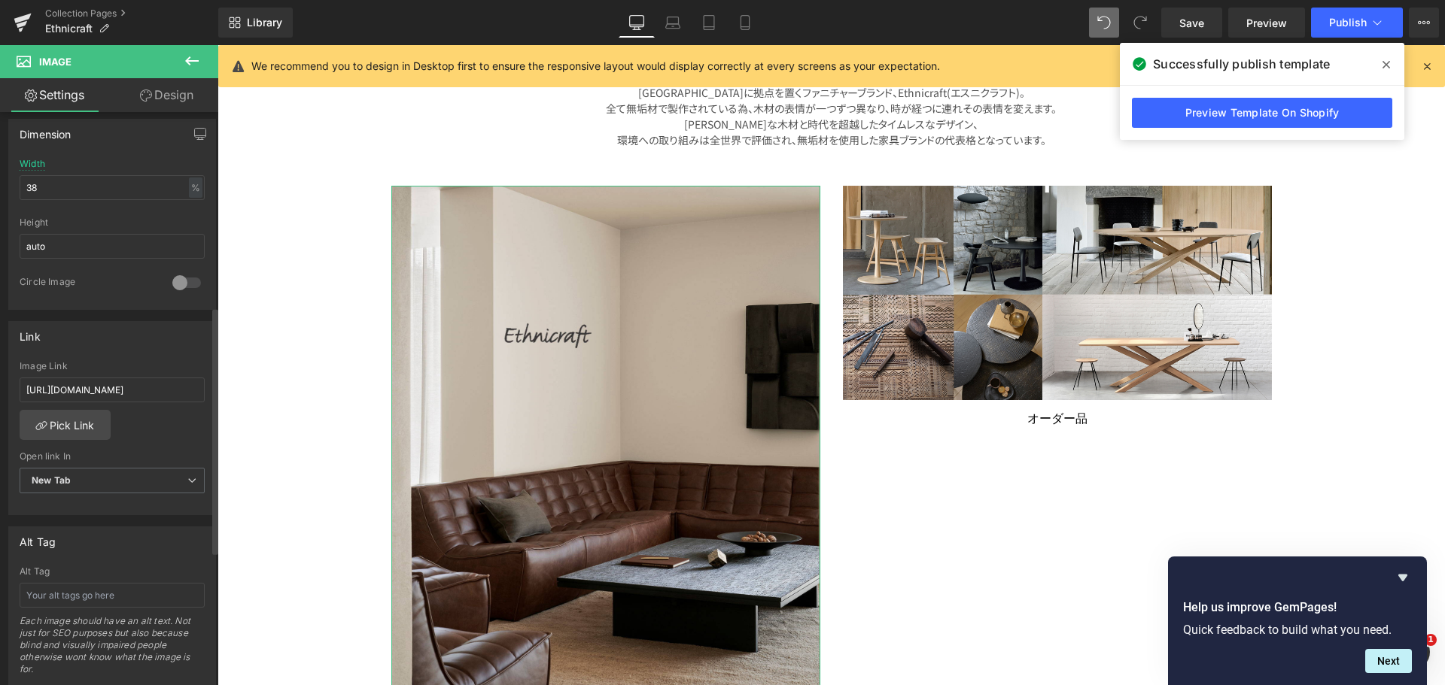
drag, startPoint x: 67, startPoint y: 188, endPoint x: 0, endPoint y: 178, distance: 67.7
click at [0, 178] on div "Dimension 100% Width 38 % % px auto Height auto 0 Circle Image" at bounding box center [112, 209] width 225 height 202
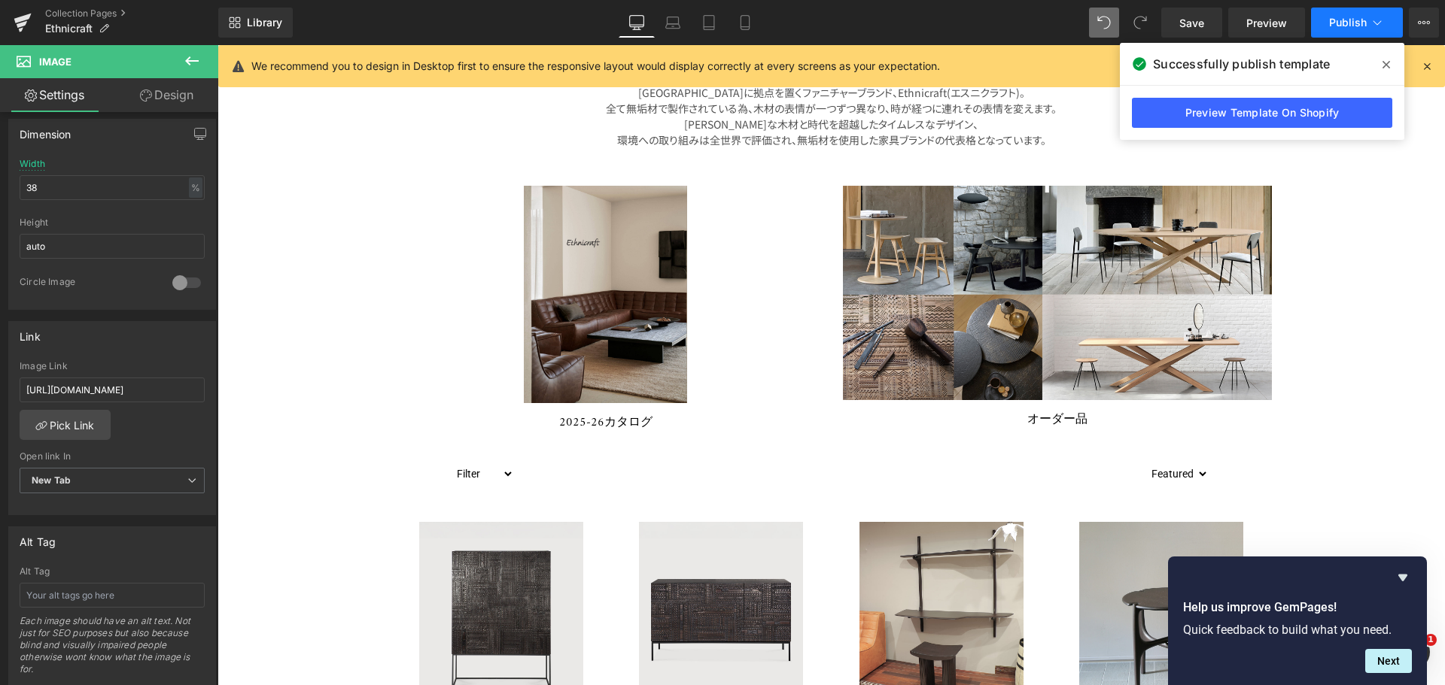
click at [1364, 17] on span "Publish" at bounding box center [1348, 23] width 38 height 12
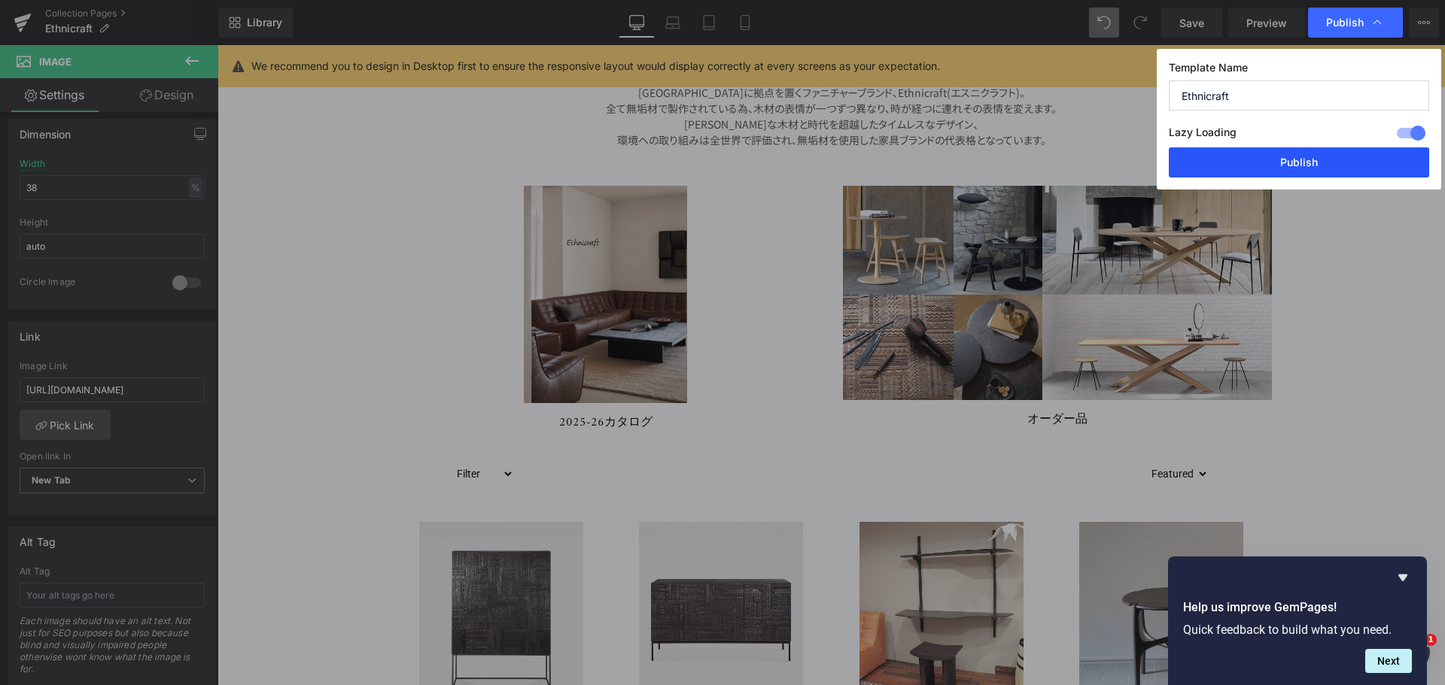
click at [1314, 152] on button "Publish" at bounding box center [1298, 162] width 260 height 30
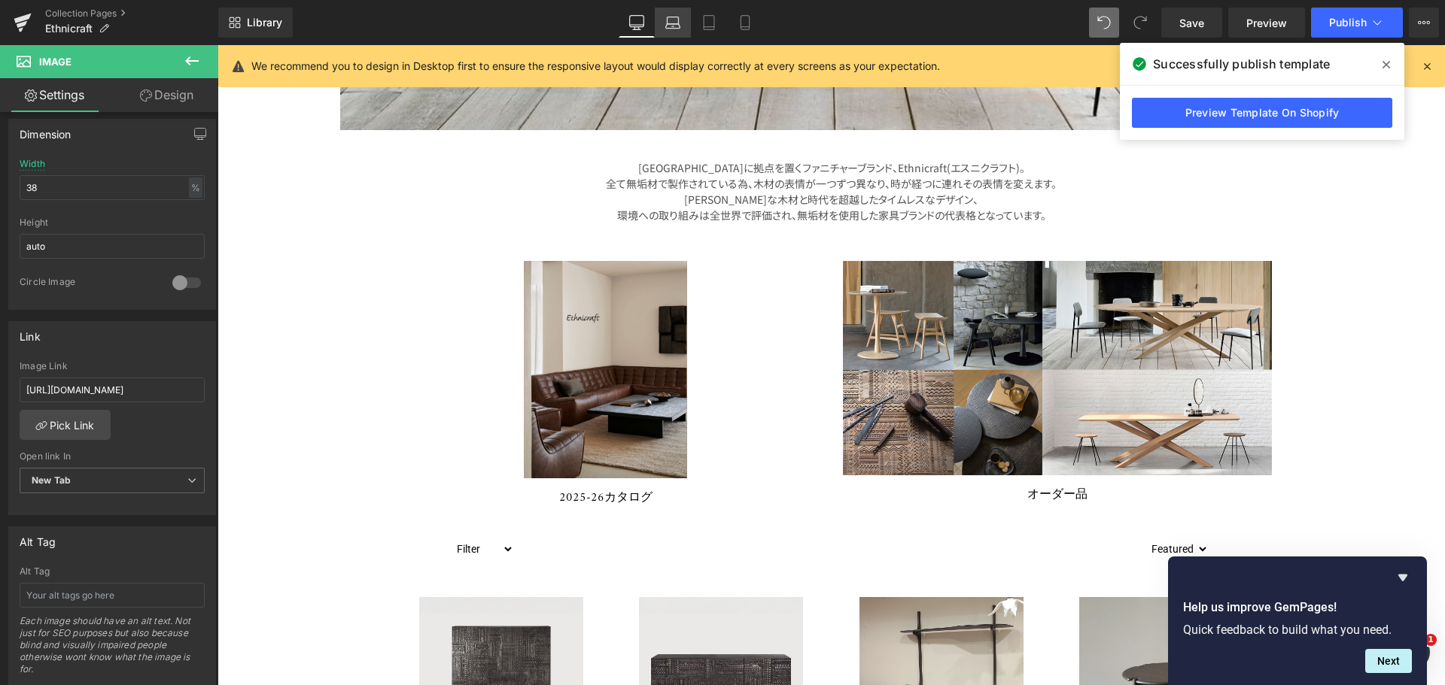
click at [667, 29] on icon at bounding box center [673, 26] width 14 height 5
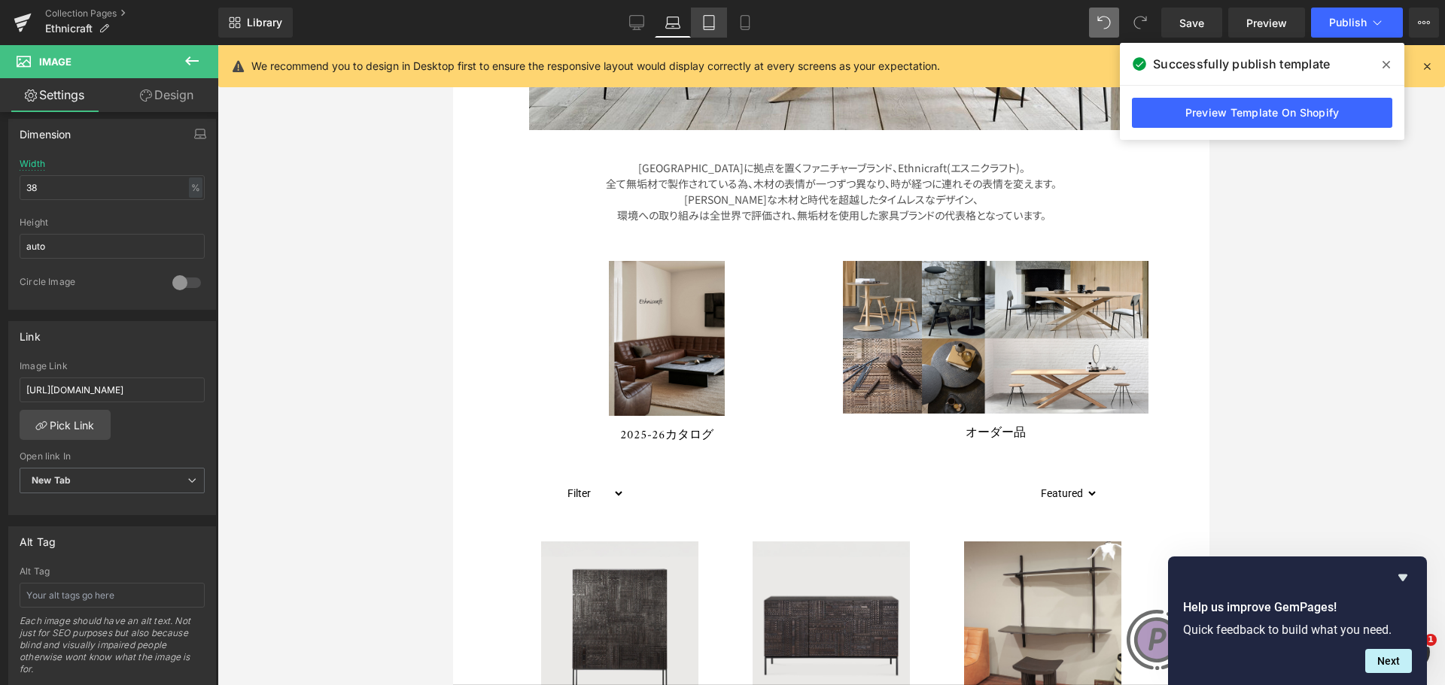
click at [707, 19] on icon at bounding box center [708, 22] width 15 height 15
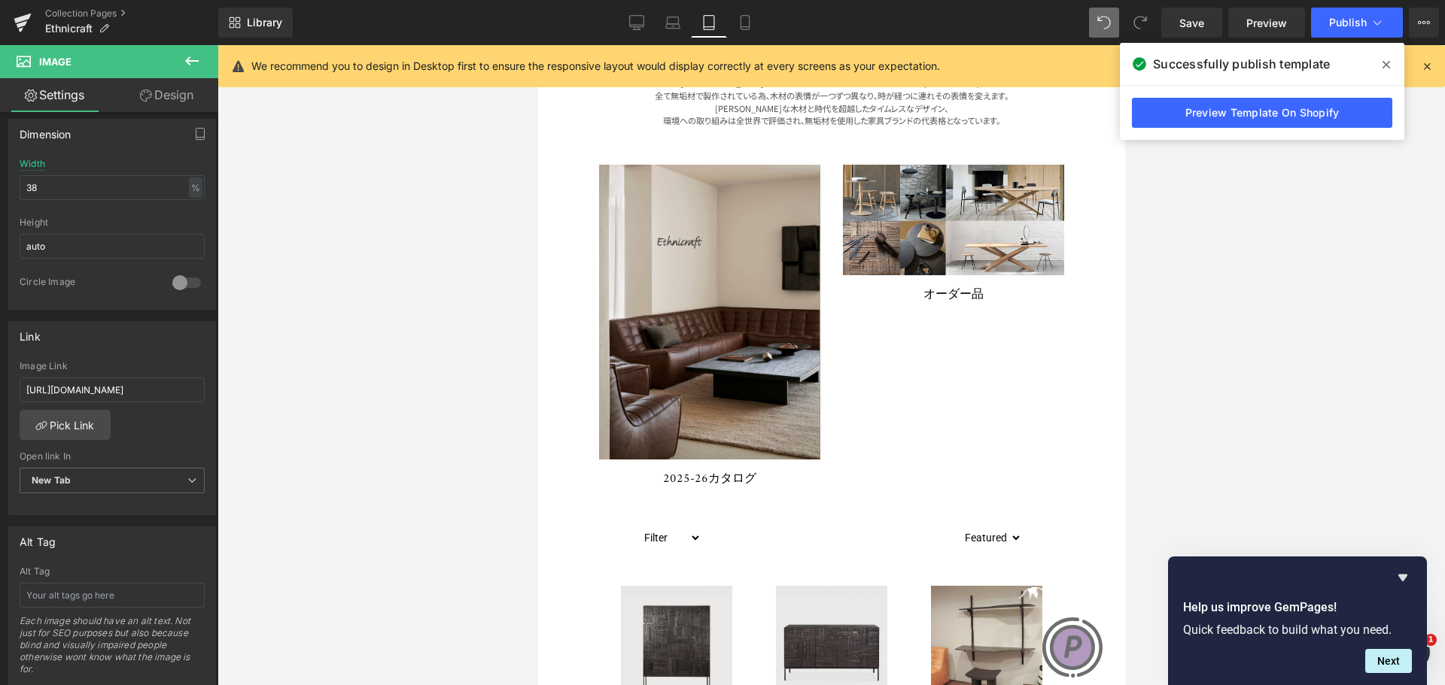
scroll to position [341, 0]
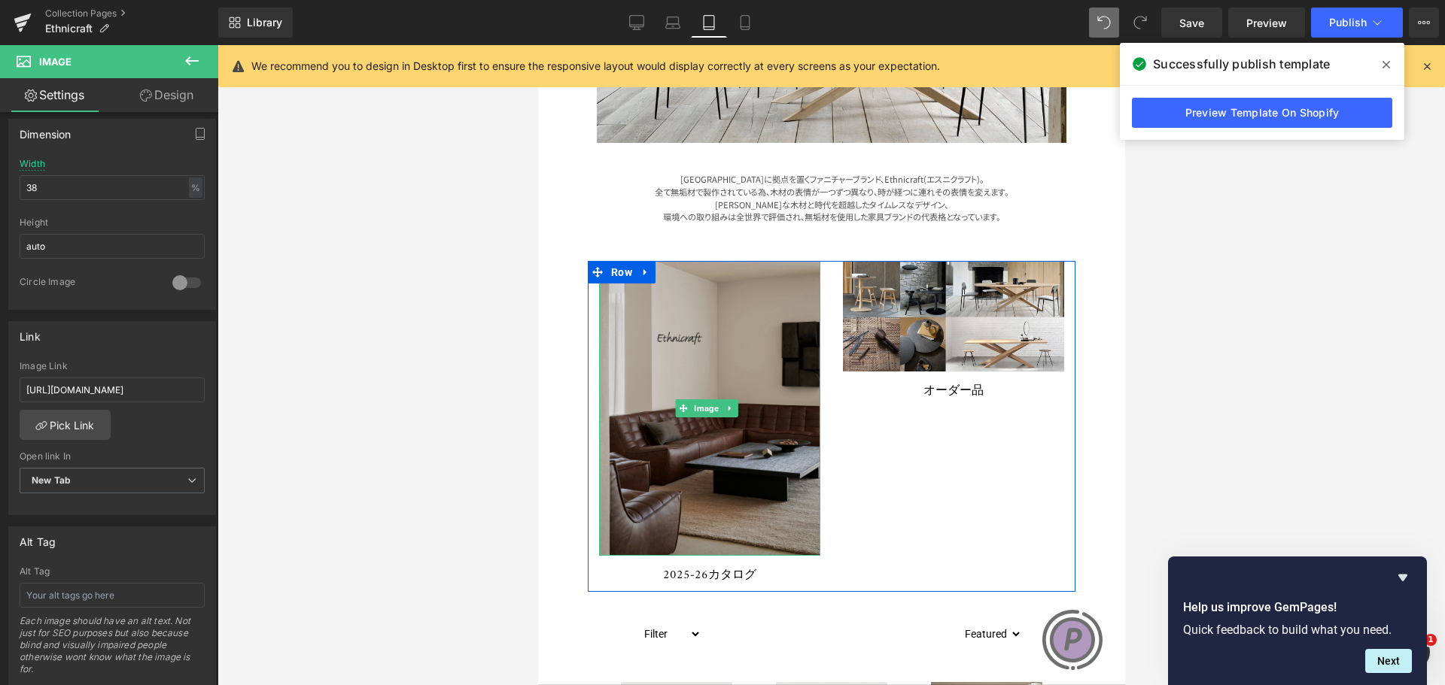
click at [721, 351] on img at bounding box center [708, 408] width 221 height 295
click at [704, 495] on img at bounding box center [708, 408] width 221 height 295
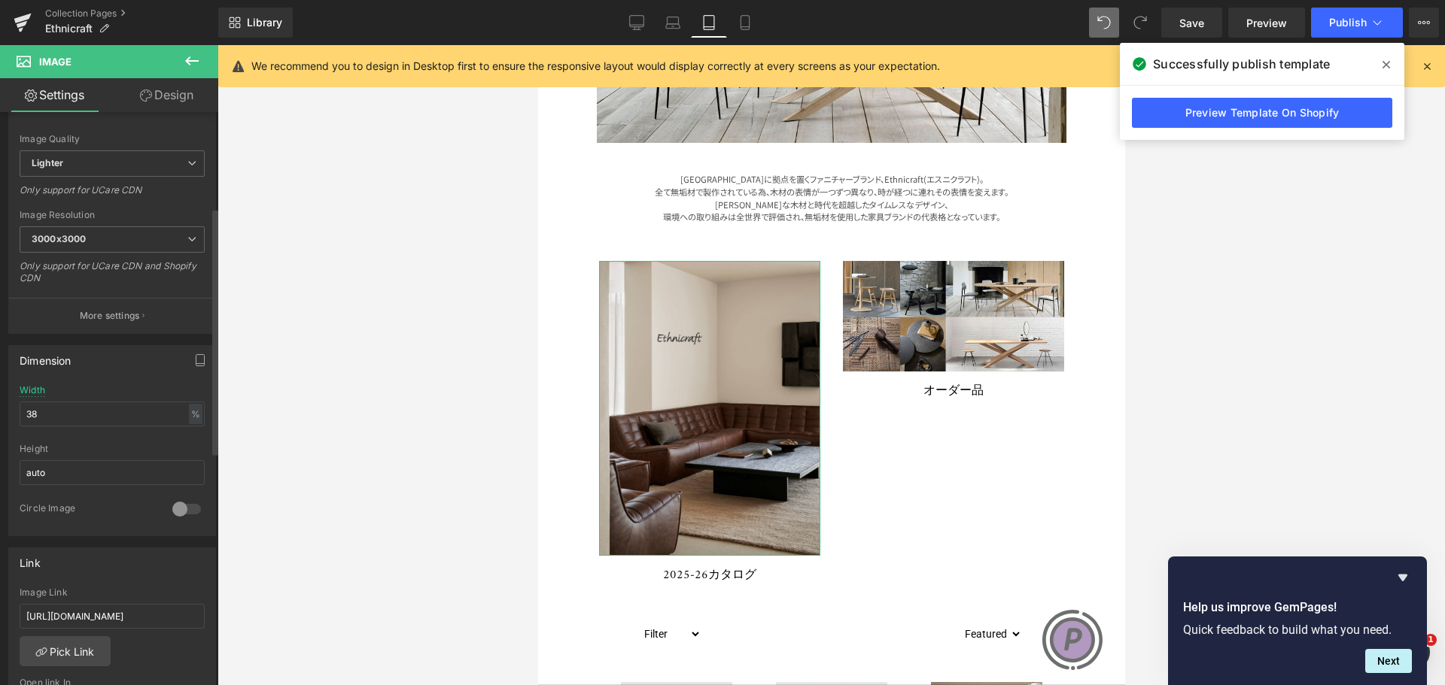
scroll to position [226, 0]
drag, startPoint x: 66, startPoint y: 412, endPoint x: 0, endPoint y: 403, distance: 66.8
click at [0, 403] on div "Dimension 100% Width 38 % % px auto Height auto 0 Circle Image" at bounding box center [112, 434] width 225 height 202
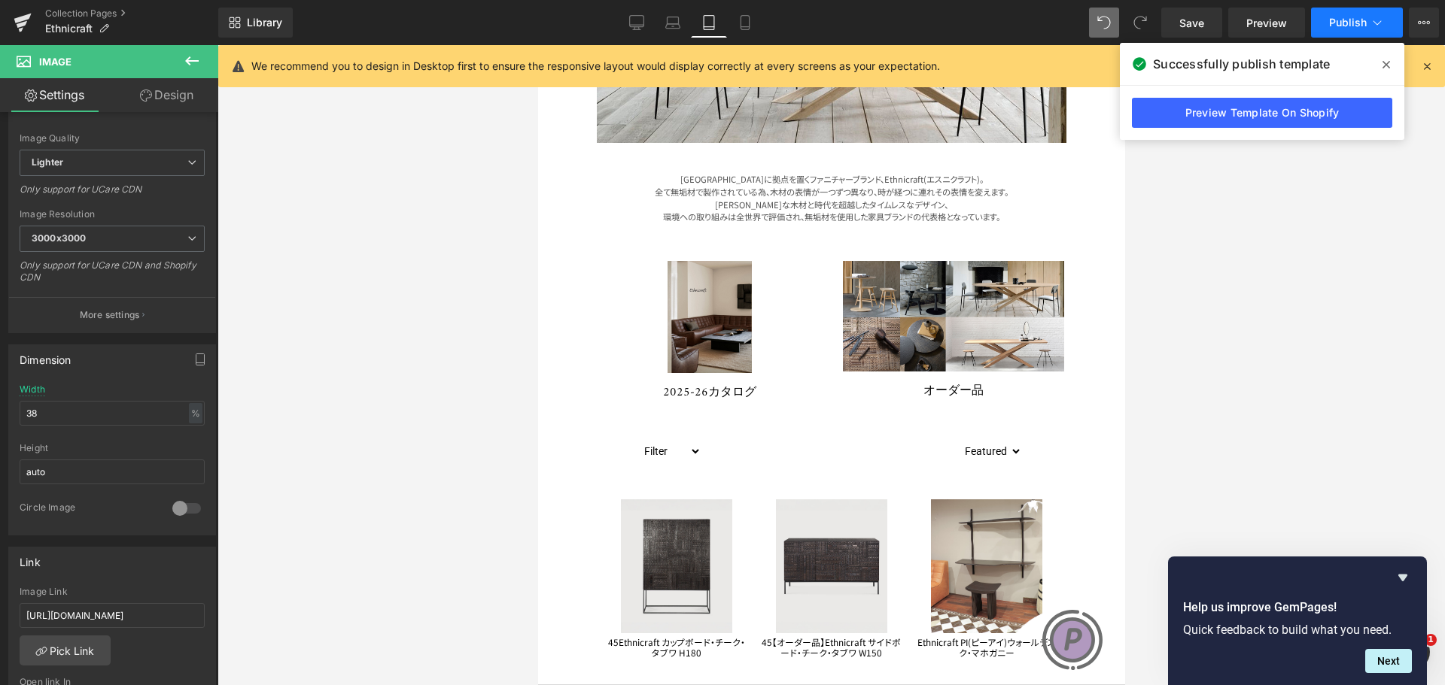
click at [1335, 26] on span "Publish" at bounding box center [1348, 23] width 38 height 12
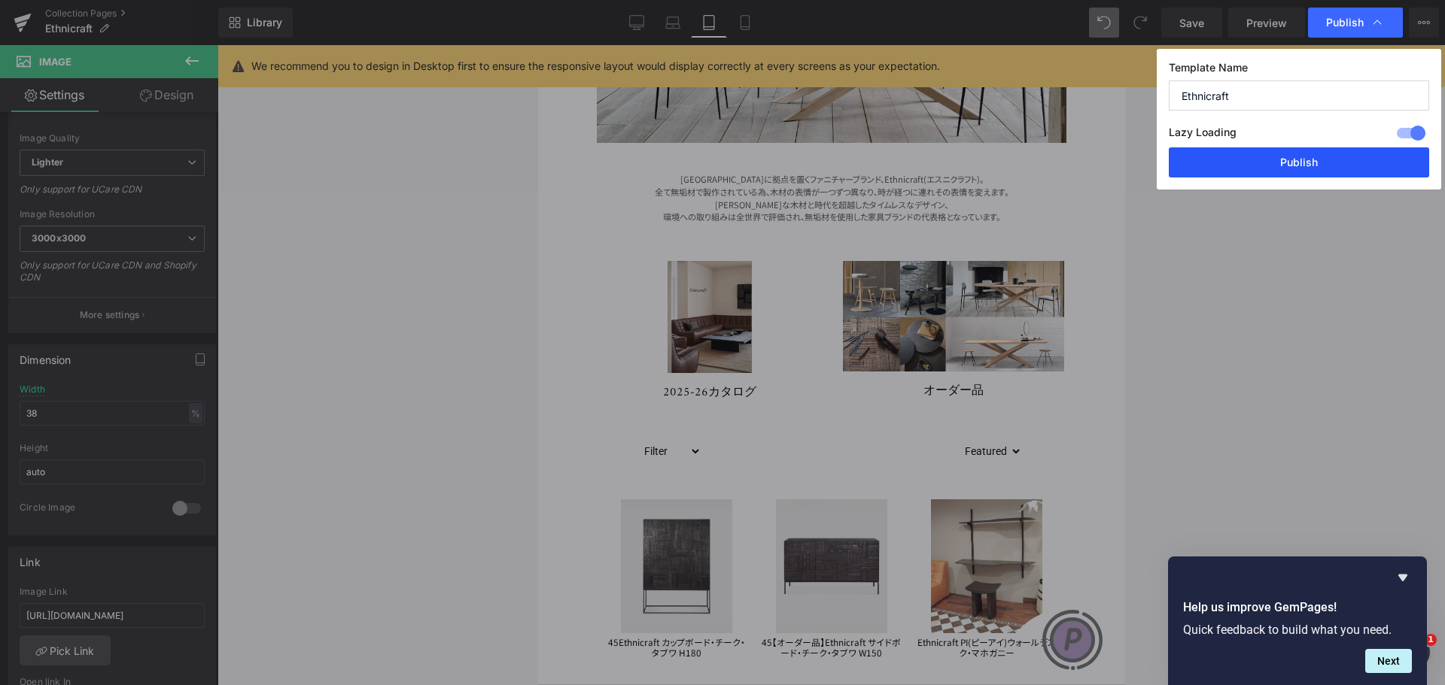
click at [1318, 154] on button "Publish" at bounding box center [1298, 162] width 260 height 30
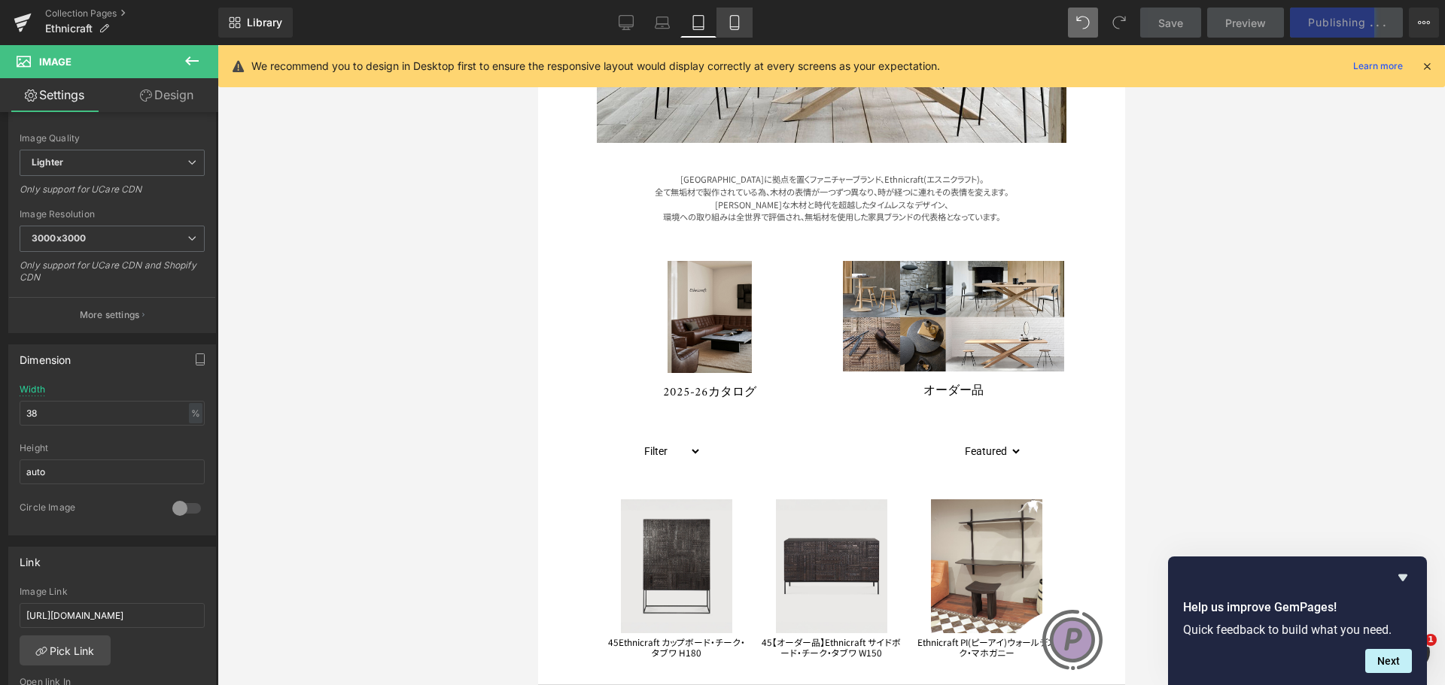
click at [737, 13] on link "Mobile" at bounding box center [734, 23] width 36 height 30
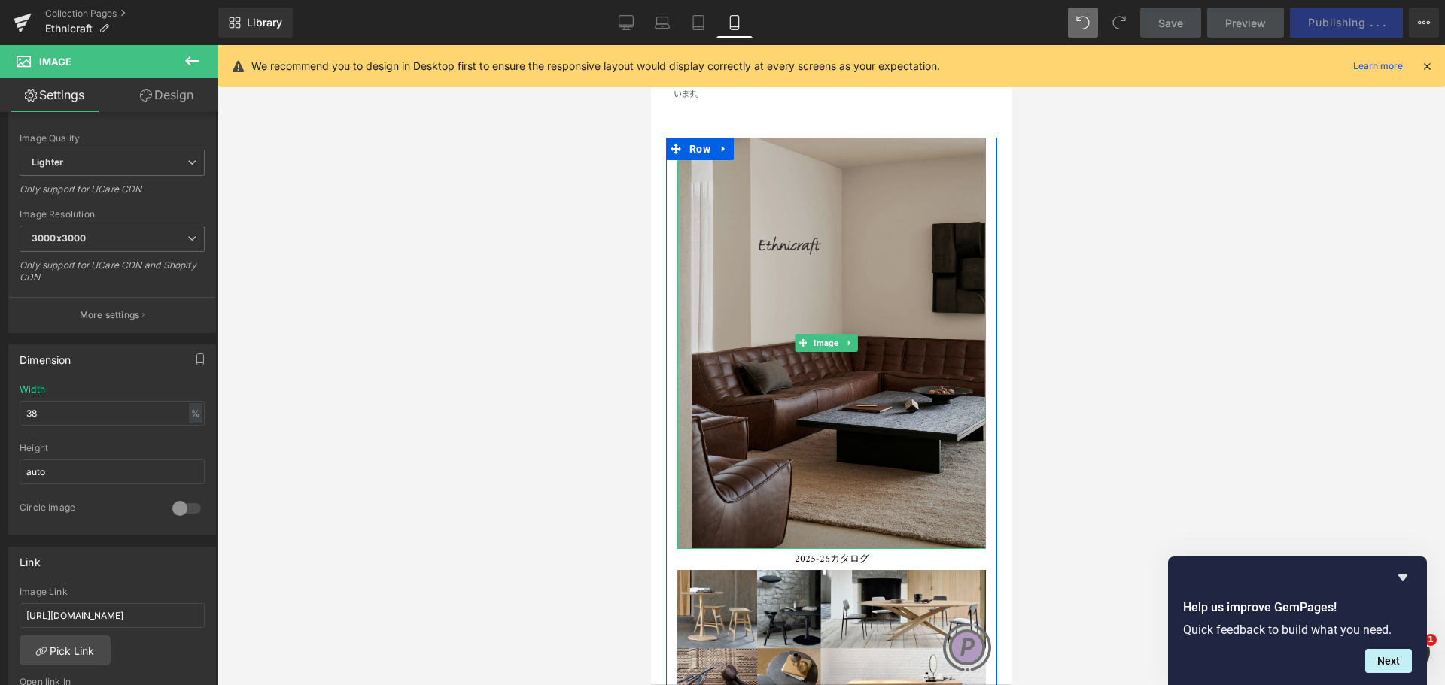
scroll to position [413, 0]
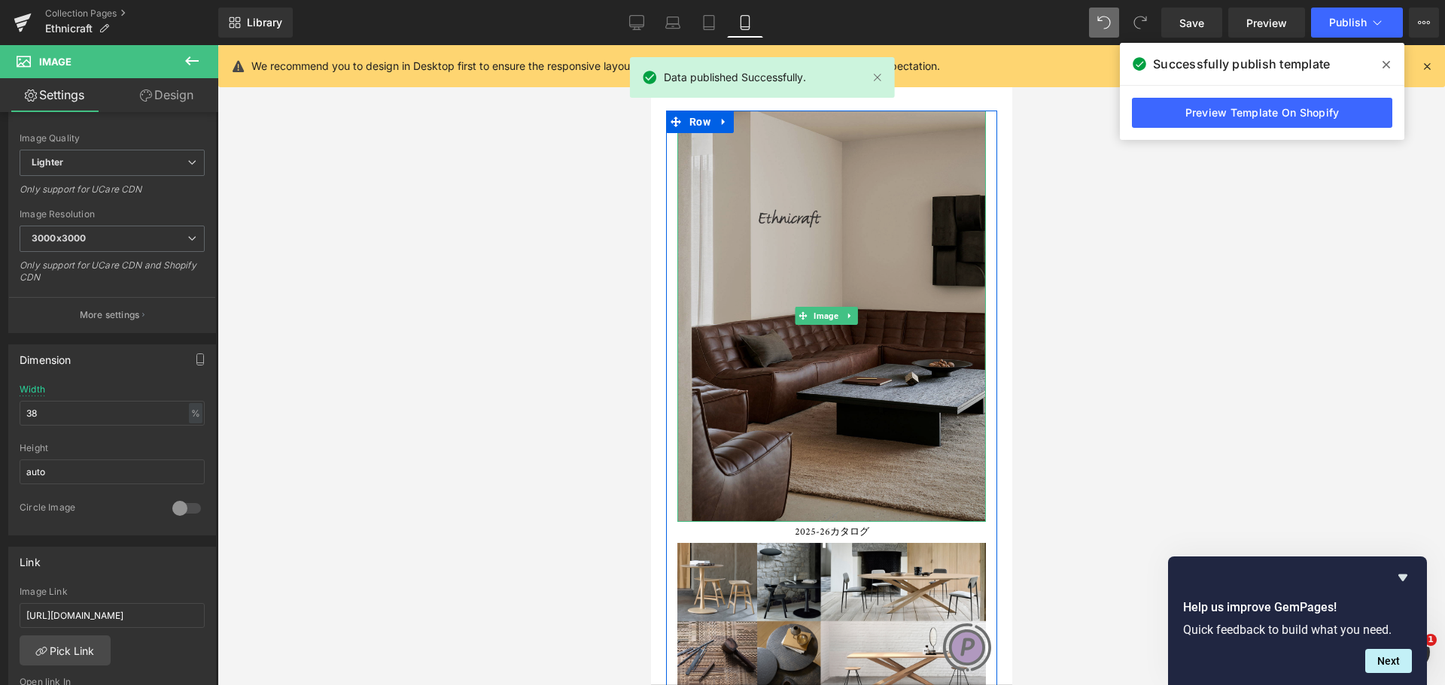
click at [905, 299] on img at bounding box center [830, 317] width 308 height 412
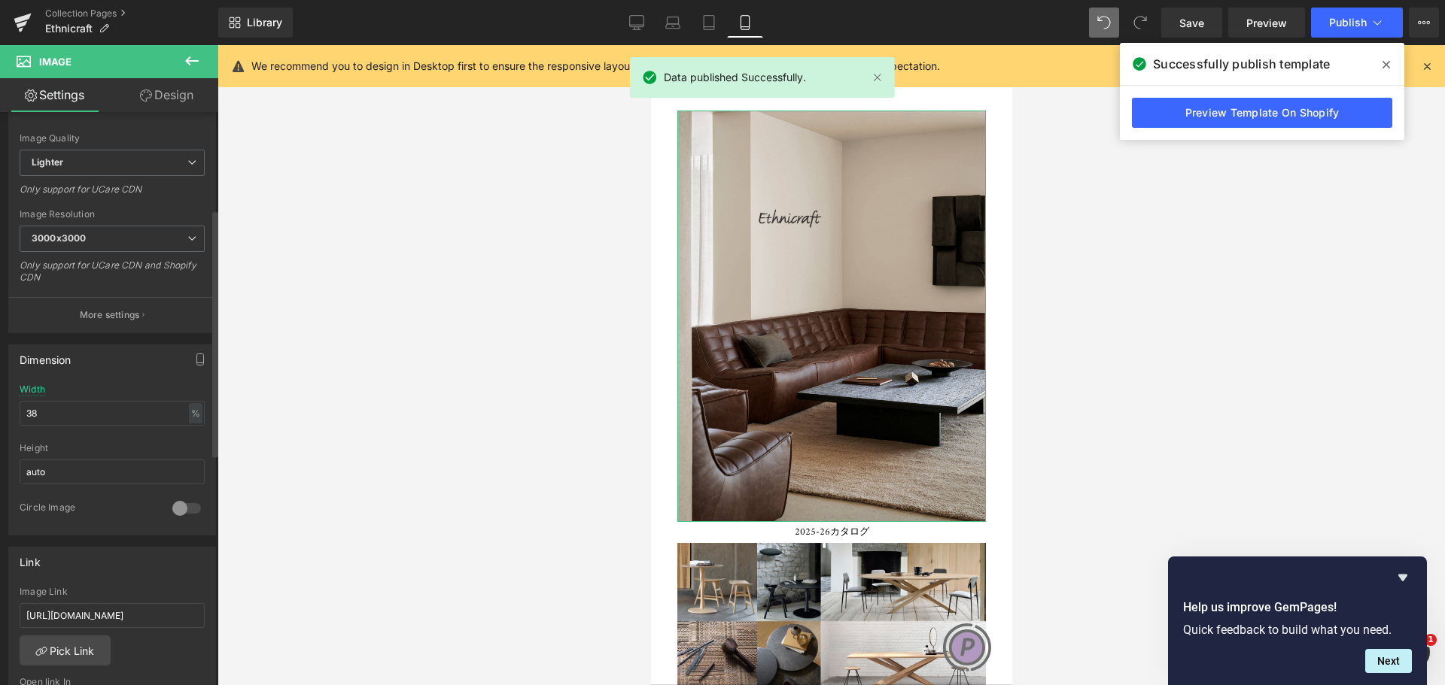
drag, startPoint x: 44, startPoint y: 415, endPoint x: 5, endPoint y: 407, distance: 40.6
click at [5, 407] on div "Dimension 100% Width 38 % % px auto Height auto 0 Circle Image" at bounding box center [112, 434] width 225 height 202
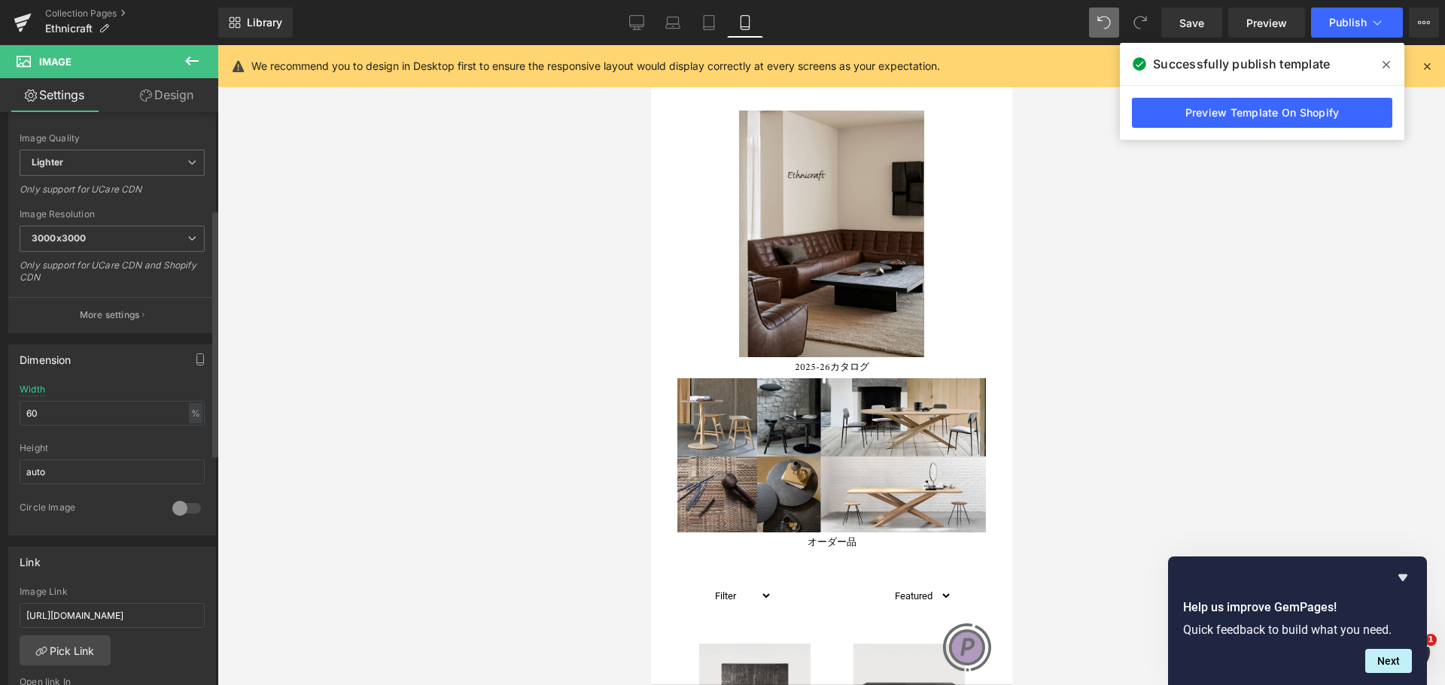
type input "6"
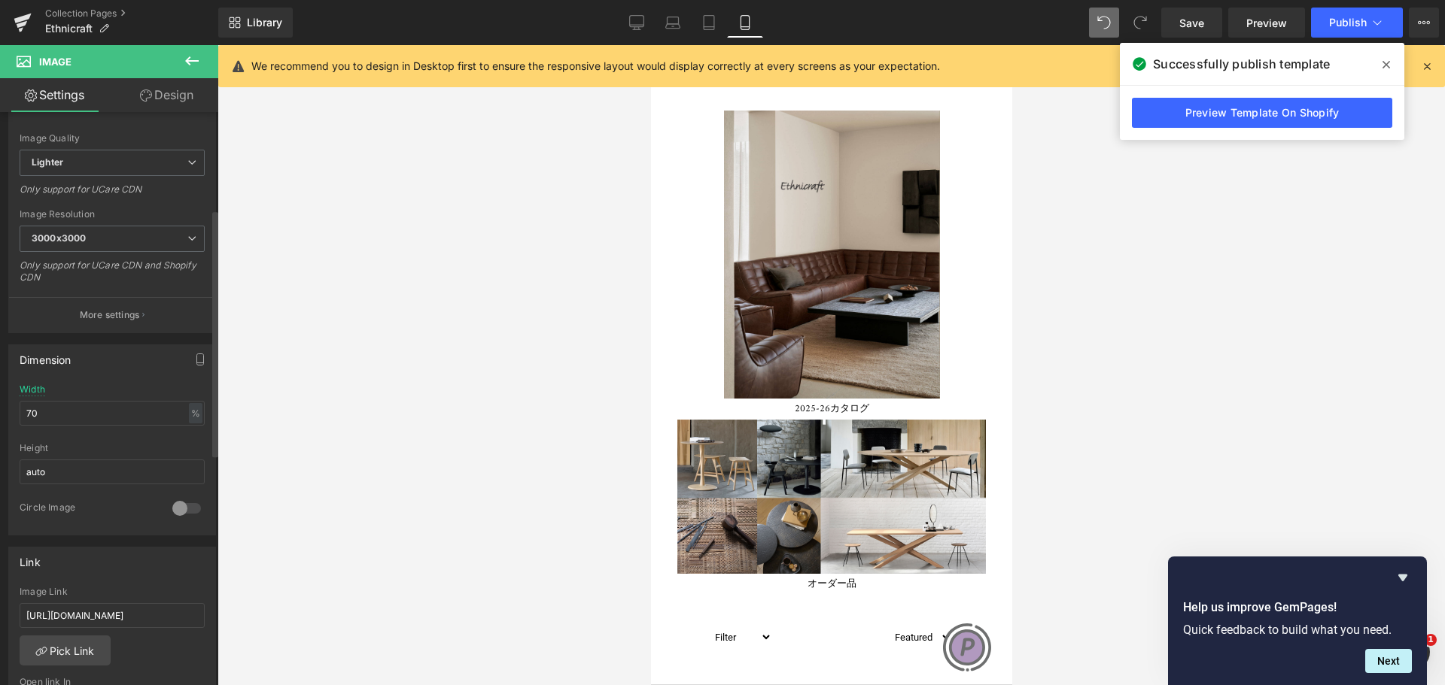
type input "7"
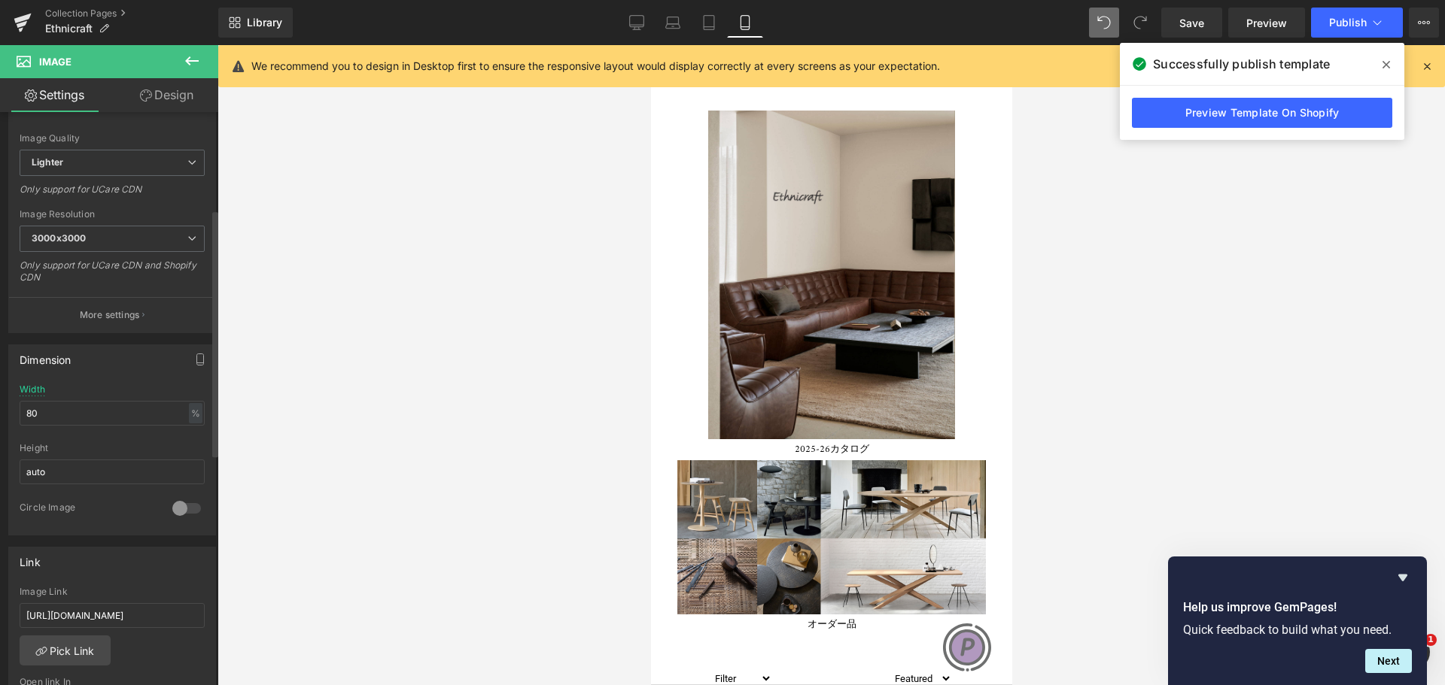
type input "8"
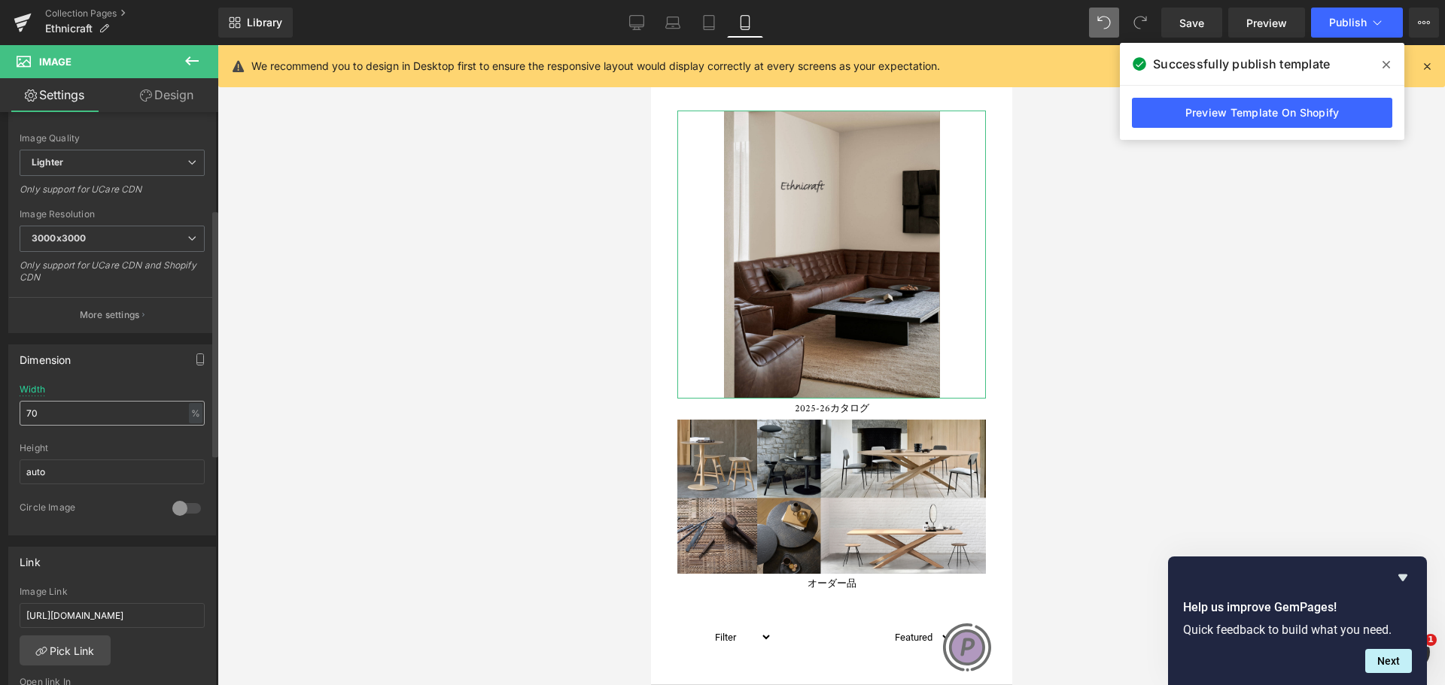
click at [165, 412] on input "70" at bounding box center [112, 413] width 185 height 25
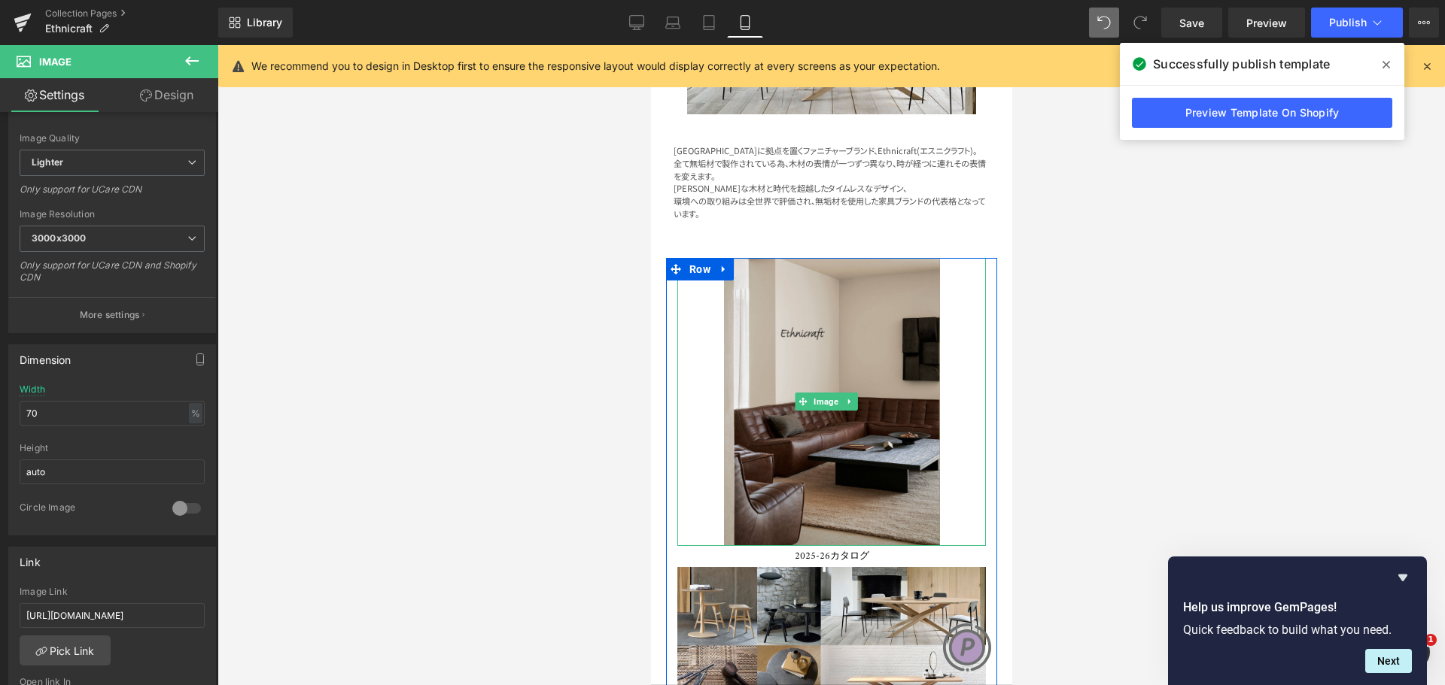
scroll to position [263, 0]
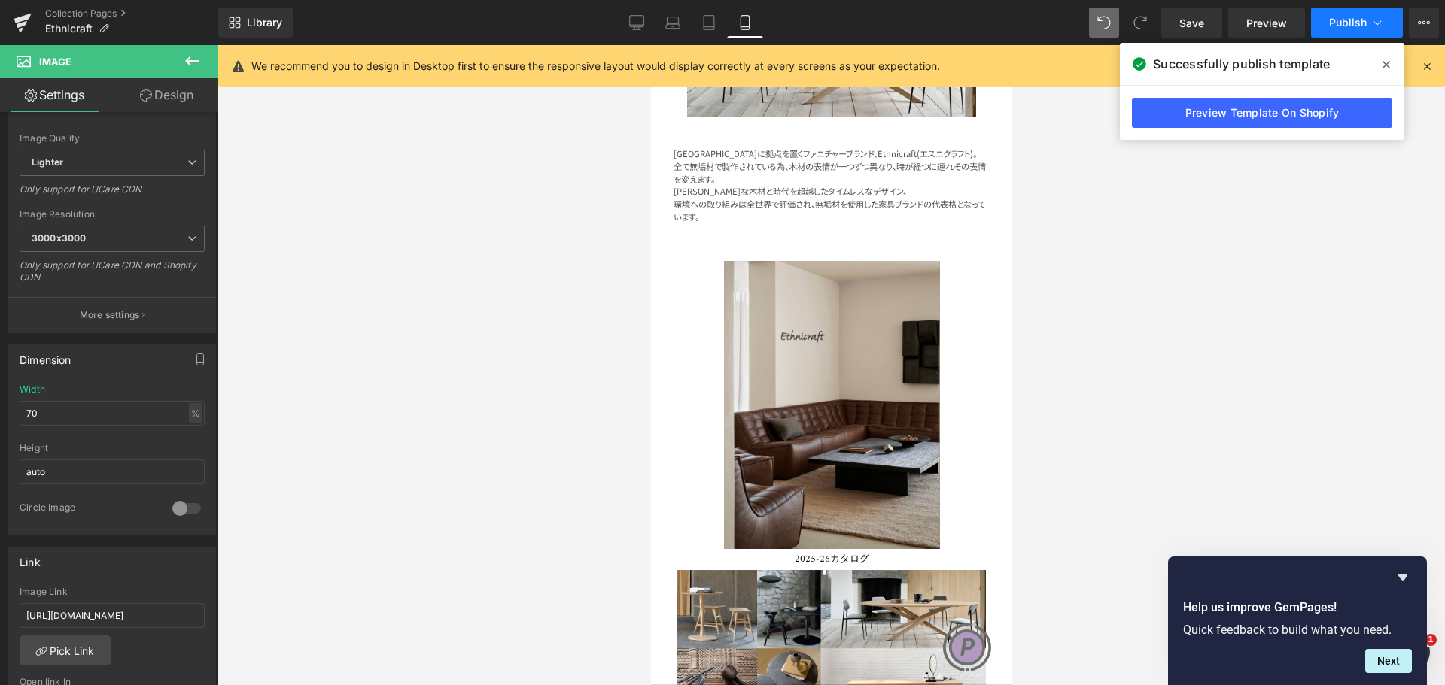
click at [1364, 18] on span "Publish" at bounding box center [1348, 23] width 38 height 12
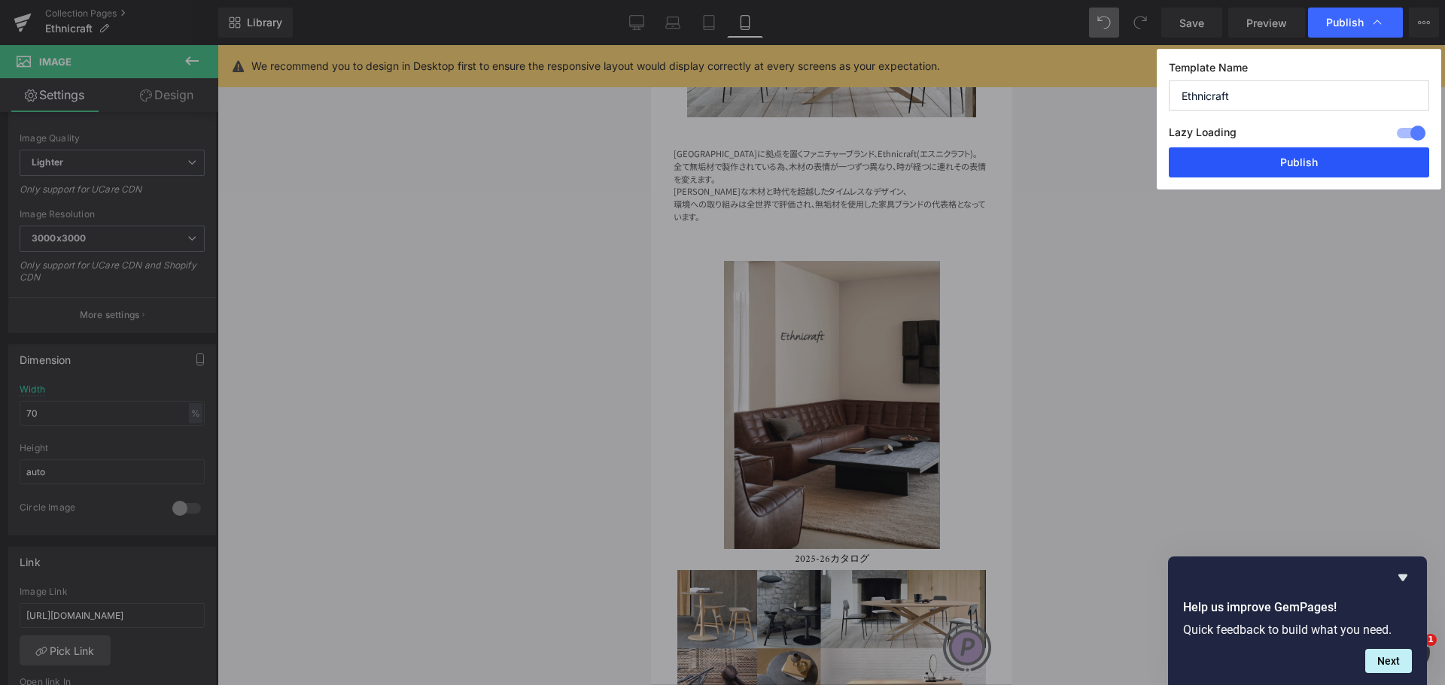
click at [1274, 159] on button "Publish" at bounding box center [1298, 162] width 260 height 30
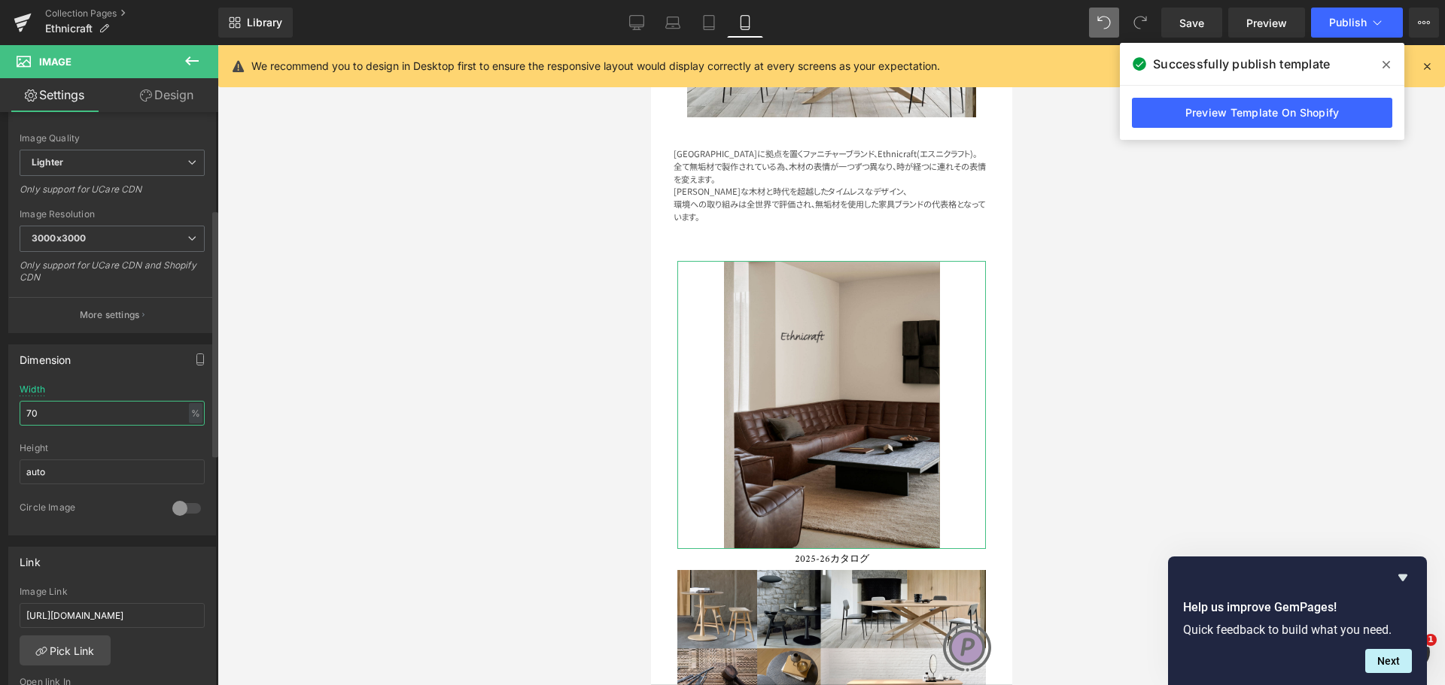
drag, startPoint x: 41, startPoint y: 409, endPoint x: 18, endPoint y: 409, distance: 23.3
click at [18, 409] on div "100% Width 70 % % px auto Height auto 0 Circle Image" at bounding box center [112, 459] width 206 height 150
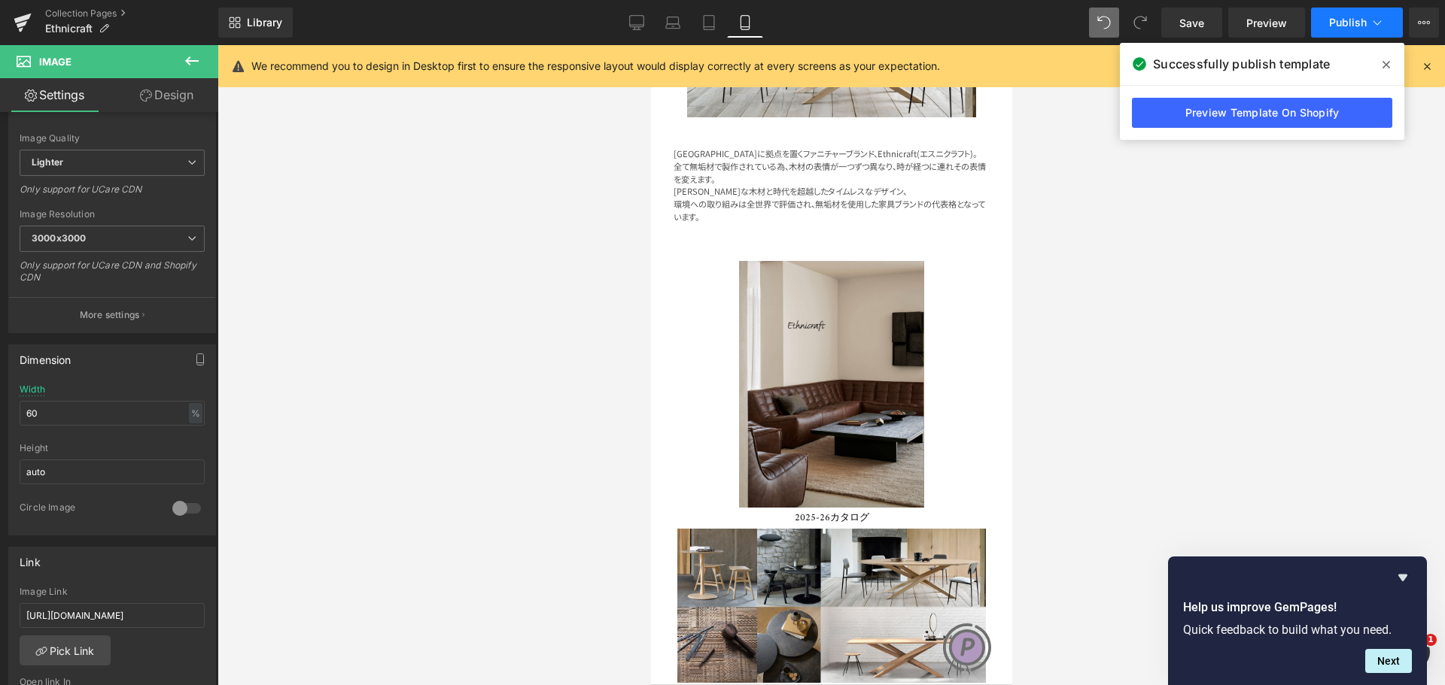
click at [1348, 32] on button "Publish" at bounding box center [1357, 23] width 92 height 30
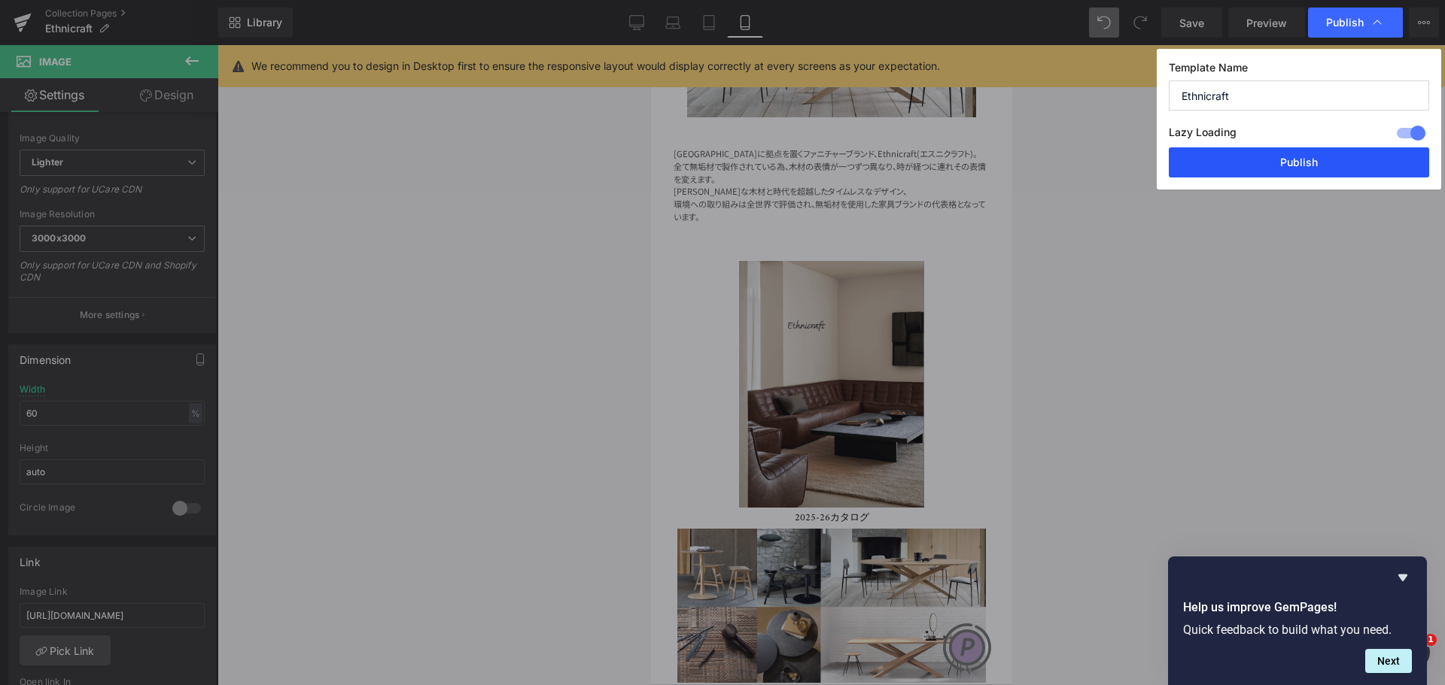
click at [1304, 157] on button "Publish" at bounding box center [1298, 162] width 260 height 30
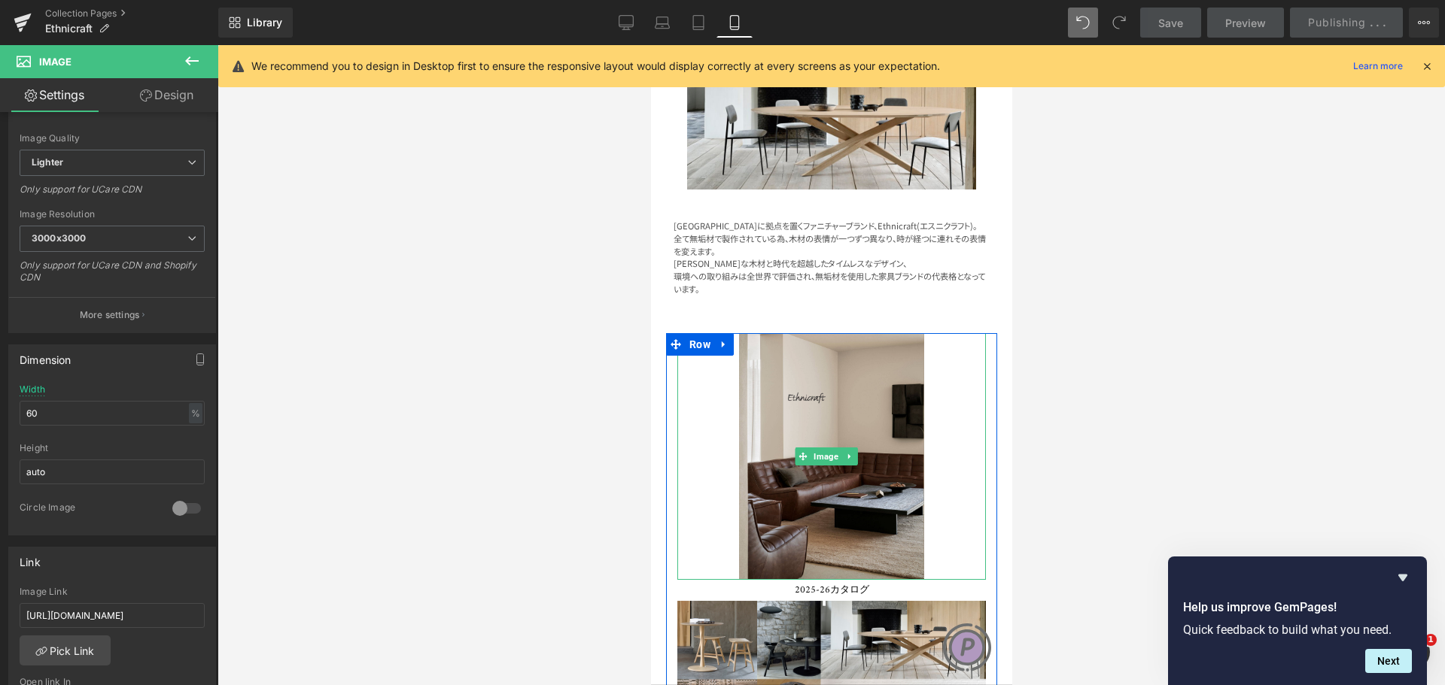
scroll to position [187, 0]
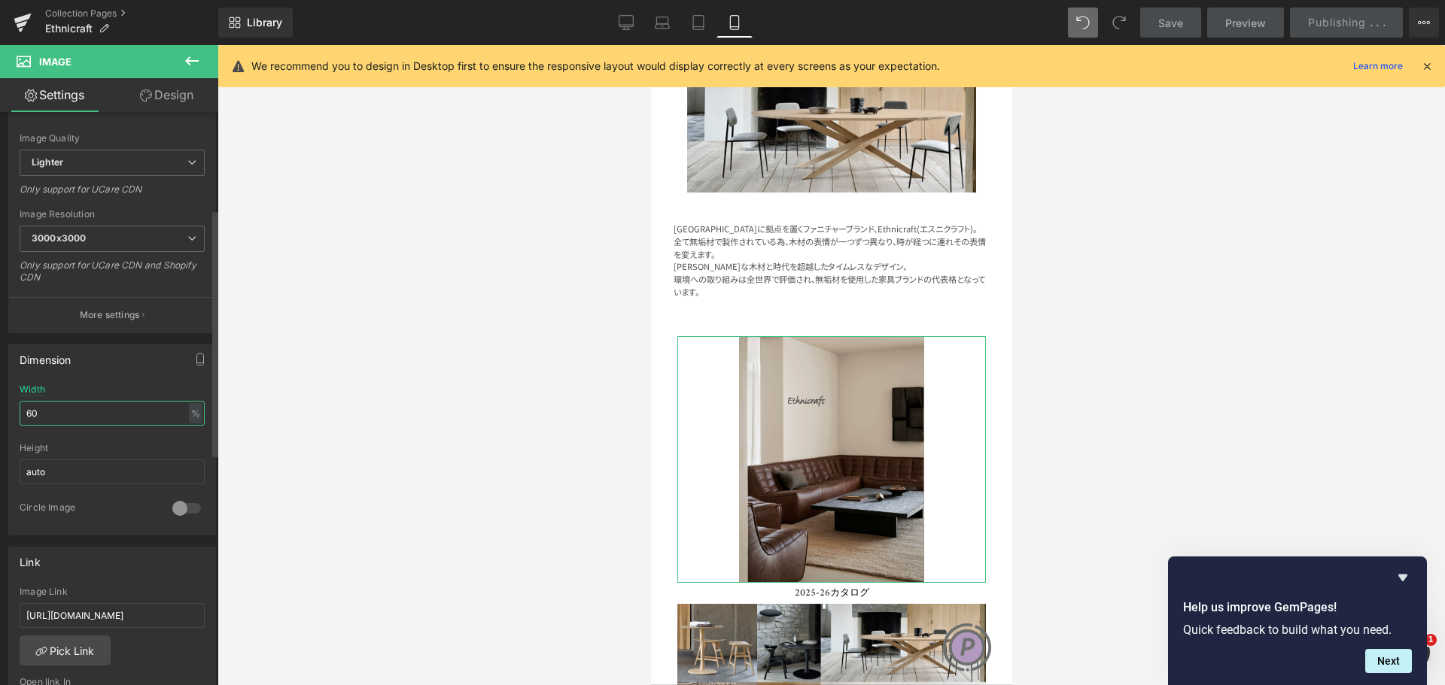
drag, startPoint x: 56, startPoint y: 418, endPoint x: 22, endPoint y: 415, distance: 34.0
click at [22, 415] on input "60" at bounding box center [112, 413] width 185 height 25
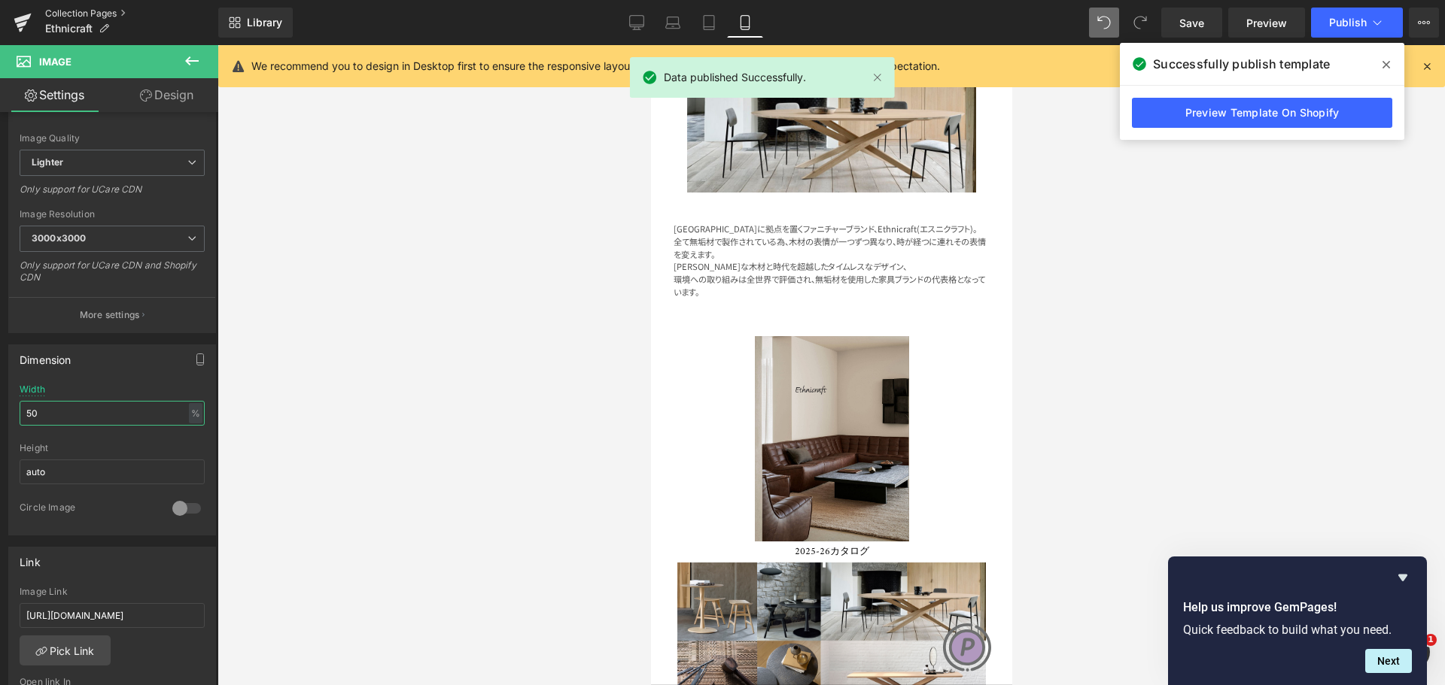
type input "50"
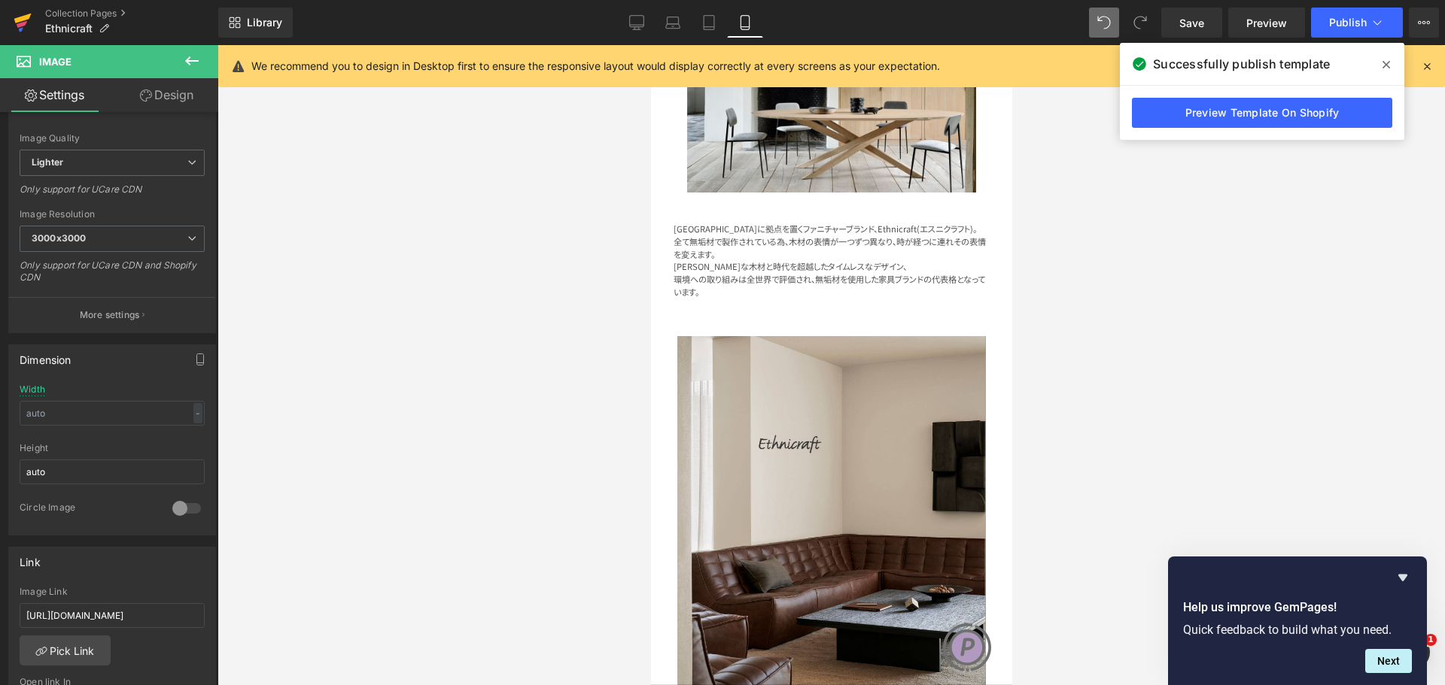
click at [8, 11] on link at bounding box center [22, 22] width 45 height 45
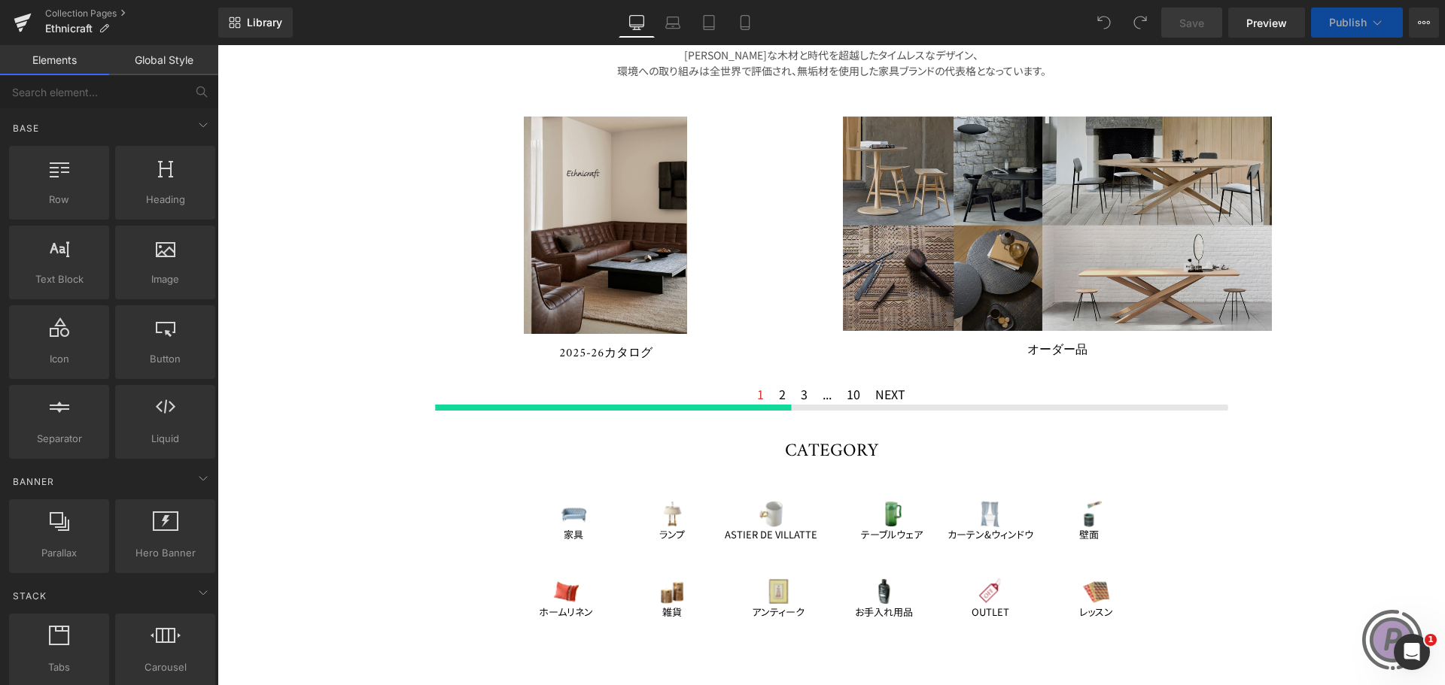
scroll to position [752, 0]
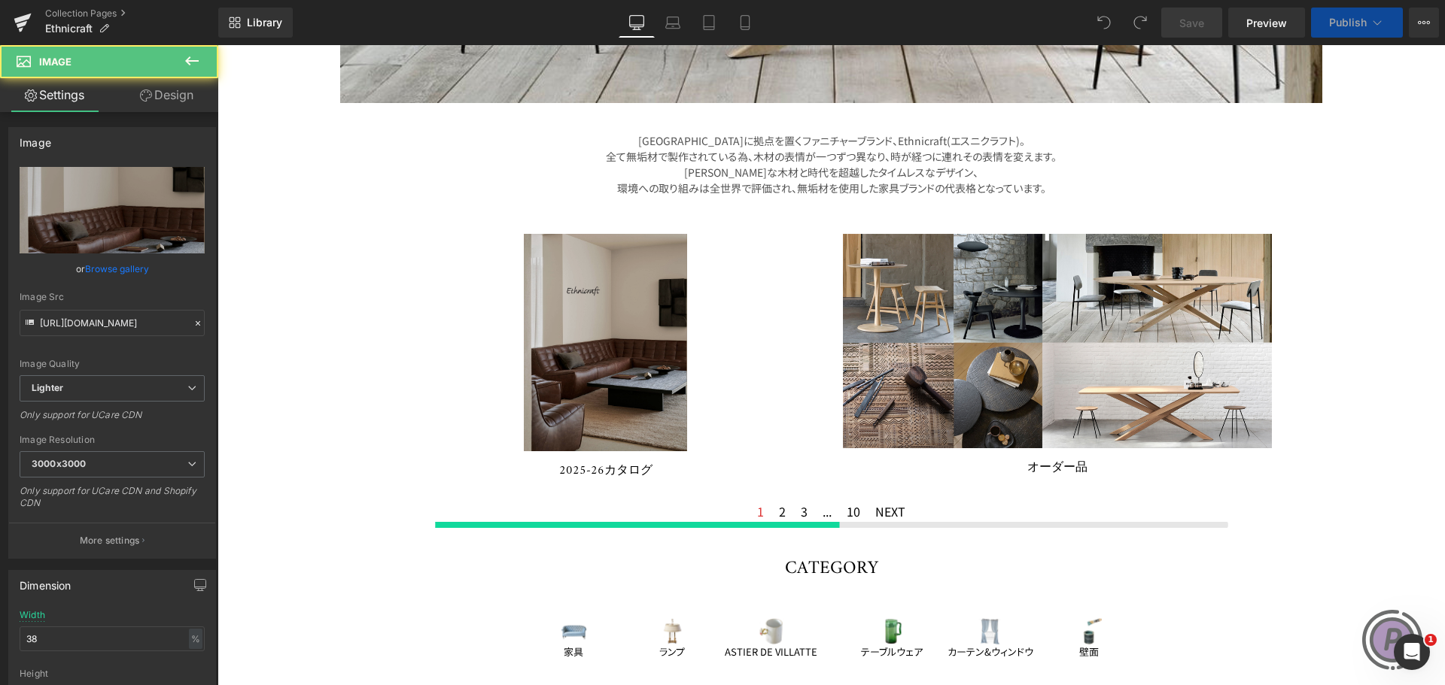
click at [585, 317] on img at bounding box center [605, 342] width 163 height 217
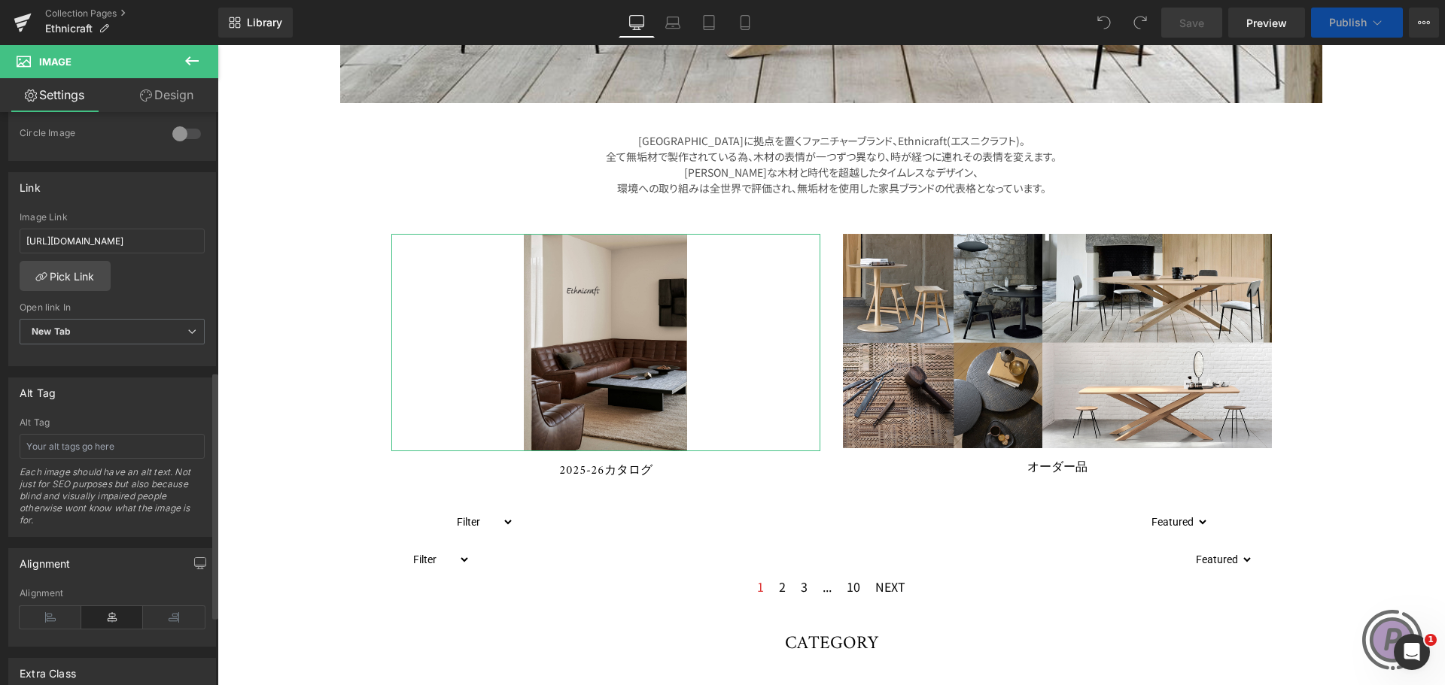
scroll to position [602, 0]
click at [134, 238] on input "[URL][DOMAIN_NAME]" at bounding box center [112, 239] width 185 height 25
paste input "thnicraft2025-26catalogue_webm.pdf?v=1760326681"
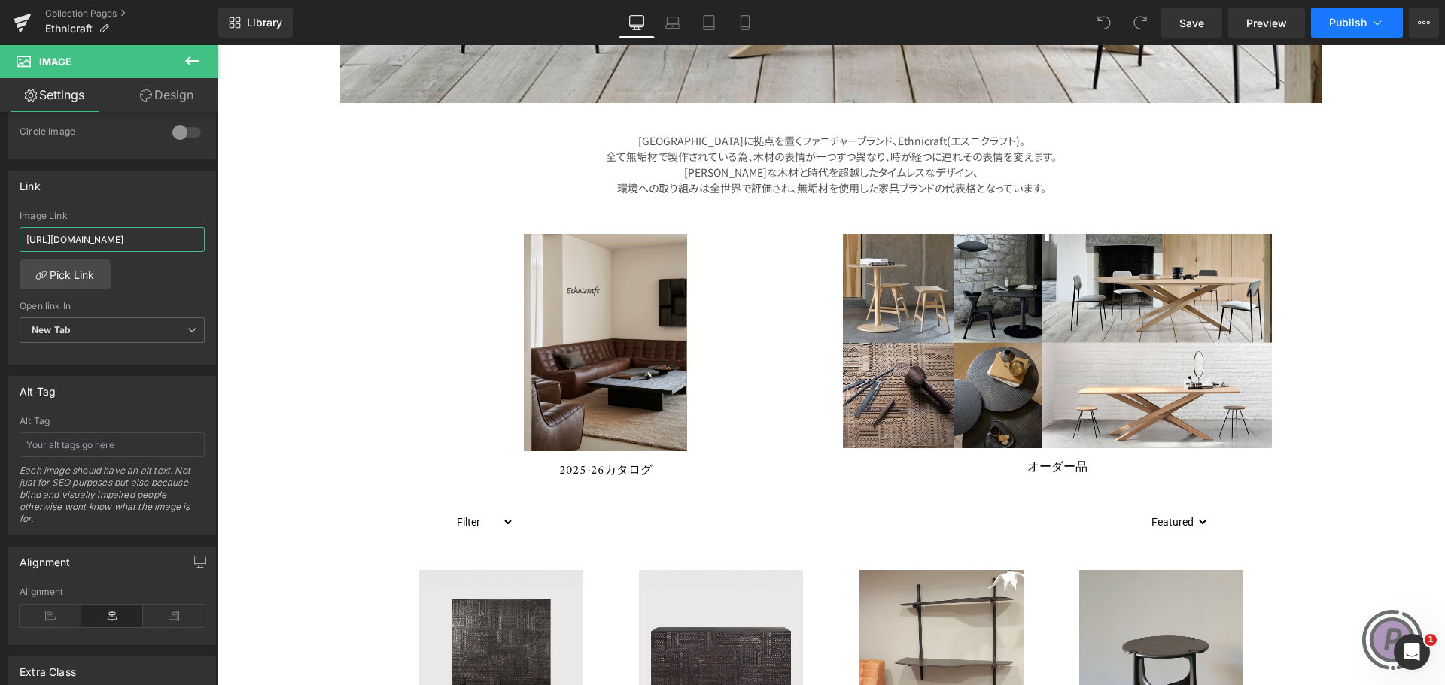
type input "[URL][DOMAIN_NAME]"
click at [1362, 24] on span "Publish" at bounding box center [1348, 23] width 38 height 12
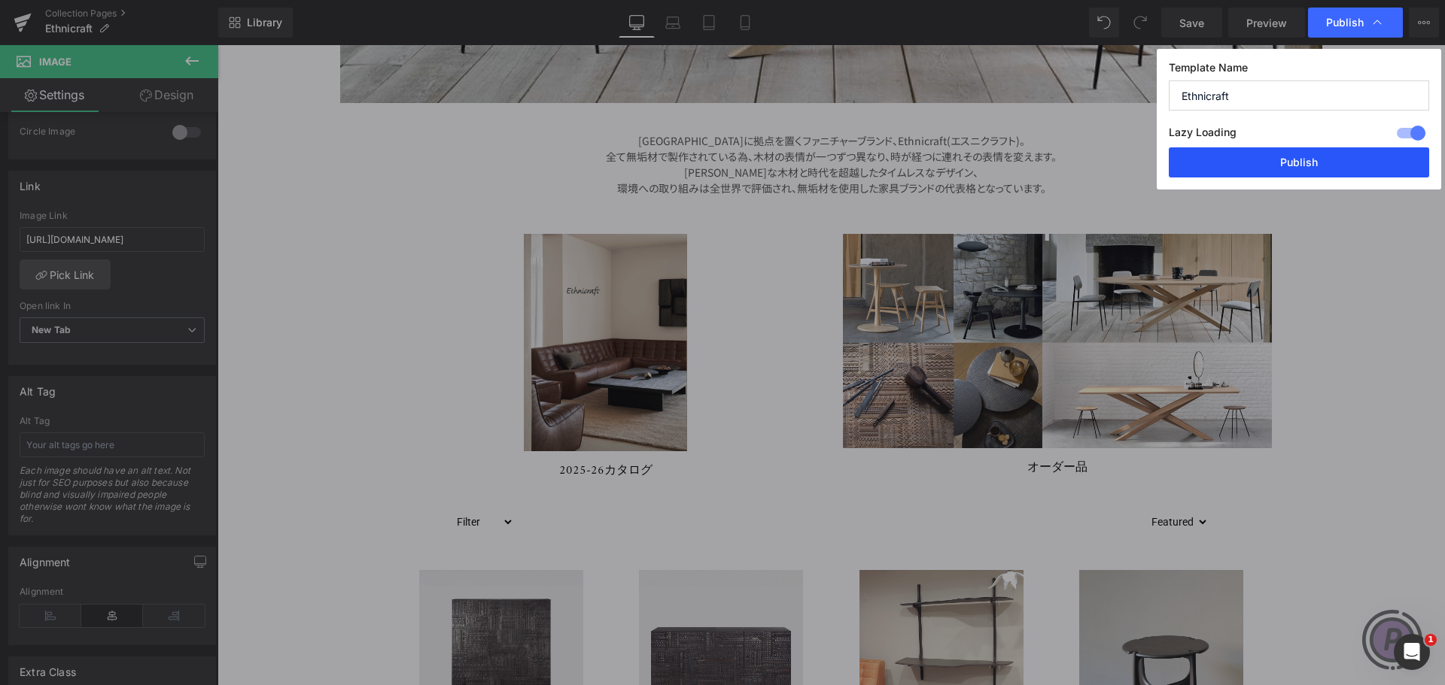
click at [1293, 165] on button "Publish" at bounding box center [1298, 162] width 260 height 30
